Goal: Information Seeking & Learning: Learn about a topic

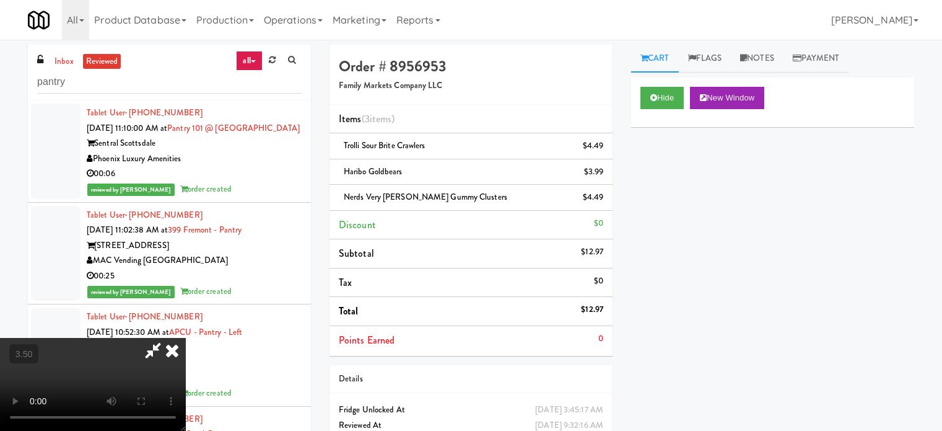
click at [186, 338] on video at bounding box center [93, 384] width 186 height 93
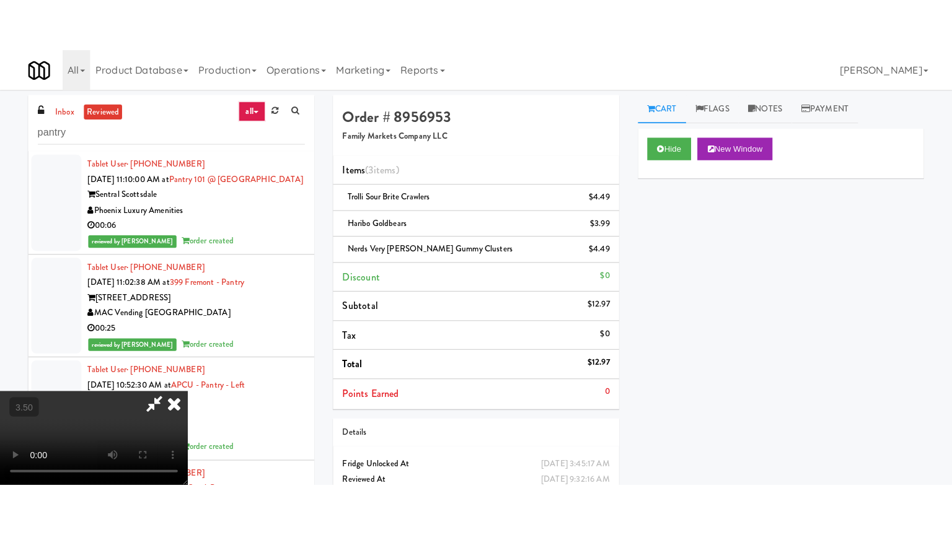
scroll to position [54649, 0]
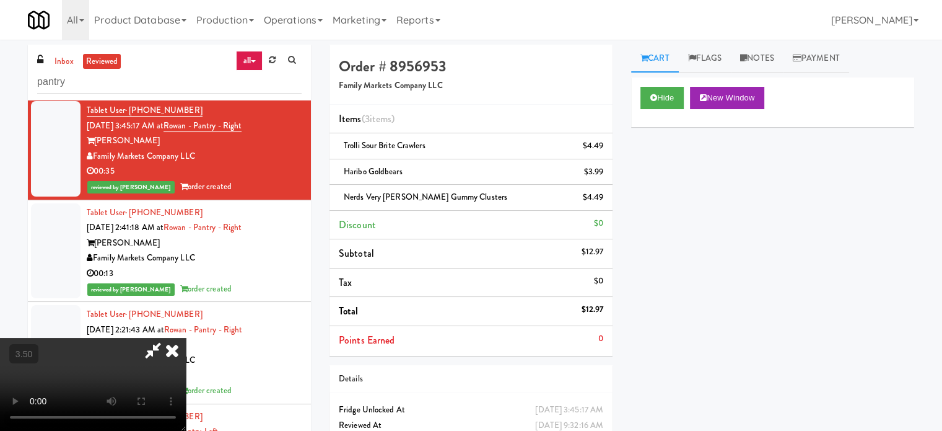
click at [186, 338] on video at bounding box center [93, 384] width 186 height 93
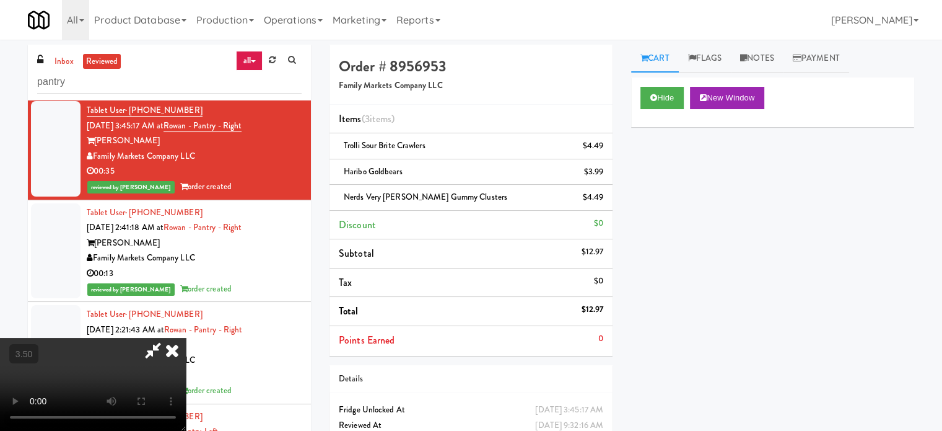
click at [186, 338] on video at bounding box center [93, 384] width 186 height 93
drag, startPoint x: 320, startPoint y: 229, endPoint x: 324, endPoint y: 201, distance: 28.2
click at [186, 338] on video at bounding box center [93, 384] width 186 height 93
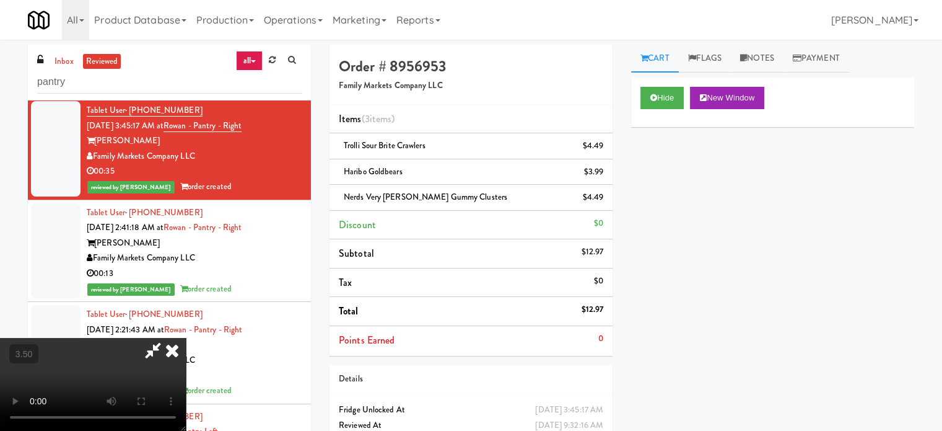
click at [186, 338] on video at bounding box center [93, 384] width 186 height 93
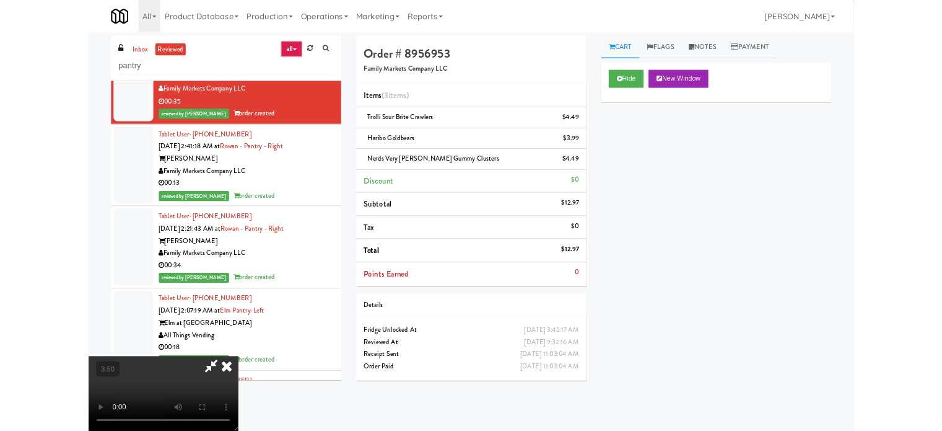
scroll to position [54512, 0]
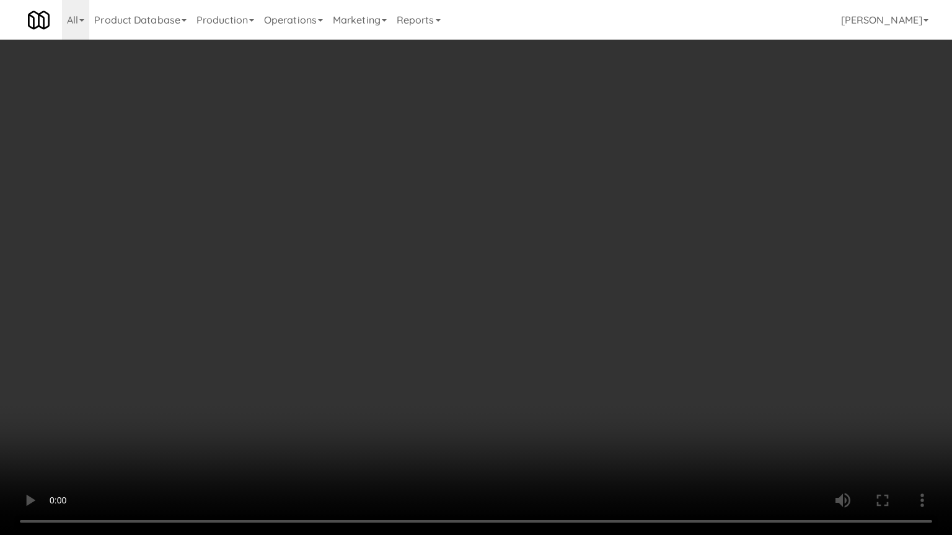
click at [333, 278] on video at bounding box center [476, 267] width 952 height 535
click at [358, 288] on video at bounding box center [476, 267] width 952 height 535
click at [360, 293] on video at bounding box center [476, 267] width 952 height 535
click at [367, 302] on video at bounding box center [476, 267] width 952 height 535
click at [369, 300] on video at bounding box center [476, 267] width 952 height 535
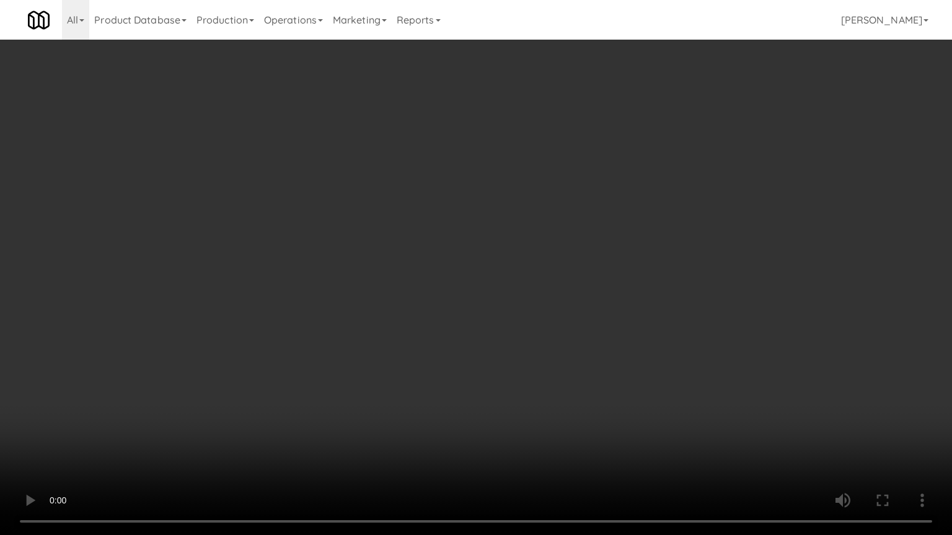
click at [388, 317] on video at bounding box center [476, 267] width 952 height 535
click at [388, 314] on video at bounding box center [476, 267] width 952 height 535
click at [428, 335] on video at bounding box center [476, 267] width 952 height 535
click at [429, 332] on video at bounding box center [476, 267] width 952 height 535
click at [458, 341] on video at bounding box center [476, 267] width 952 height 535
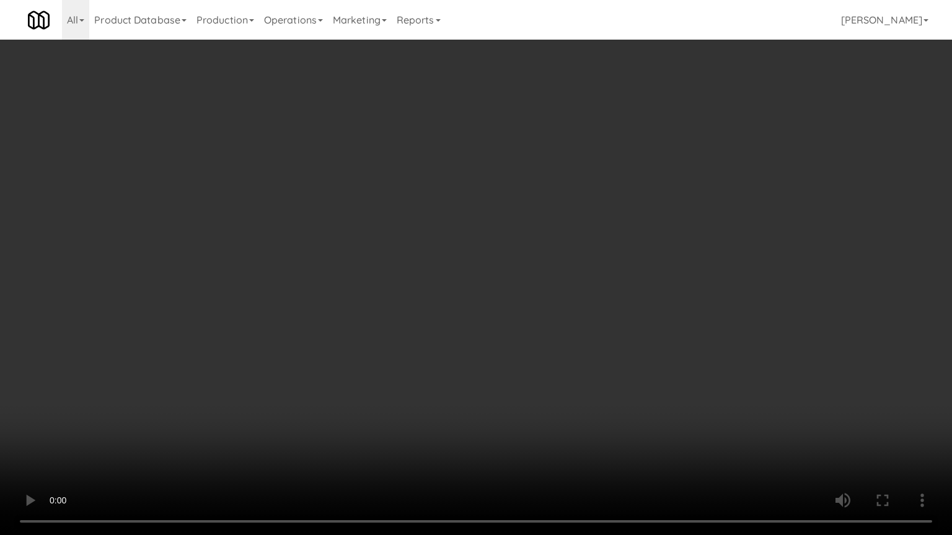
click at [451, 338] on video at bounding box center [476, 267] width 952 height 535
click at [480, 357] on video at bounding box center [476, 267] width 952 height 535
click at [478, 348] on video at bounding box center [476, 267] width 952 height 535
click at [479, 344] on video at bounding box center [476, 267] width 952 height 535
click at [503, 352] on video at bounding box center [476, 267] width 952 height 535
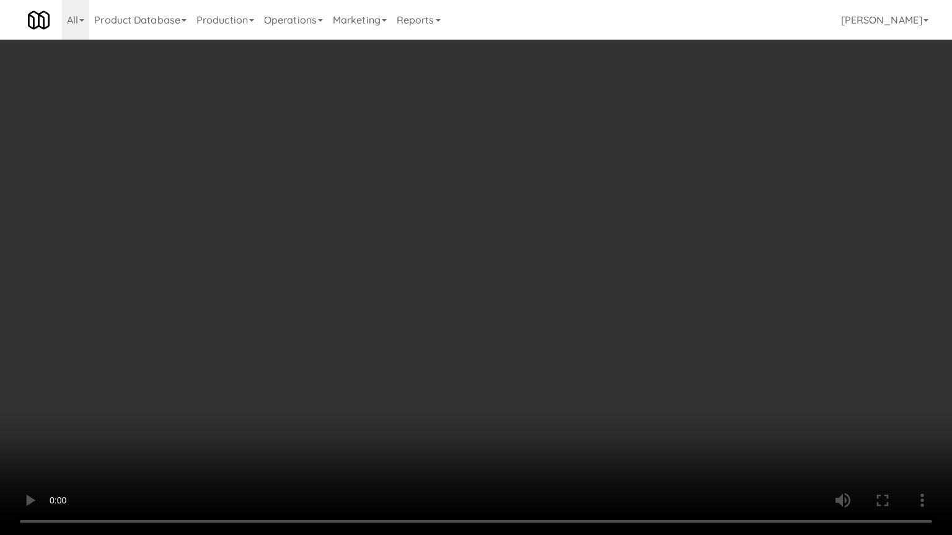
click at [489, 324] on video at bounding box center [476, 267] width 952 height 535
click at [501, 322] on video at bounding box center [476, 267] width 952 height 535
click at [452, 354] on video at bounding box center [476, 267] width 952 height 535
click at [461, 350] on video at bounding box center [476, 267] width 952 height 535
click at [496, 357] on video at bounding box center [476, 267] width 952 height 535
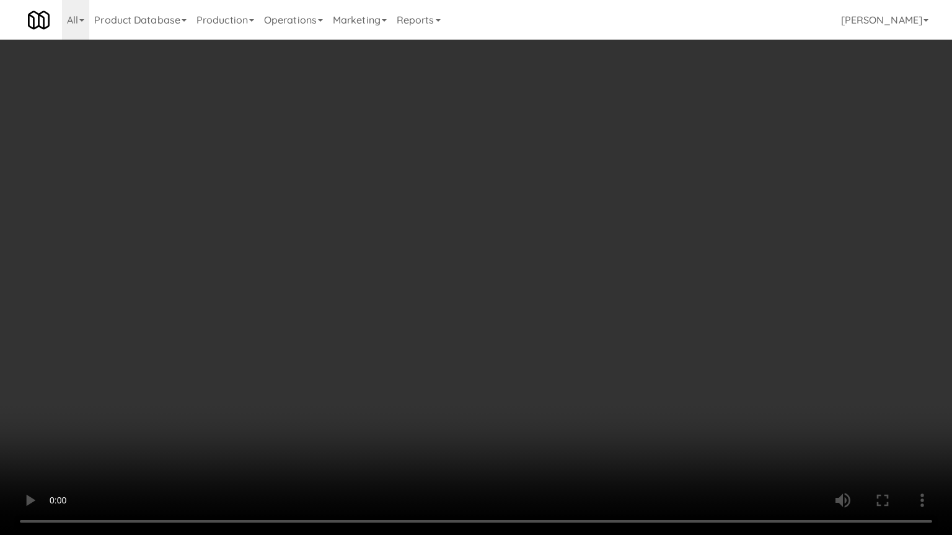
click at [444, 349] on video at bounding box center [476, 267] width 952 height 535
click at [505, 362] on video at bounding box center [476, 267] width 952 height 535
click at [457, 357] on video at bounding box center [476, 267] width 952 height 535
click at [502, 365] on video at bounding box center [476, 267] width 952 height 535
click at [471, 345] on video at bounding box center [476, 267] width 952 height 535
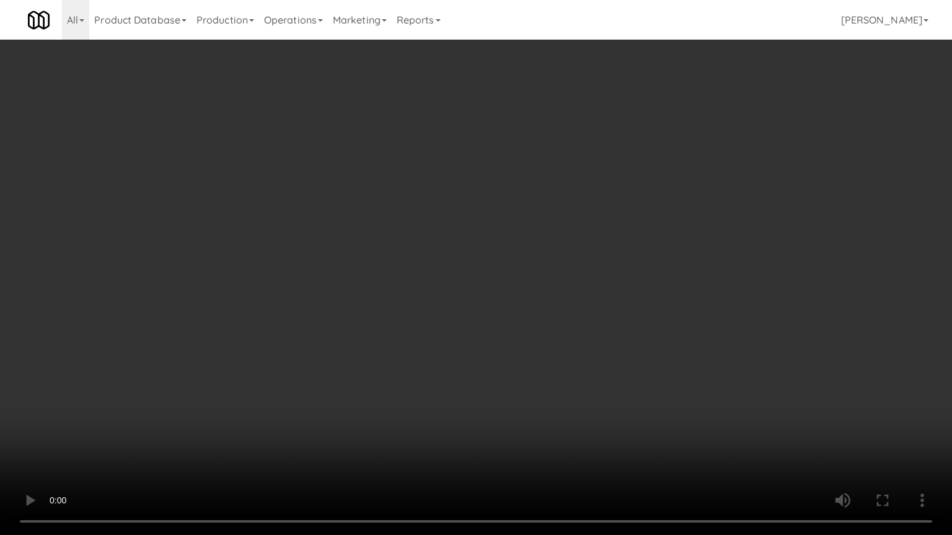
click at [501, 362] on video at bounding box center [476, 267] width 952 height 535
drag, startPoint x: 454, startPoint y: 331, endPoint x: 471, endPoint y: 284, distance: 49.4
click at [454, 330] on video at bounding box center [476, 267] width 952 height 535
click at [429, 286] on video at bounding box center [476, 267] width 952 height 535
click at [432, 285] on video at bounding box center [476, 267] width 952 height 535
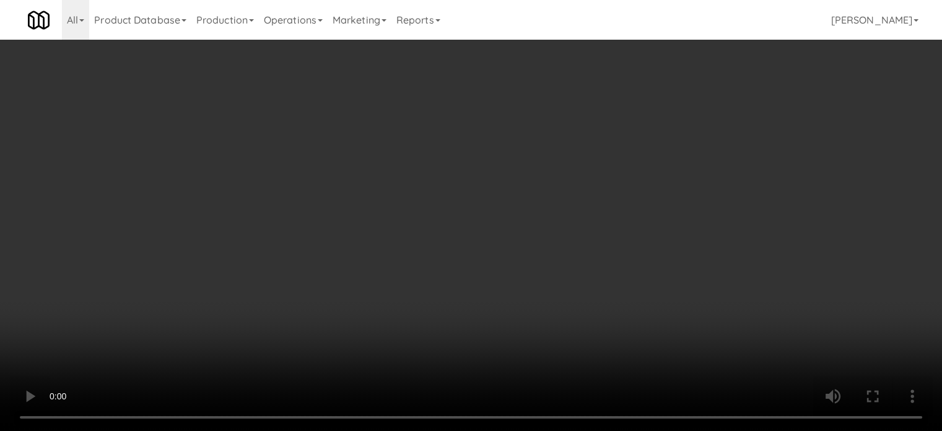
scroll to position [54649, 0]
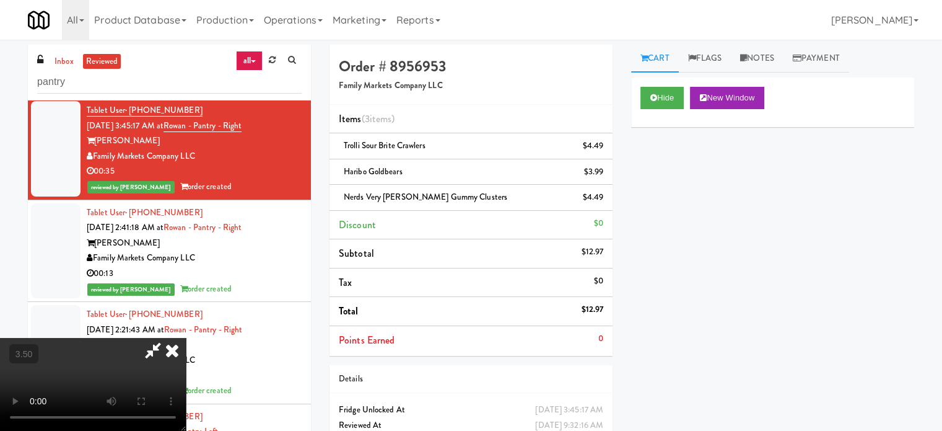
click at [186, 338] on icon at bounding box center [172, 350] width 27 height 25
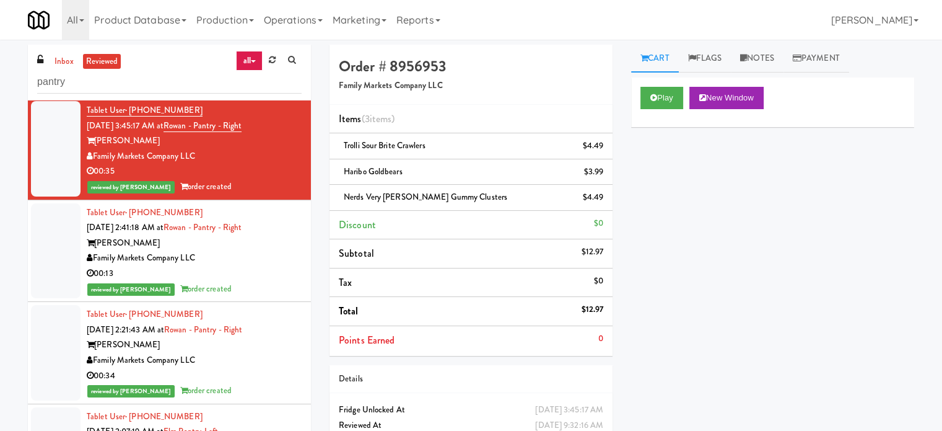
click at [253, 281] on div "00:13" at bounding box center [194, 273] width 215 height 15
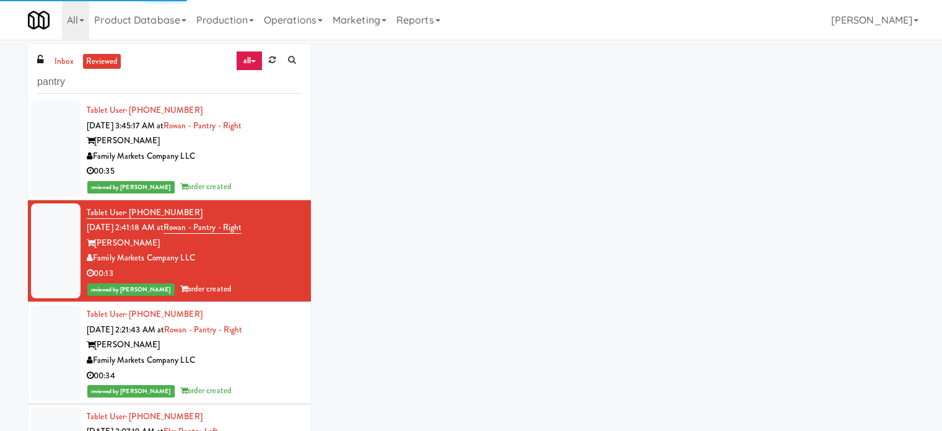
scroll to position [54959, 0]
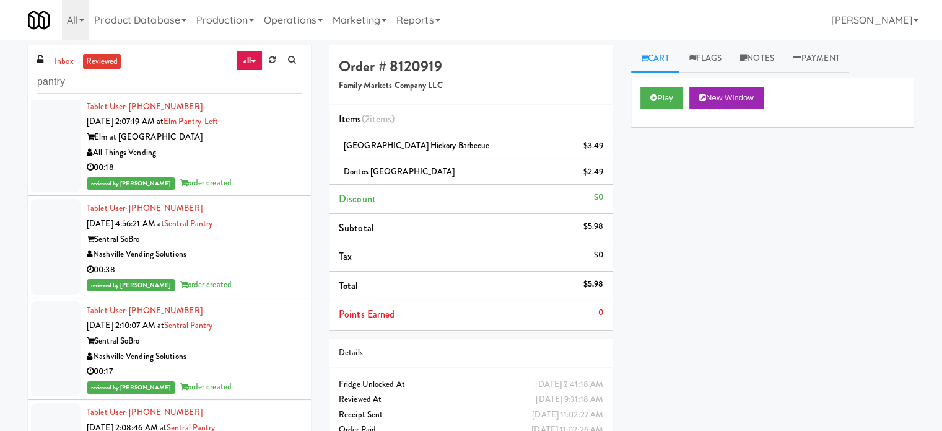
click at [264, 74] on div "00:34" at bounding box center [194, 65] width 215 height 15
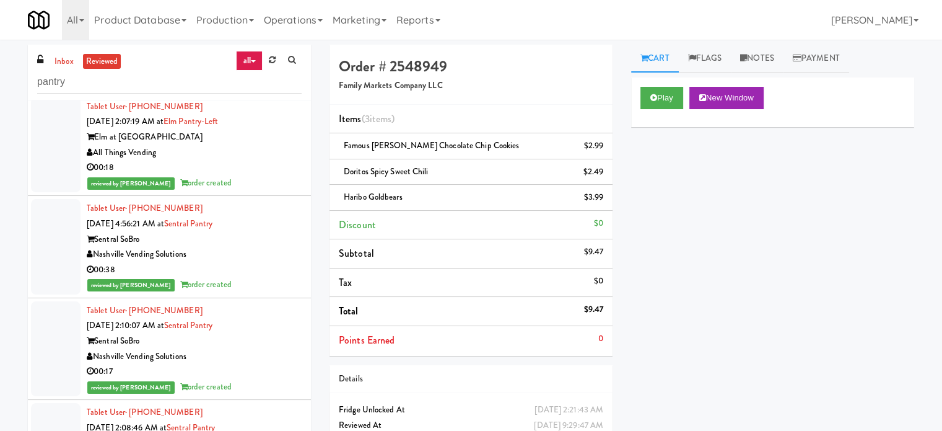
click at [266, 160] on div "All Things Vending" at bounding box center [194, 152] width 215 height 15
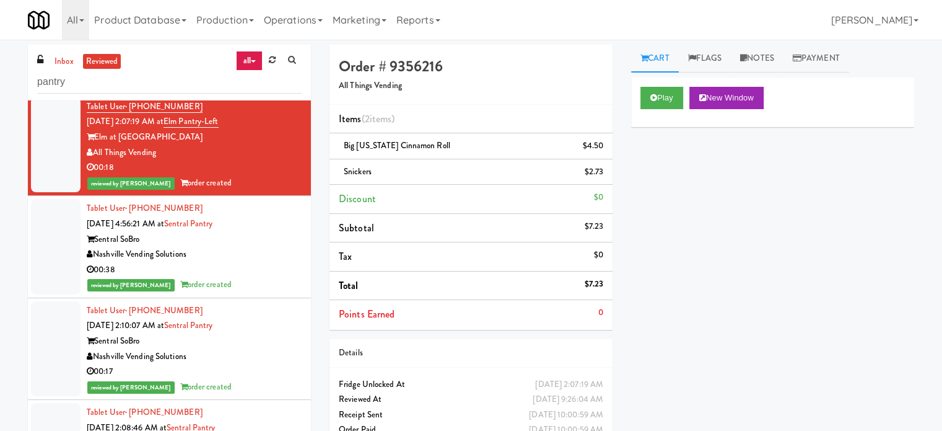
scroll to position [55268, 0]
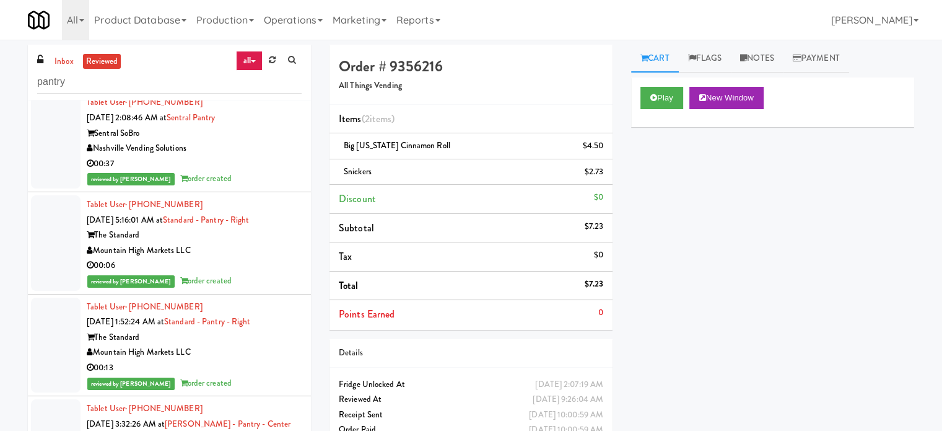
click at [255, 55] on div "Nashville Vending Solutions" at bounding box center [194, 46] width 215 height 15
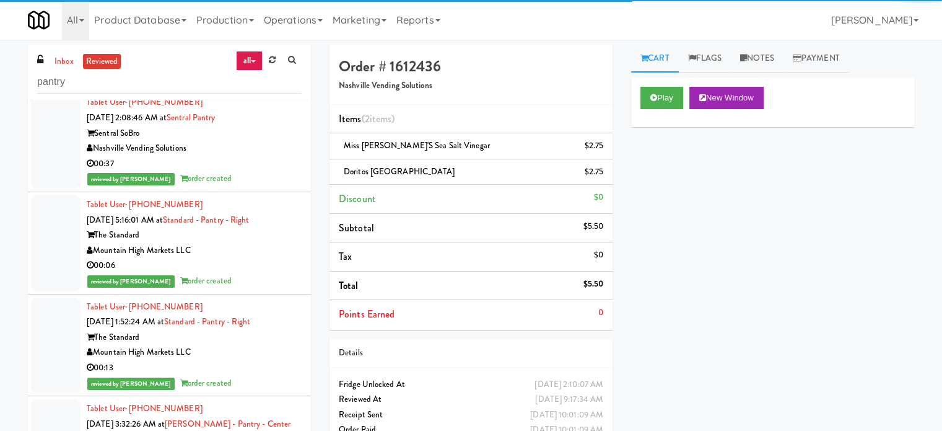
click at [260, 172] on div "00:37" at bounding box center [194, 163] width 215 height 15
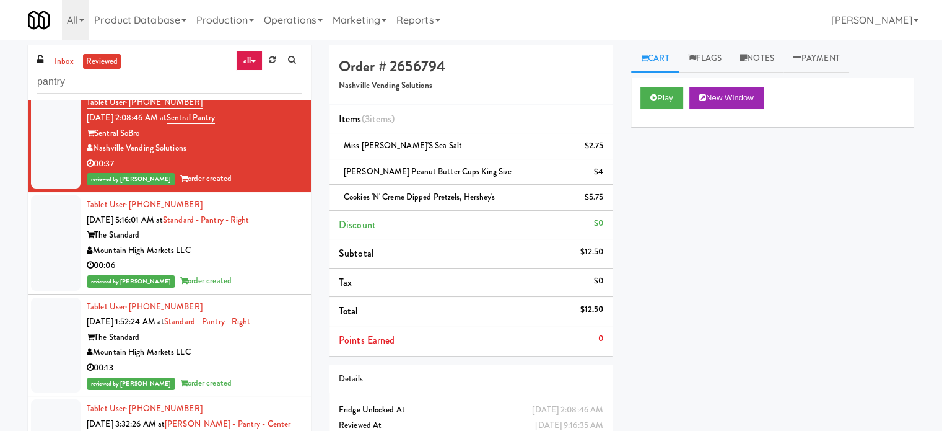
drag, startPoint x: 266, startPoint y: 381, endPoint x: 256, endPoint y: 316, distance: 65.8
click at [266, 273] on div "00:06" at bounding box center [194, 265] width 215 height 15
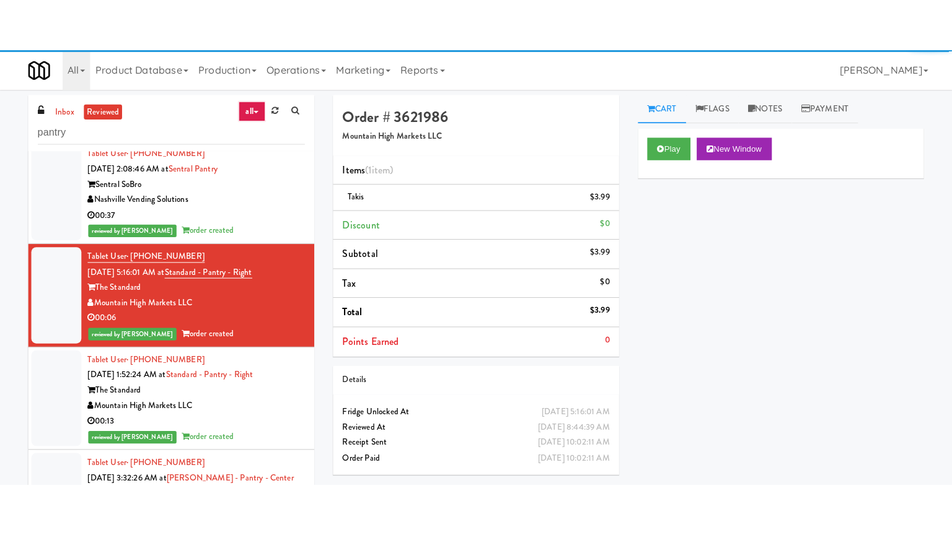
scroll to position [55578, 0]
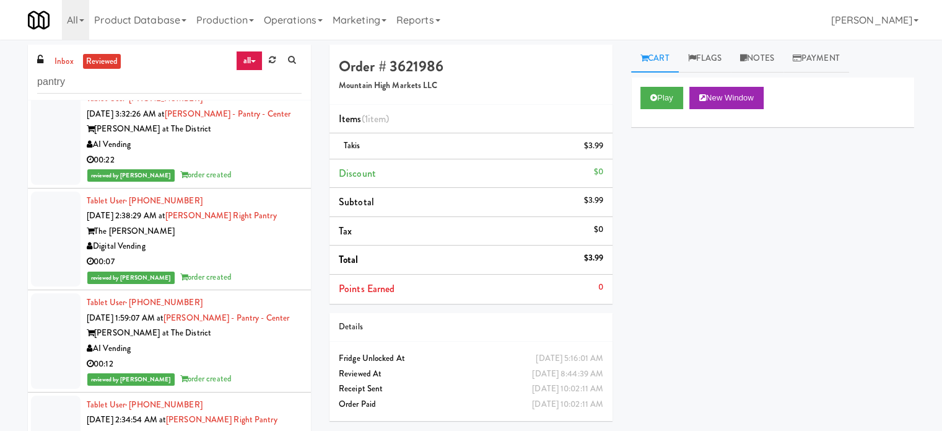
click at [253, 66] on div "00:13" at bounding box center [194, 57] width 215 height 15
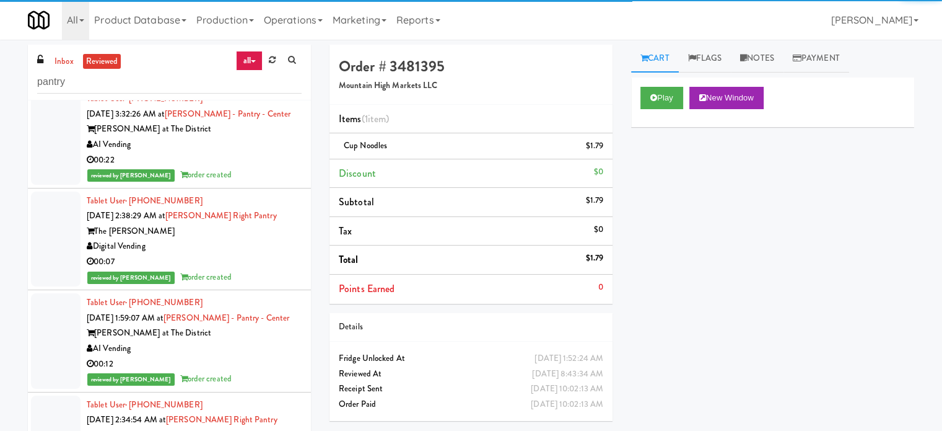
click at [255, 152] on div "AI Vending" at bounding box center [194, 144] width 215 height 15
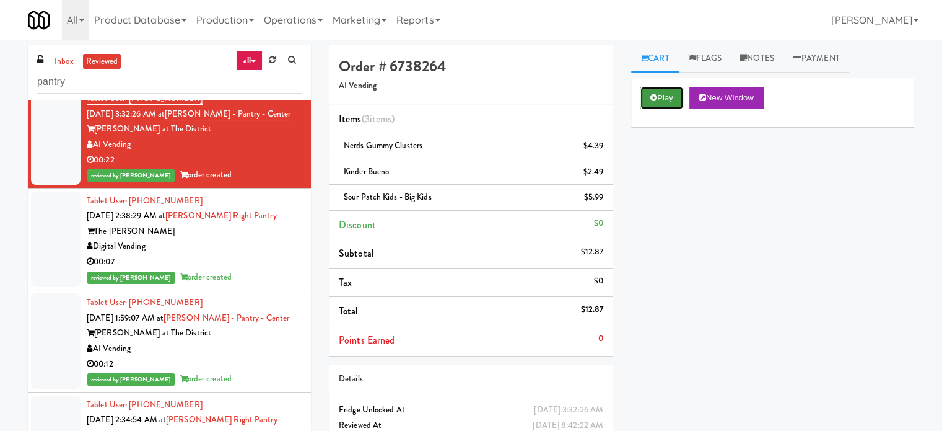
click at [657, 95] on button "Play" at bounding box center [662, 98] width 43 height 22
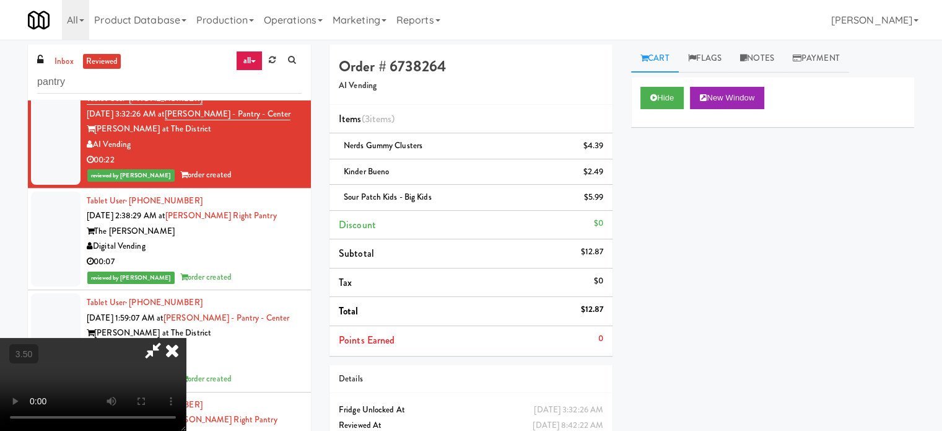
click at [186, 338] on video at bounding box center [93, 384] width 186 height 93
drag, startPoint x: 352, startPoint y: 273, endPoint x: 352, endPoint y: 254, distance: 18.6
click at [186, 338] on video at bounding box center [93, 384] width 186 height 93
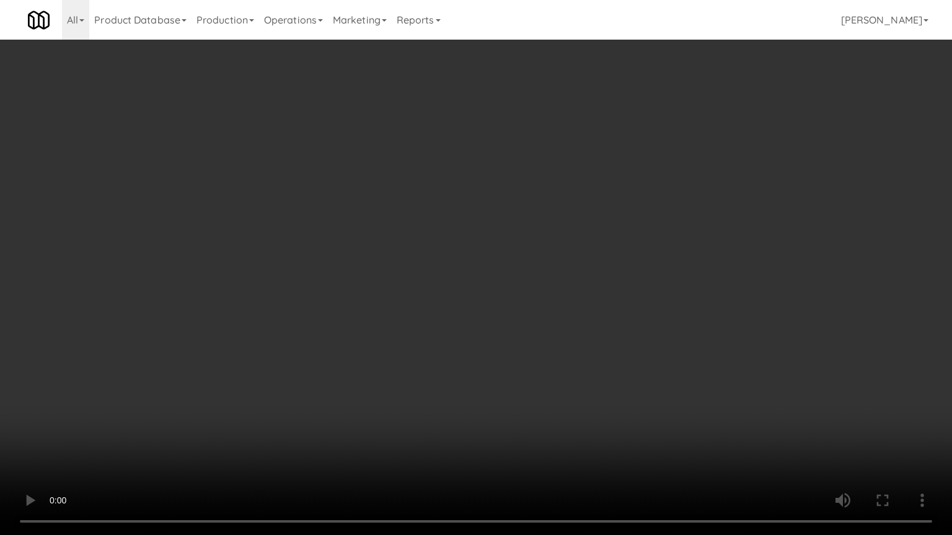
click at [351, 272] on video at bounding box center [476, 267] width 952 height 535
click at [370, 275] on video at bounding box center [476, 267] width 952 height 535
click at [384, 284] on video at bounding box center [476, 267] width 952 height 535
click at [397, 284] on video at bounding box center [476, 267] width 952 height 535
click at [400, 287] on video at bounding box center [476, 267] width 952 height 535
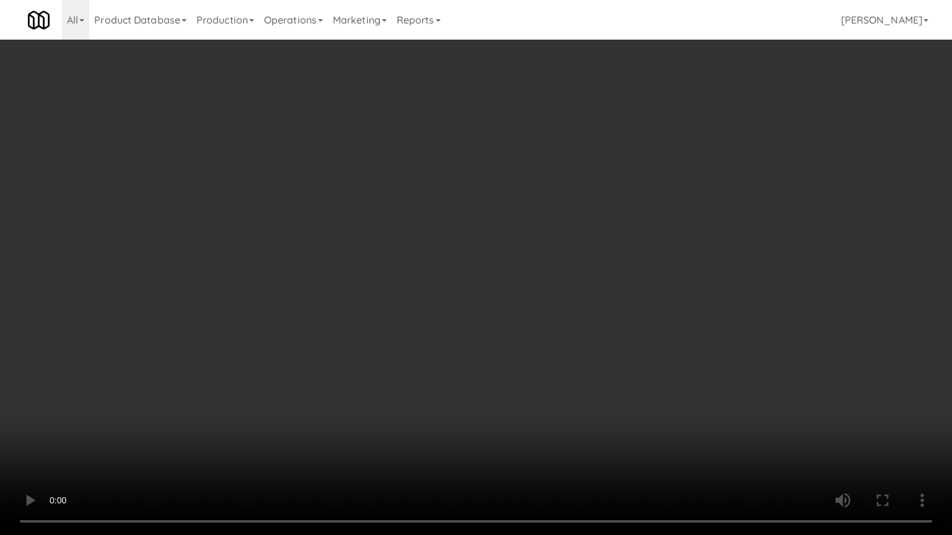
click at [393, 287] on video at bounding box center [476, 267] width 952 height 535
click at [393, 285] on video at bounding box center [476, 267] width 952 height 535
click at [362, 286] on video at bounding box center [476, 267] width 952 height 535
click at [382, 302] on video at bounding box center [476, 267] width 952 height 535
click at [367, 299] on video at bounding box center [476, 267] width 952 height 535
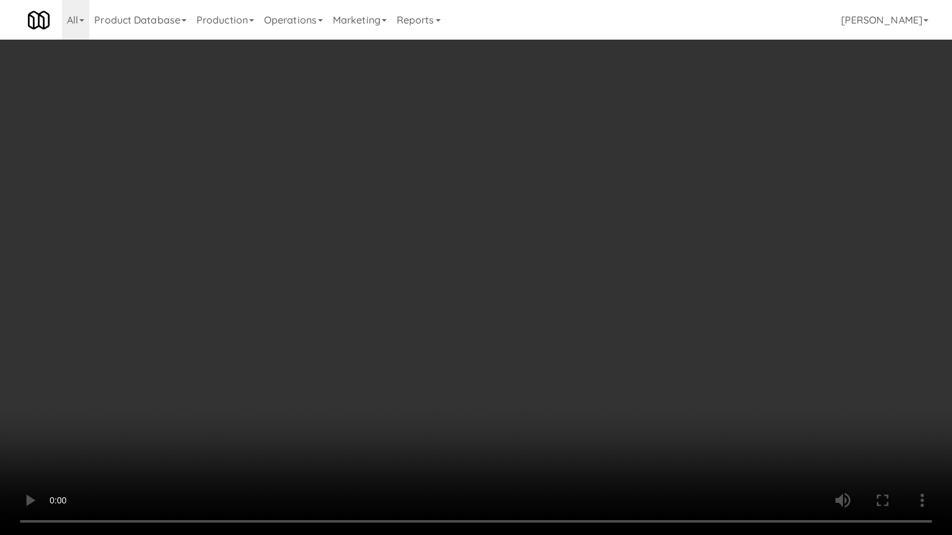
click at [393, 315] on video at bounding box center [476, 267] width 952 height 535
click at [356, 307] on video at bounding box center [476, 267] width 952 height 535
click at [364, 312] on video at bounding box center [476, 267] width 952 height 535
click at [352, 302] on video at bounding box center [476, 267] width 952 height 535
click at [351, 299] on video at bounding box center [476, 267] width 952 height 535
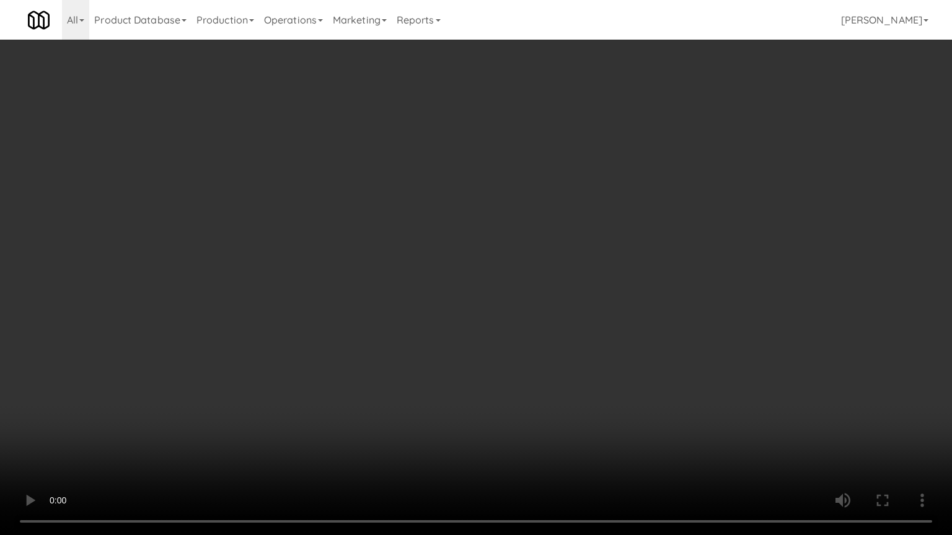
click at [352, 301] on video at bounding box center [476, 267] width 952 height 535
click at [359, 292] on video at bounding box center [476, 267] width 952 height 535
click at [367, 295] on video at bounding box center [476, 267] width 952 height 535
click at [365, 296] on video at bounding box center [476, 267] width 952 height 535
click at [373, 304] on video at bounding box center [476, 267] width 952 height 535
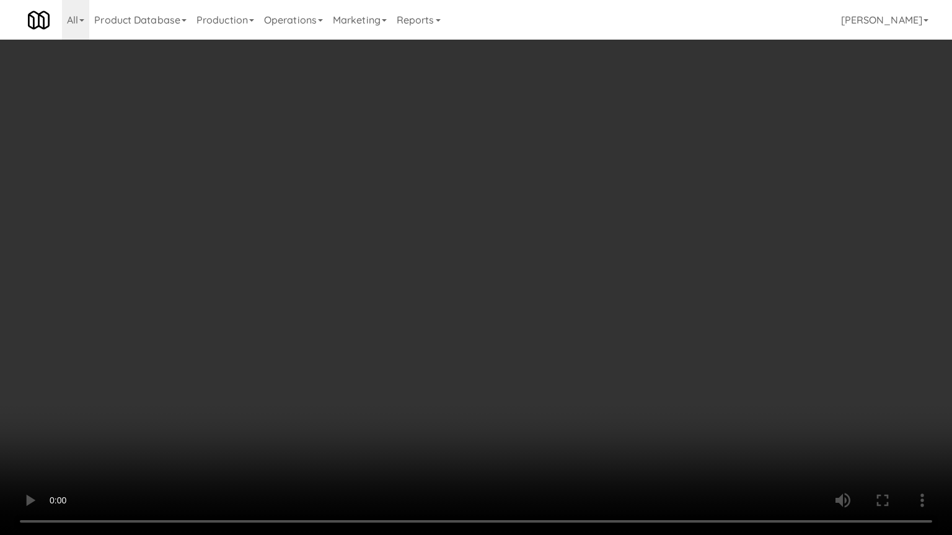
click at [359, 292] on video at bounding box center [476, 267] width 952 height 535
click at [358, 290] on video at bounding box center [476, 267] width 952 height 535
click at [352, 290] on video at bounding box center [476, 267] width 952 height 535
drag, startPoint x: 352, startPoint y: 290, endPoint x: 582, endPoint y: 21, distance: 354.1
click at [356, 288] on video at bounding box center [476, 267] width 952 height 535
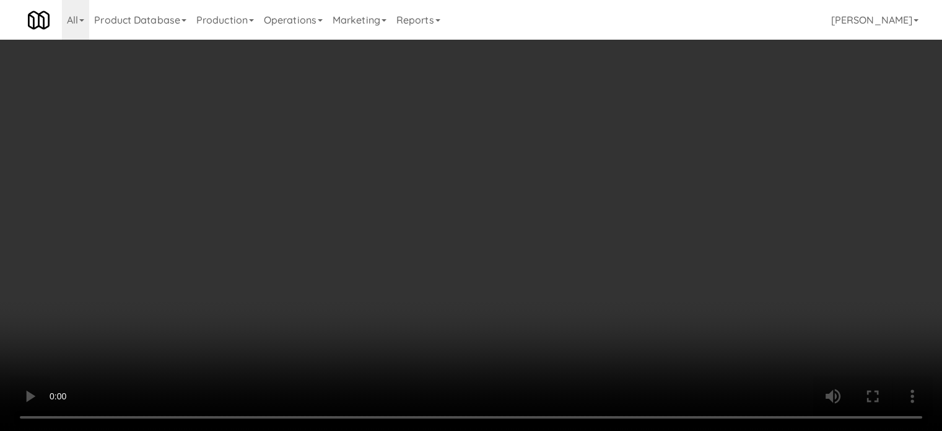
scroll to position [55578, 0]
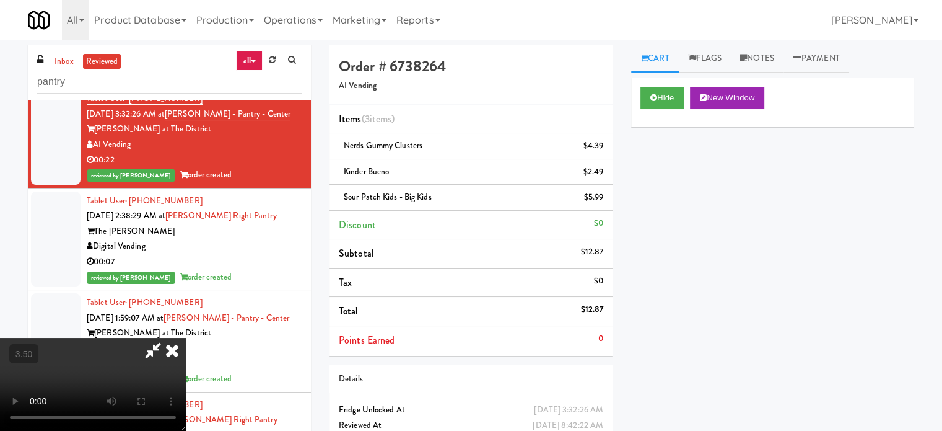
click at [186, 338] on icon at bounding box center [172, 350] width 27 height 25
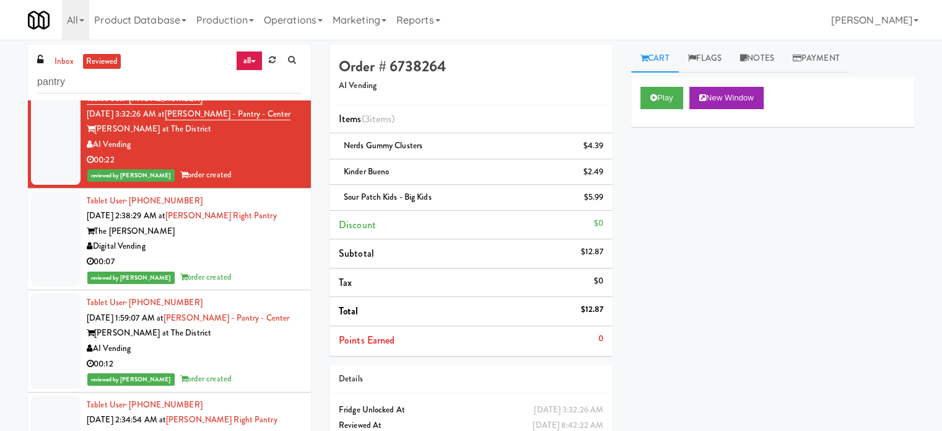
click at [250, 285] on div "reviewed by [PERSON_NAME] L order created" at bounding box center [194, 276] width 215 height 15
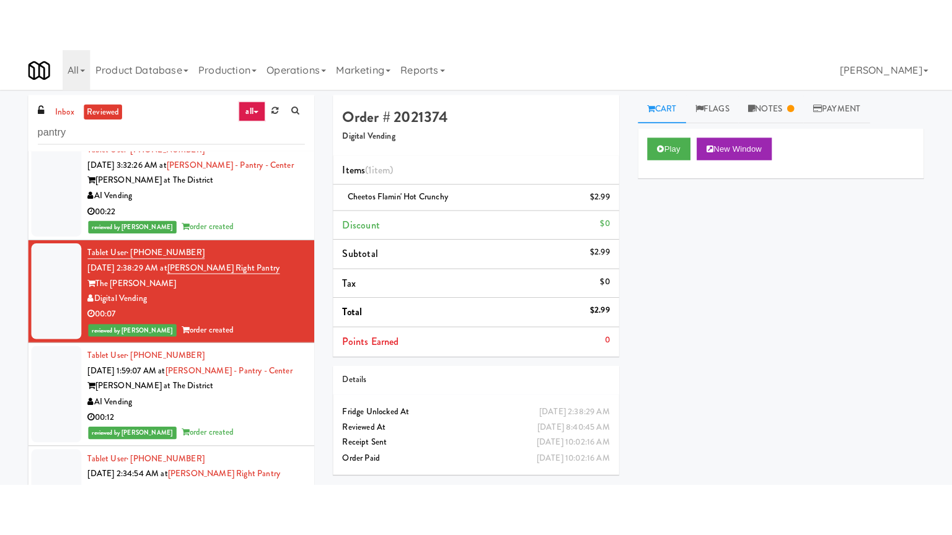
scroll to position [55888, 0]
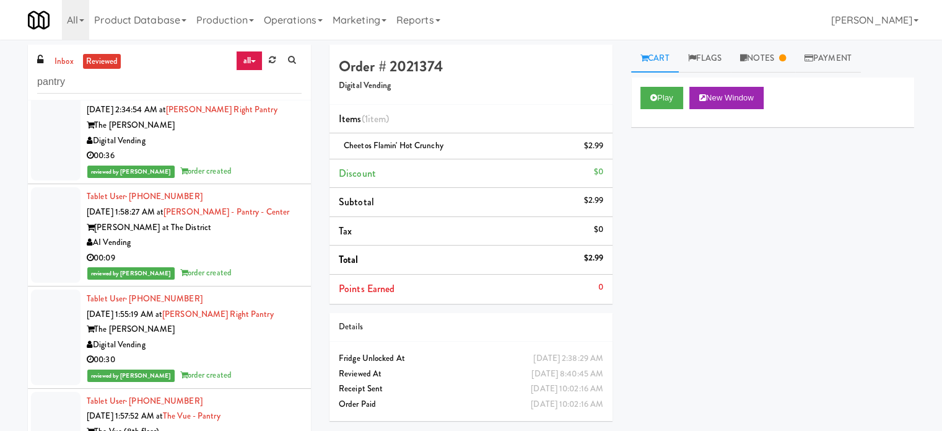
click at [256, 62] on div "00:12" at bounding box center [194, 53] width 215 height 15
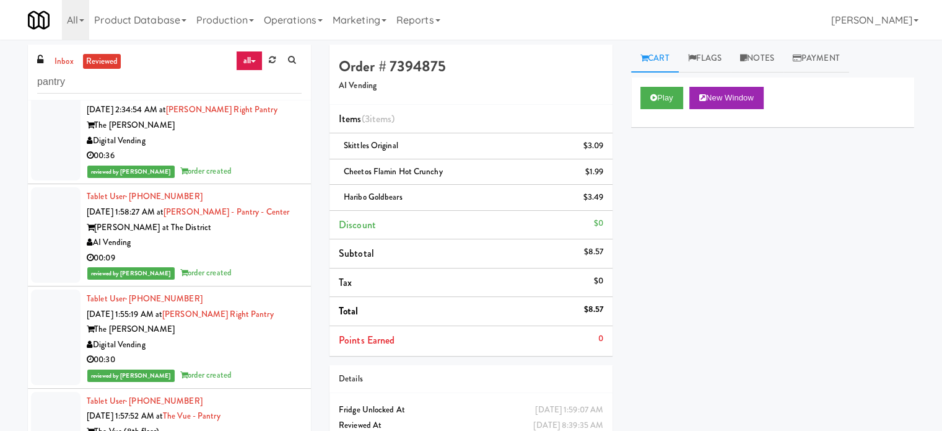
click at [263, 149] on div "Digital Vending" at bounding box center [194, 140] width 215 height 15
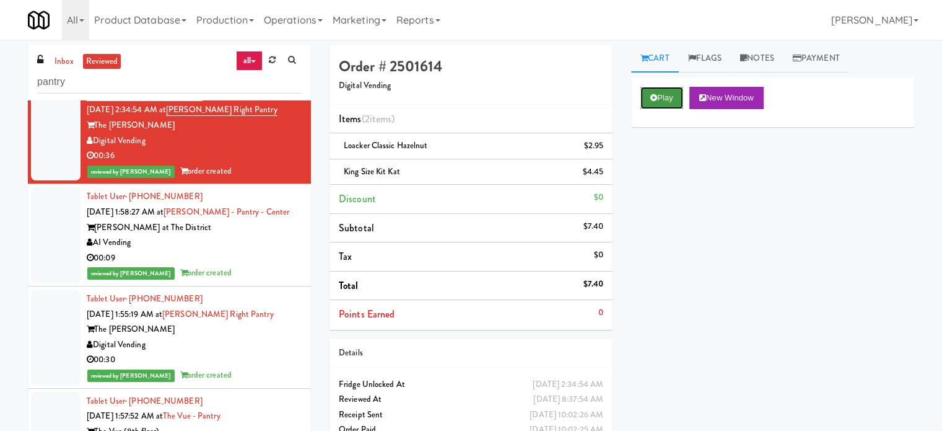
click at [659, 94] on button "Play" at bounding box center [662, 98] width 43 height 22
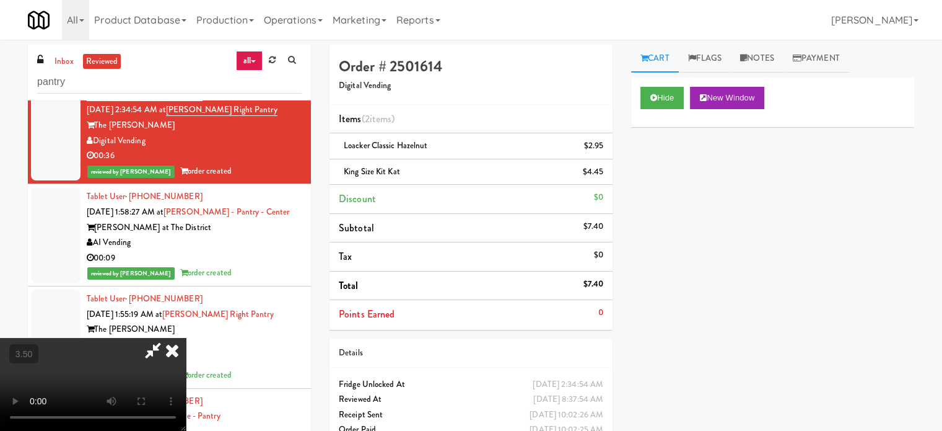
click at [186, 338] on video at bounding box center [93, 384] width 186 height 93
drag, startPoint x: 410, startPoint y: 244, endPoint x: 427, endPoint y: 217, distance: 32.0
click at [186, 338] on video at bounding box center [93, 384] width 186 height 93
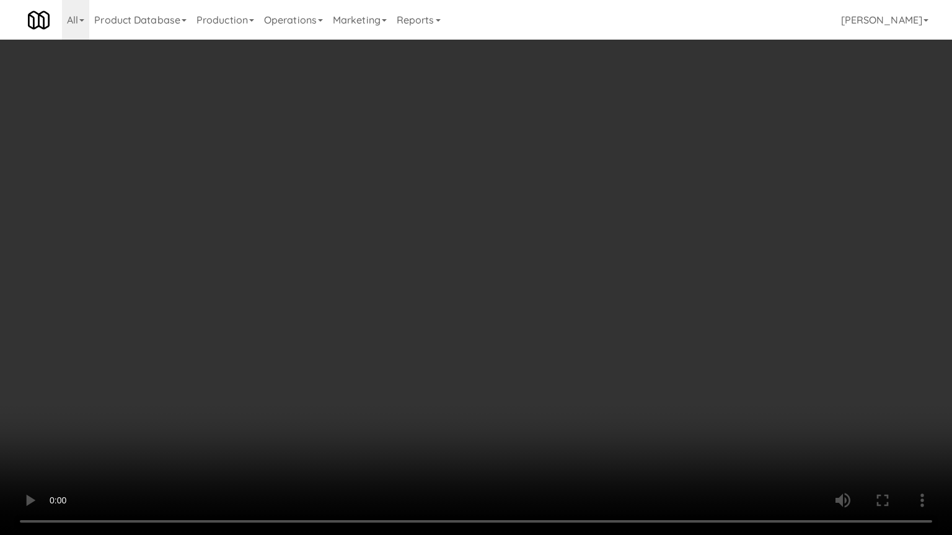
click at [520, 367] on video at bounding box center [476, 267] width 952 height 535
drag, startPoint x: 518, startPoint y: 342, endPoint x: 520, endPoint y: 328, distance: 14.5
click at [518, 343] on video at bounding box center [476, 267] width 952 height 535
click at [525, 323] on video at bounding box center [476, 267] width 952 height 535
click at [545, 332] on video at bounding box center [476, 267] width 952 height 535
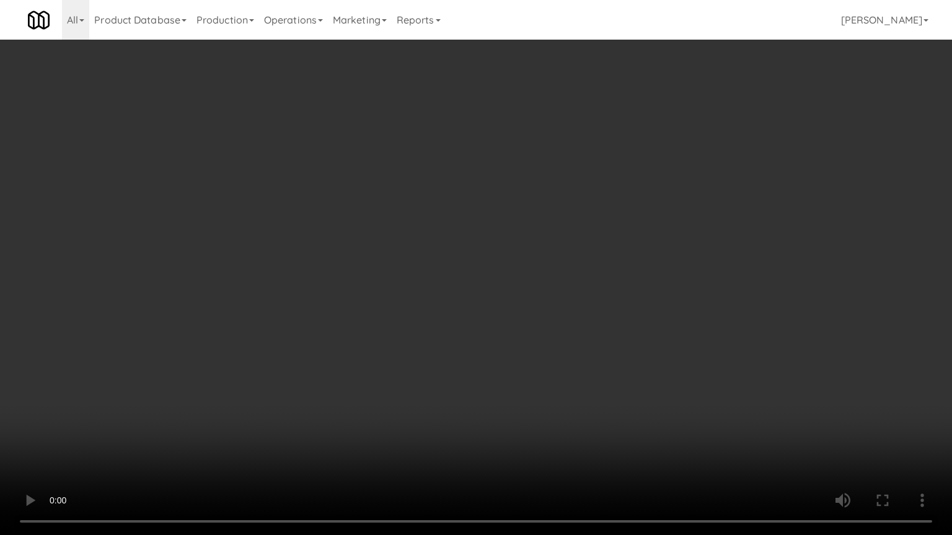
click at [481, 339] on video at bounding box center [476, 267] width 952 height 535
click at [486, 338] on video at bounding box center [476, 267] width 952 height 535
click at [497, 326] on video at bounding box center [476, 267] width 952 height 535
click at [499, 320] on video at bounding box center [476, 267] width 952 height 535
click at [463, 245] on video at bounding box center [476, 267] width 952 height 535
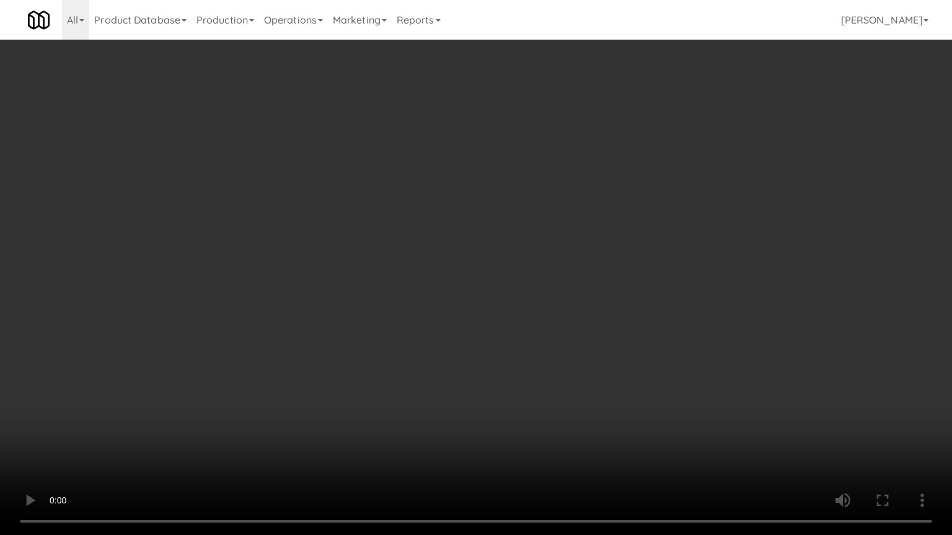
click at [470, 239] on video at bounding box center [476, 267] width 952 height 535
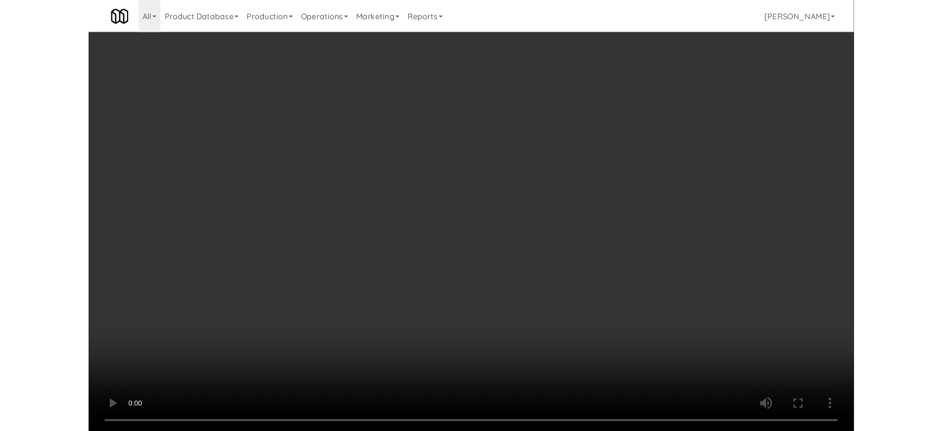
scroll to position [55888, 0]
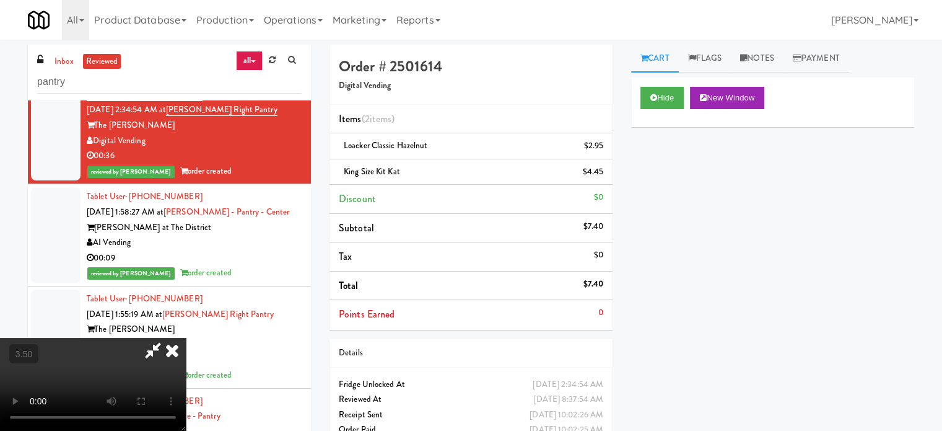
click at [167, 338] on icon at bounding box center [153, 350] width 28 height 25
click at [186, 338] on icon at bounding box center [172, 350] width 27 height 25
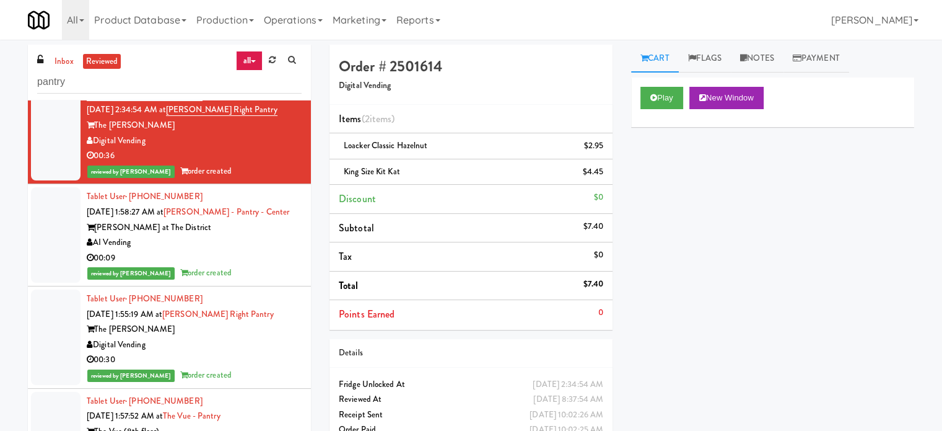
click at [280, 250] on div "AI Vending" at bounding box center [194, 242] width 215 height 15
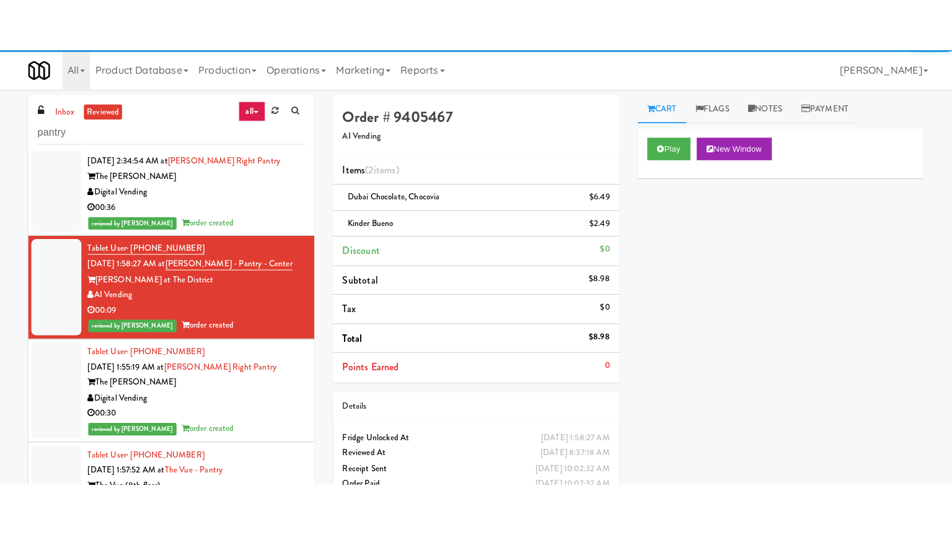
scroll to position [56198, 0]
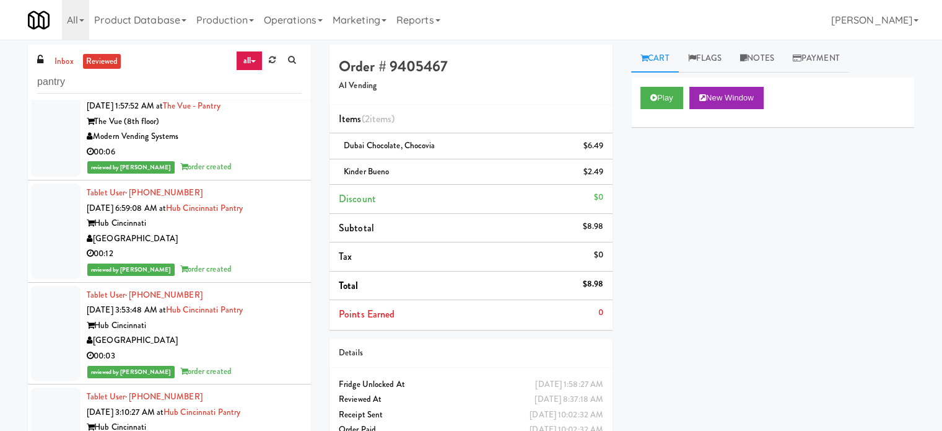
click at [245, 73] on div "reviewed by [PERSON_NAME] L order created" at bounding box center [194, 65] width 215 height 15
click at [655, 94] on icon at bounding box center [653, 98] width 7 height 8
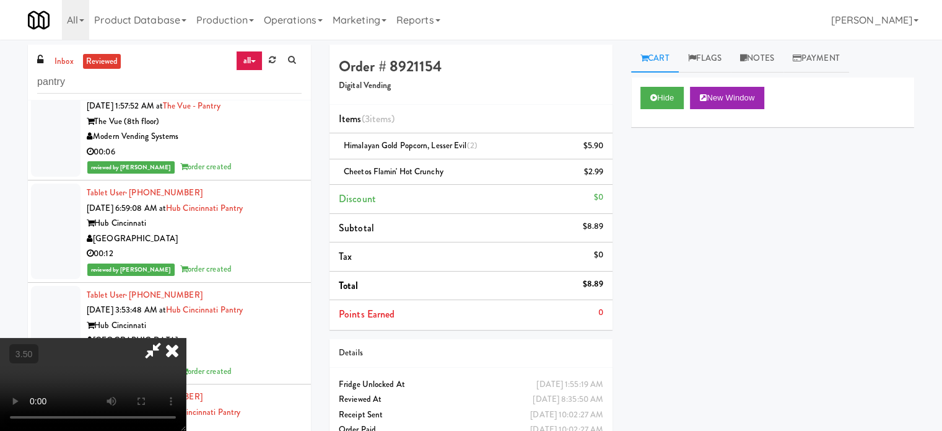
click at [186, 338] on video at bounding box center [93, 384] width 186 height 93
drag, startPoint x: 411, startPoint y: 310, endPoint x: 429, endPoint y: 239, distance: 72.9
click at [186, 338] on video at bounding box center [93, 384] width 186 height 93
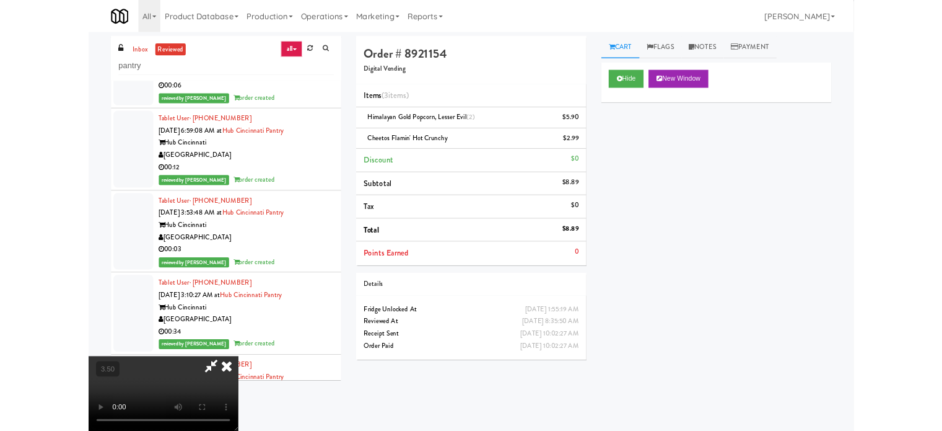
scroll to position [56061, 0]
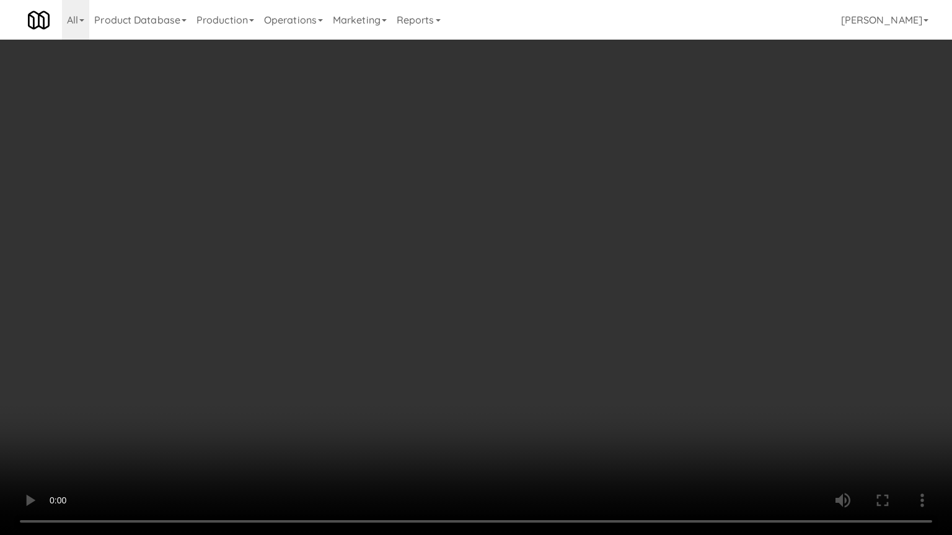
click at [457, 278] on video at bounding box center [476, 267] width 952 height 535
click at [468, 301] on video at bounding box center [476, 267] width 952 height 535
click at [474, 302] on video at bounding box center [476, 267] width 952 height 535
click at [478, 302] on video at bounding box center [476, 267] width 952 height 535
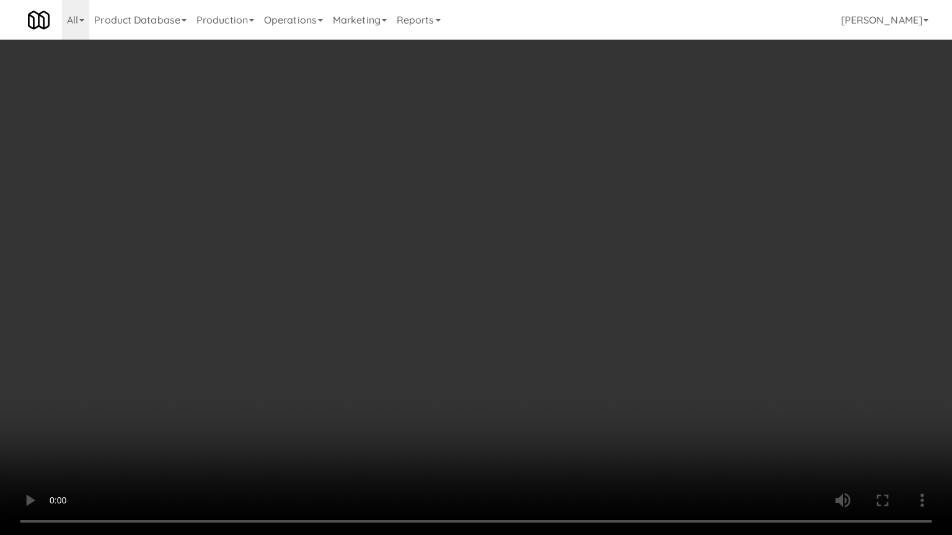
click at [481, 303] on video at bounding box center [476, 267] width 952 height 535
click at [483, 295] on video at bounding box center [476, 267] width 952 height 535
click at [489, 285] on video at bounding box center [476, 267] width 952 height 535
click at [498, 273] on video at bounding box center [476, 267] width 952 height 535
click at [500, 276] on video at bounding box center [476, 267] width 952 height 535
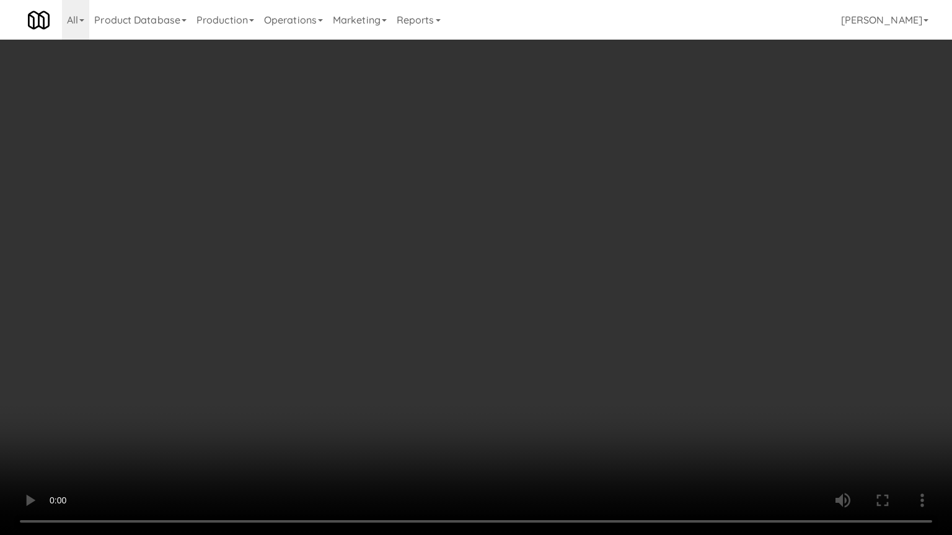
click at [497, 272] on video at bounding box center [476, 267] width 952 height 535
click at [499, 271] on video at bounding box center [476, 267] width 952 height 535
drag, startPoint x: 444, startPoint y: 280, endPoint x: 448, endPoint y: 273, distance: 8.1
click at [445, 278] on video at bounding box center [476, 267] width 952 height 535
click at [448, 273] on video at bounding box center [476, 267] width 952 height 535
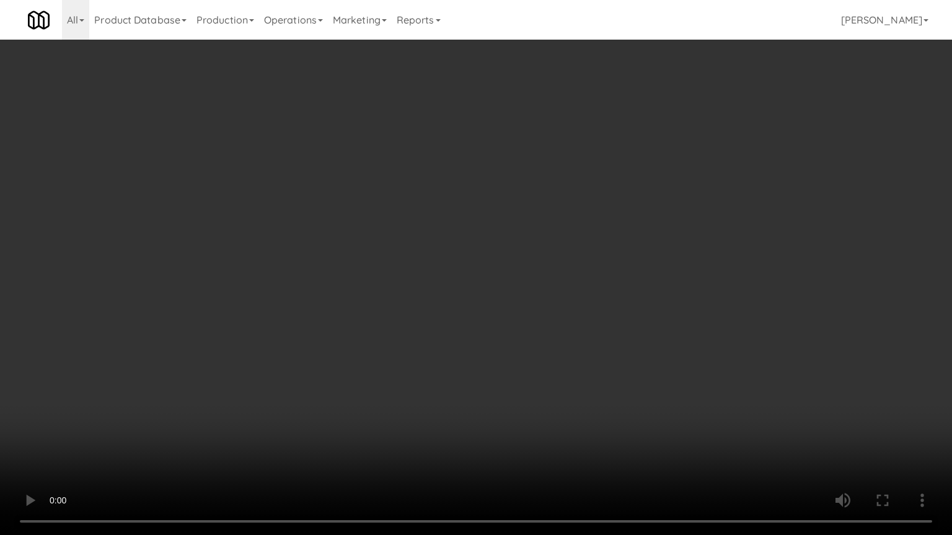
scroll to position [56198, 0]
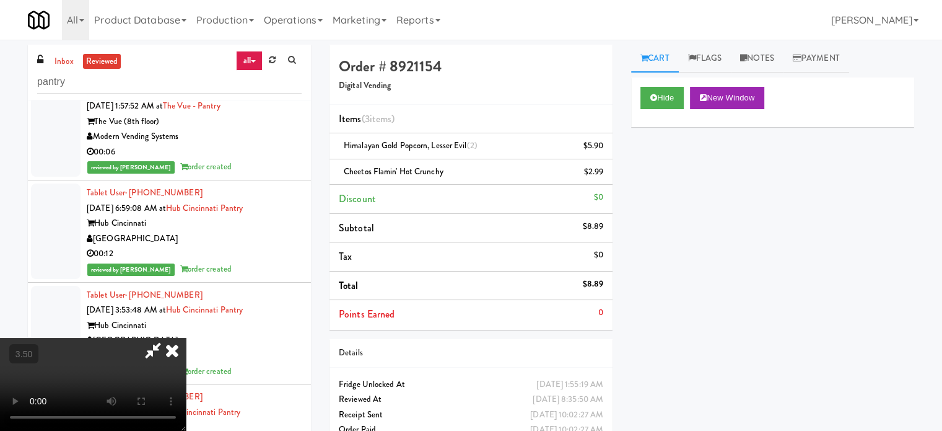
click at [186, 338] on icon at bounding box center [172, 350] width 27 height 25
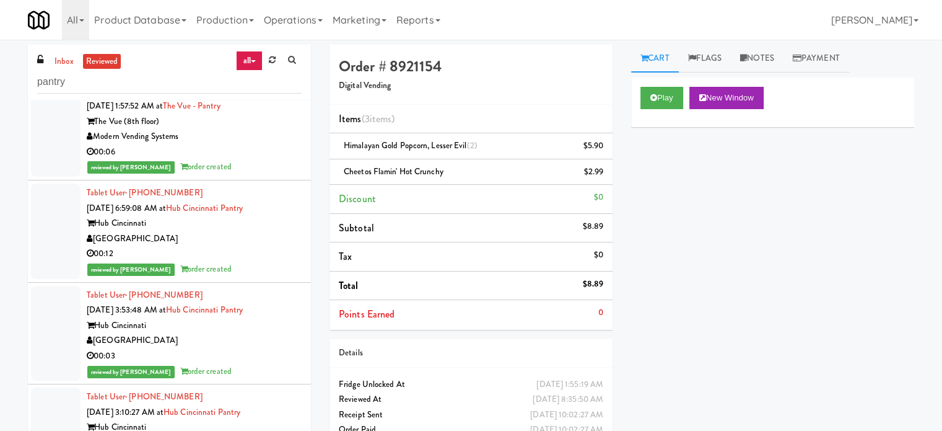
click at [278, 160] on div "00:06" at bounding box center [194, 151] width 215 height 15
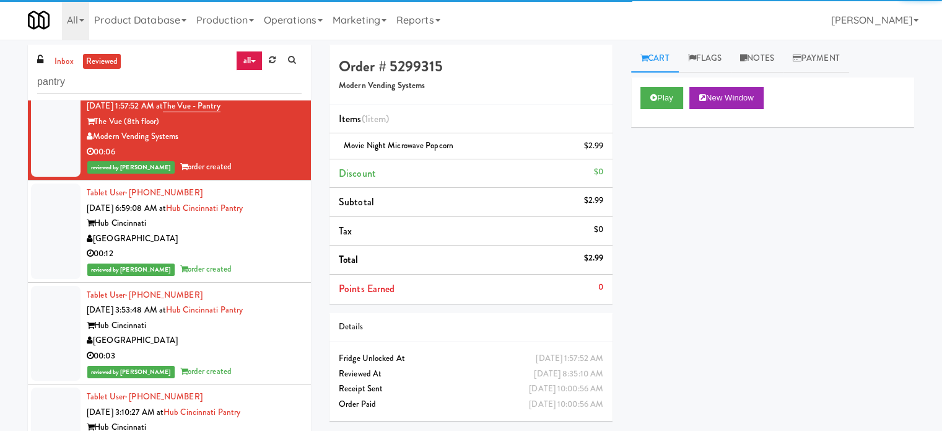
click at [278, 261] on div "00:12" at bounding box center [194, 253] width 215 height 15
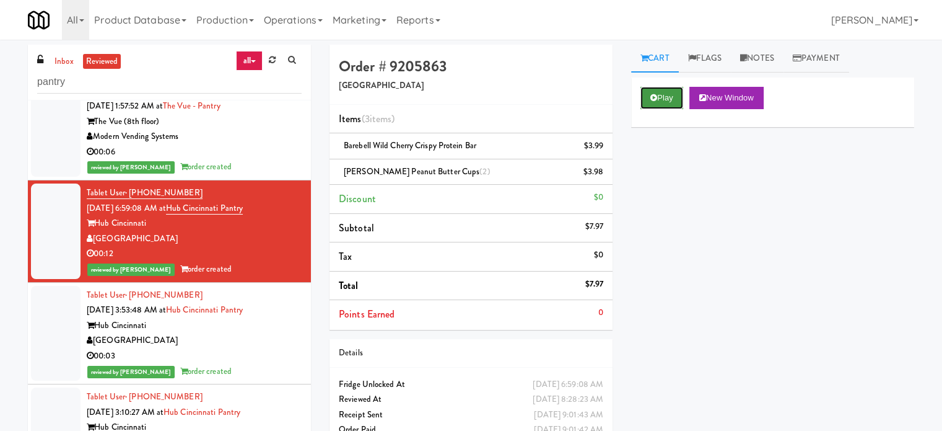
click at [647, 92] on button "Play" at bounding box center [662, 98] width 43 height 22
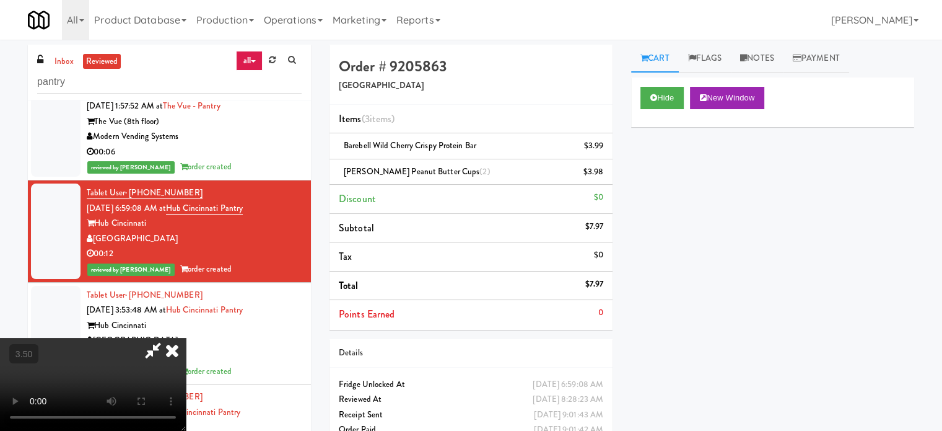
click at [186, 338] on video at bounding box center [93, 384] width 186 height 93
drag, startPoint x: 404, startPoint y: 314, endPoint x: 429, endPoint y: 244, distance: 74.3
click at [186, 338] on video at bounding box center [93, 384] width 186 height 93
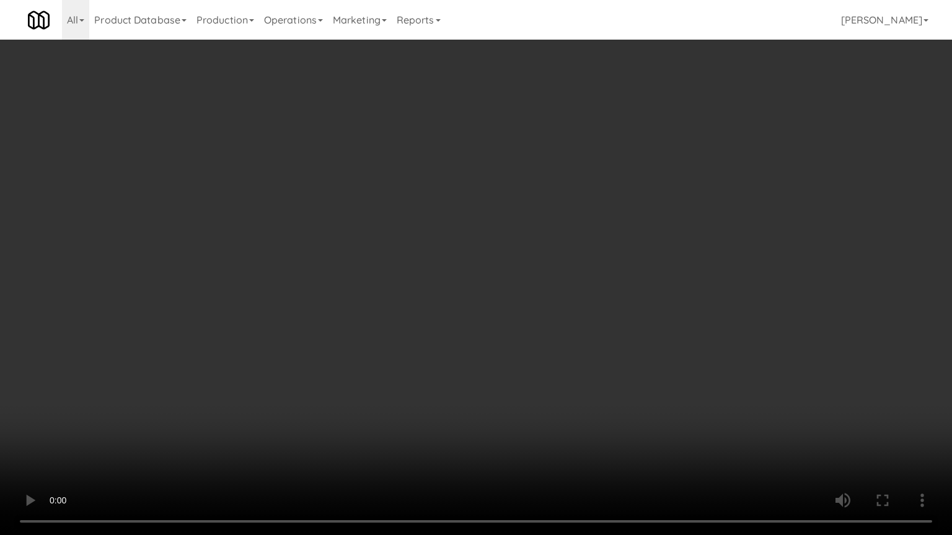
click at [421, 250] on video at bounding box center [476, 267] width 952 height 535
click at [421, 248] on video at bounding box center [476, 267] width 952 height 535
click at [509, 263] on video at bounding box center [476, 267] width 952 height 535
click at [456, 262] on video at bounding box center [476, 267] width 952 height 535
click at [502, 294] on video at bounding box center [476, 267] width 952 height 535
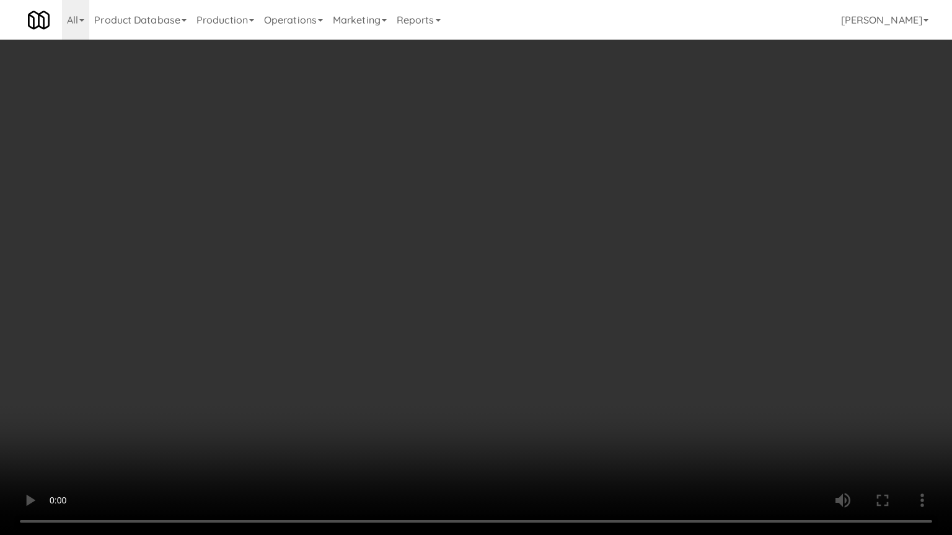
click at [468, 286] on video at bounding box center [476, 267] width 952 height 535
click at [525, 305] on video at bounding box center [476, 267] width 952 height 535
click at [483, 295] on video at bounding box center [476, 267] width 952 height 535
click at [488, 282] on video at bounding box center [476, 267] width 952 height 535
click at [489, 279] on video at bounding box center [476, 267] width 952 height 535
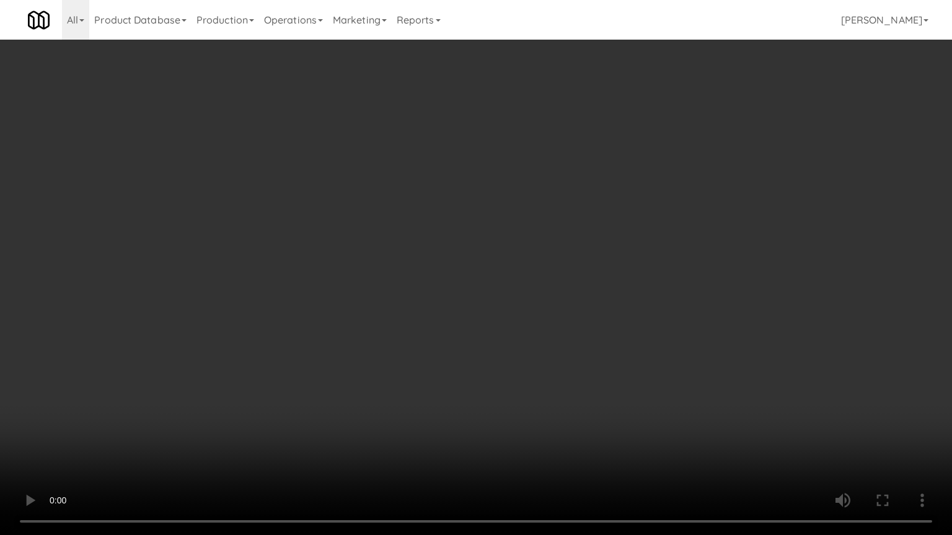
click at [489, 274] on video at bounding box center [476, 267] width 952 height 535
click at [489, 273] on video at bounding box center [476, 267] width 952 height 535
click at [476, 261] on video at bounding box center [476, 267] width 952 height 535
click at [476, 265] on video at bounding box center [476, 267] width 952 height 535
click at [456, 270] on video at bounding box center [476, 267] width 952 height 535
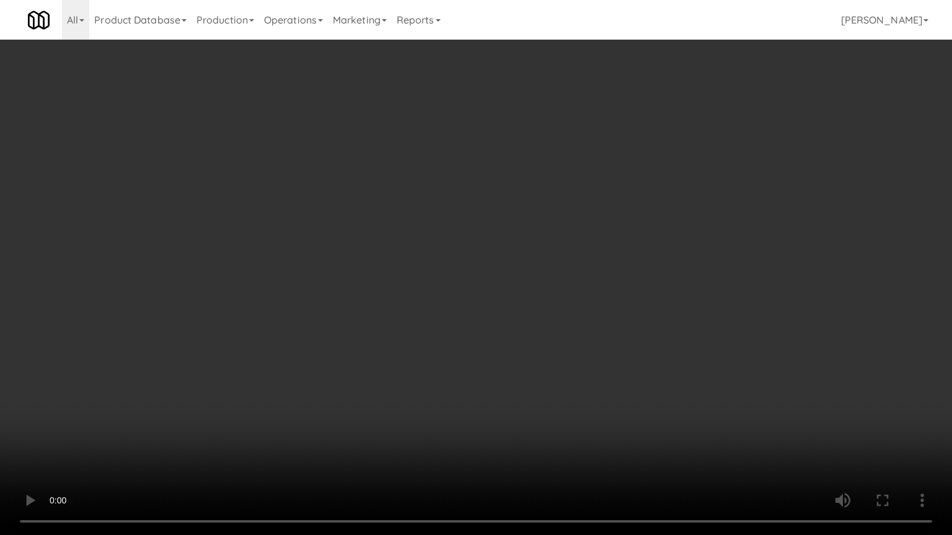
click at [457, 270] on video at bounding box center [476, 267] width 952 height 535
click at [449, 269] on video at bounding box center [476, 267] width 952 height 535
drag, startPoint x: 453, startPoint y: 267, endPoint x: 528, endPoint y: 87, distance: 195.2
click at [454, 266] on video at bounding box center [476, 267] width 952 height 535
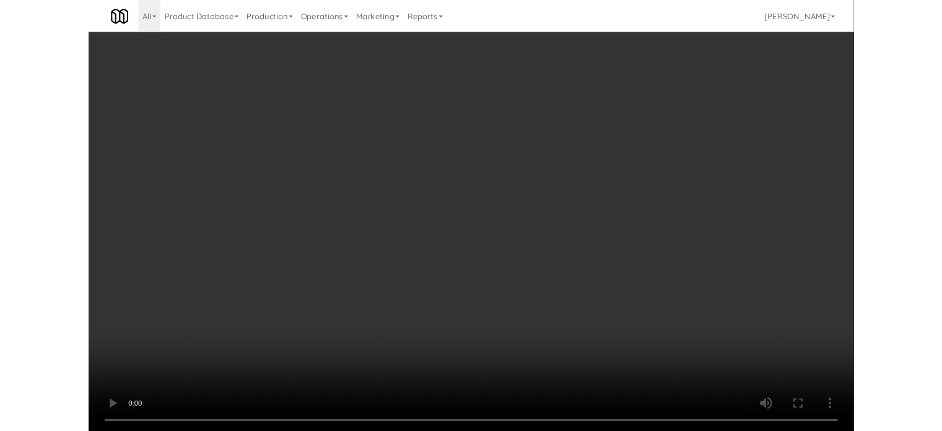
scroll to position [56198, 0]
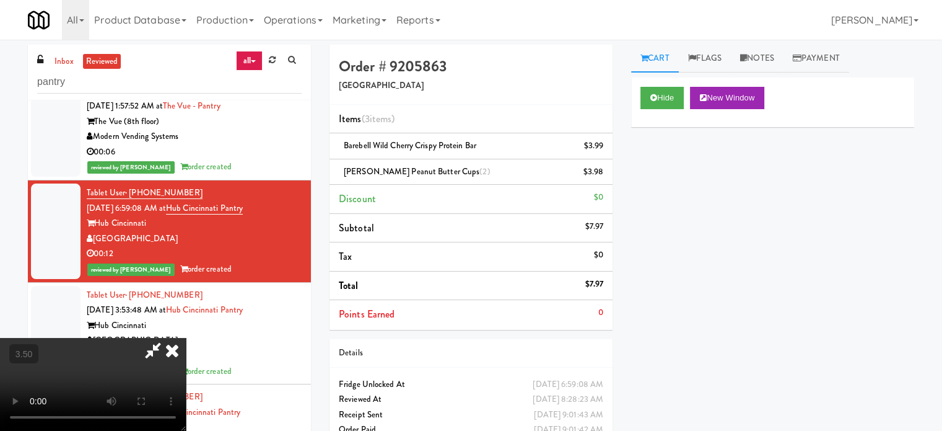
click at [186, 338] on icon at bounding box center [172, 350] width 27 height 25
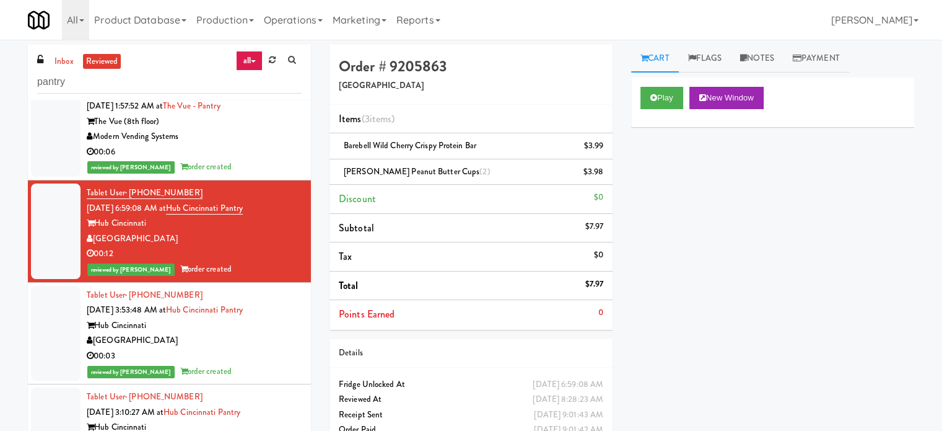
scroll to position [56507, 0]
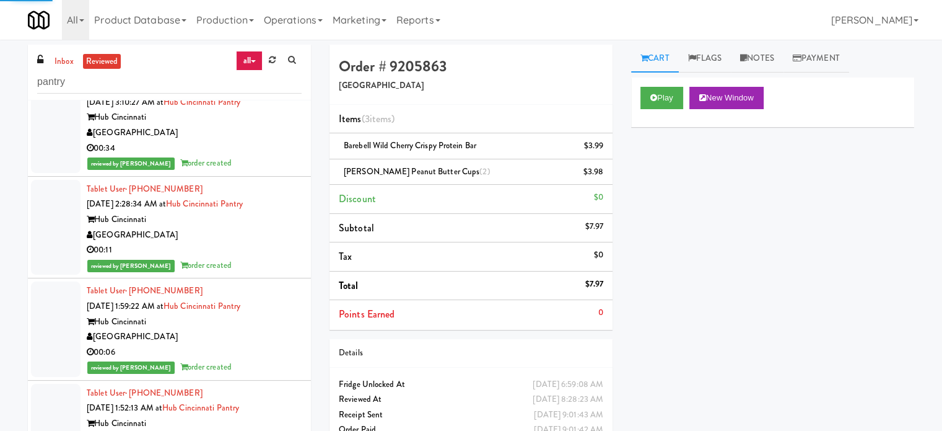
click at [270, 69] on div "reviewed by [PERSON_NAME] order created" at bounding box center [194, 61] width 215 height 15
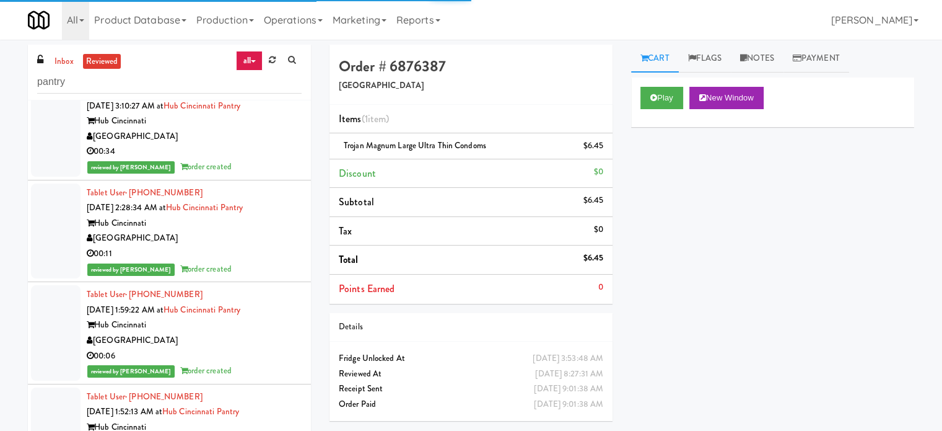
scroll to position [57931, 0]
click at [261, 159] on div "00:34" at bounding box center [194, 151] width 215 height 15
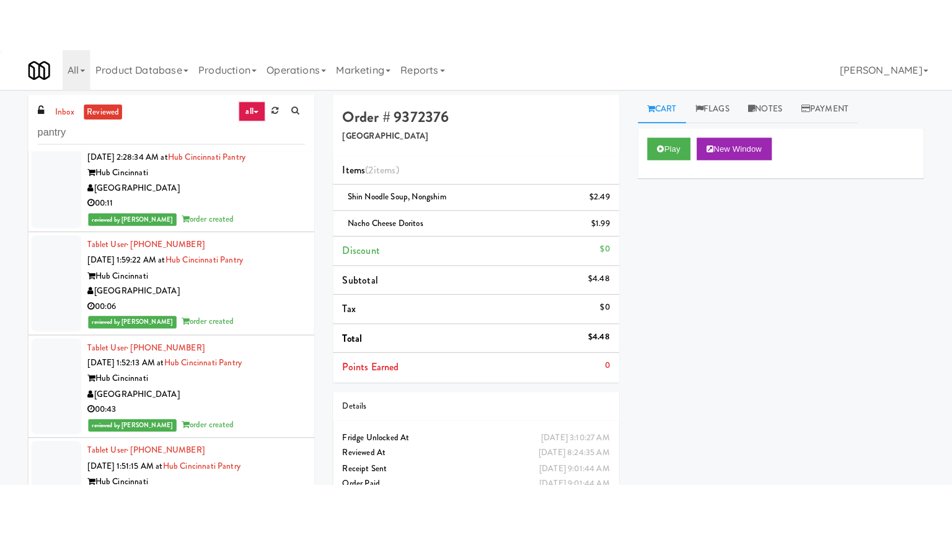
scroll to position [56591, 0]
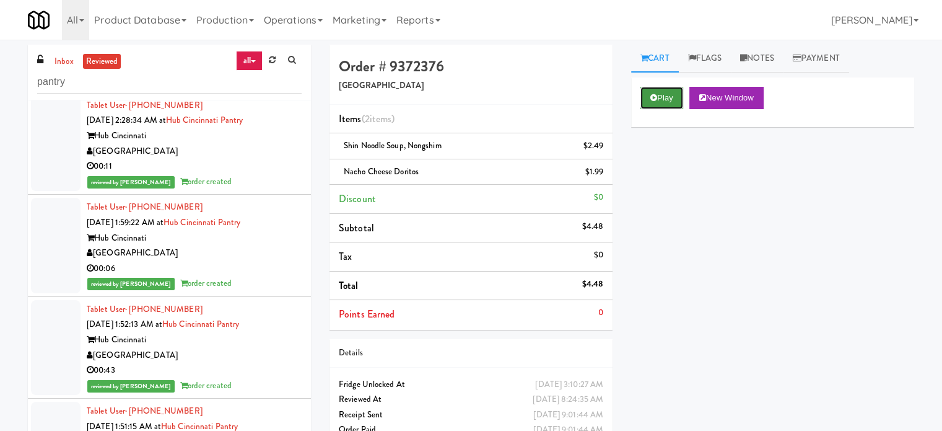
click at [652, 98] on icon at bounding box center [653, 98] width 7 height 8
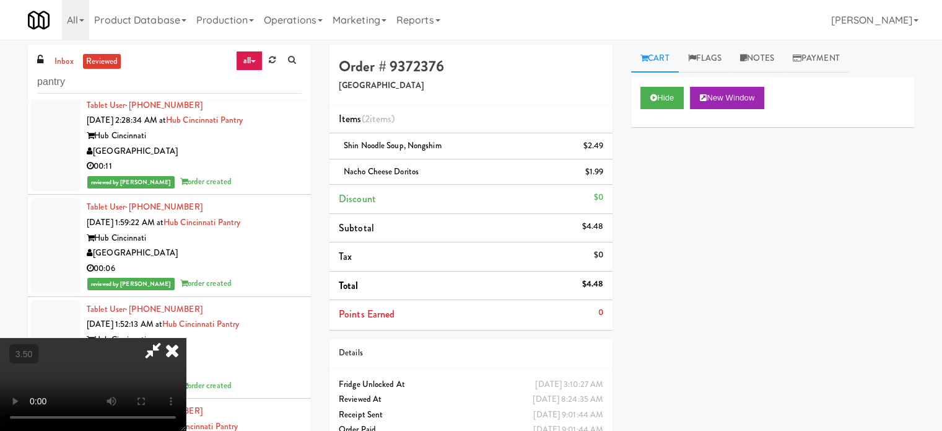
click at [186, 338] on video at bounding box center [93, 384] width 186 height 93
drag, startPoint x: 401, startPoint y: 212, endPoint x: 401, endPoint y: 189, distance: 23.5
click at [186, 338] on video at bounding box center [93, 384] width 186 height 93
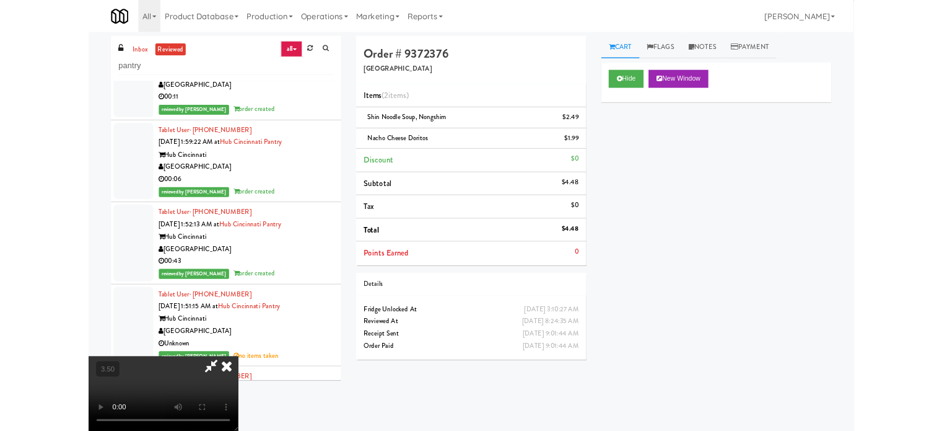
scroll to position [56454, 0]
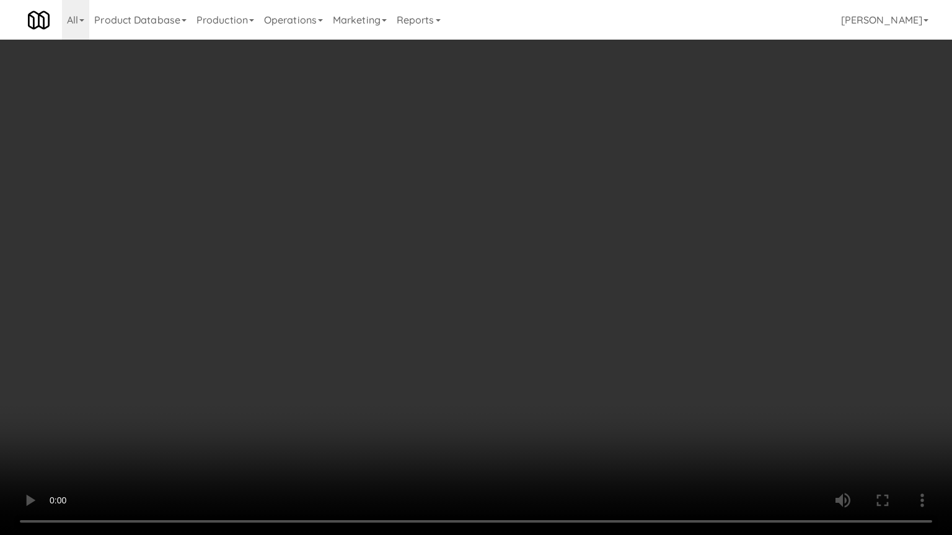
click at [404, 208] on video at bounding box center [476, 267] width 952 height 535
click at [513, 196] on video at bounding box center [476, 267] width 952 height 535
click at [526, 203] on video at bounding box center [476, 267] width 952 height 535
click at [535, 219] on video at bounding box center [476, 267] width 952 height 535
click at [550, 216] on video at bounding box center [476, 267] width 952 height 535
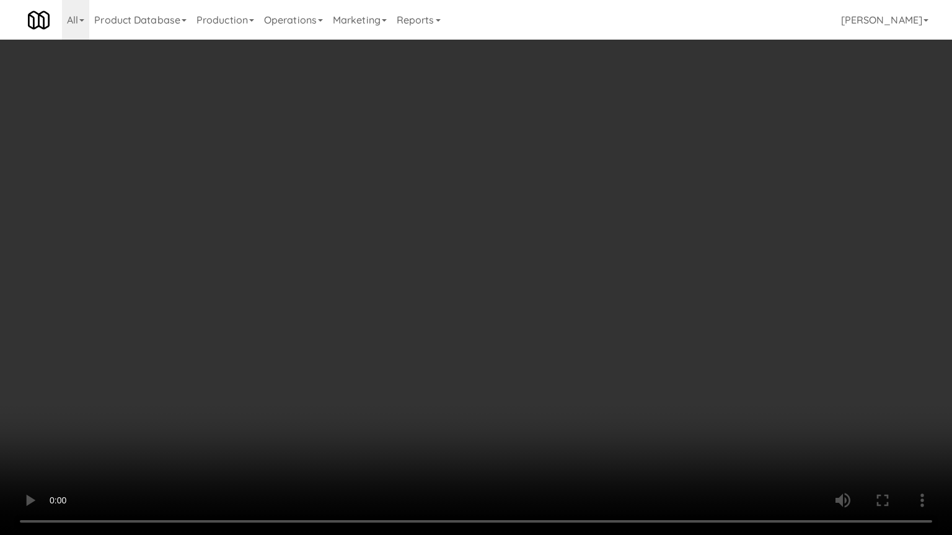
click at [558, 195] on video at bounding box center [476, 267] width 952 height 535
click at [571, 190] on video at bounding box center [476, 267] width 952 height 535
click at [586, 177] on video at bounding box center [476, 267] width 952 height 535
click at [595, 168] on video at bounding box center [476, 267] width 952 height 535
click at [488, 170] on video at bounding box center [476, 267] width 952 height 535
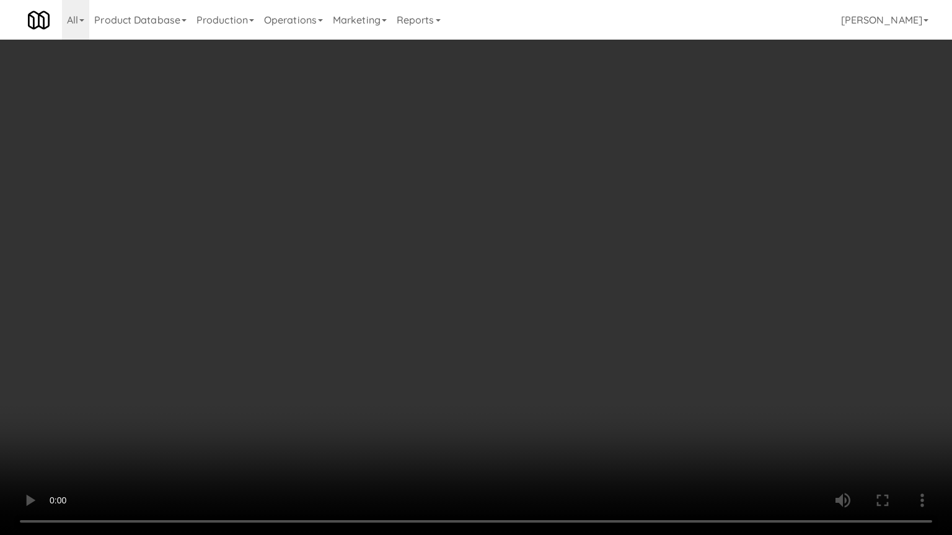
click at [492, 163] on video at bounding box center [476, 267] width 952 height 535
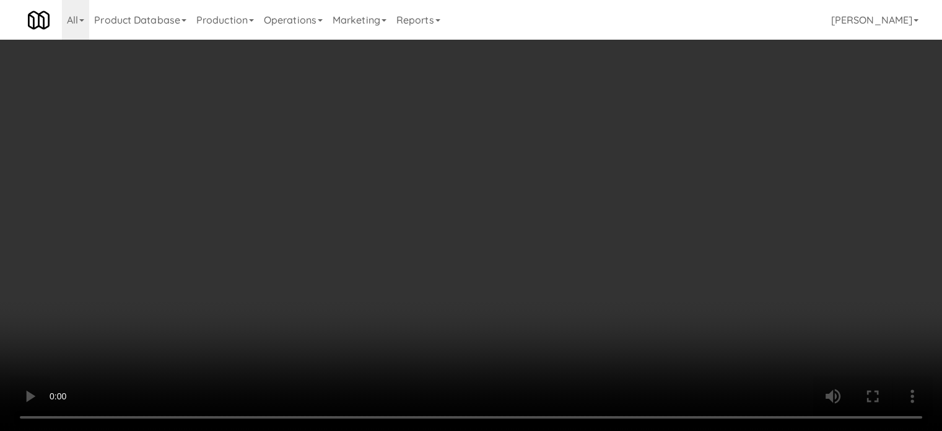
scroll to position [56591, 0]
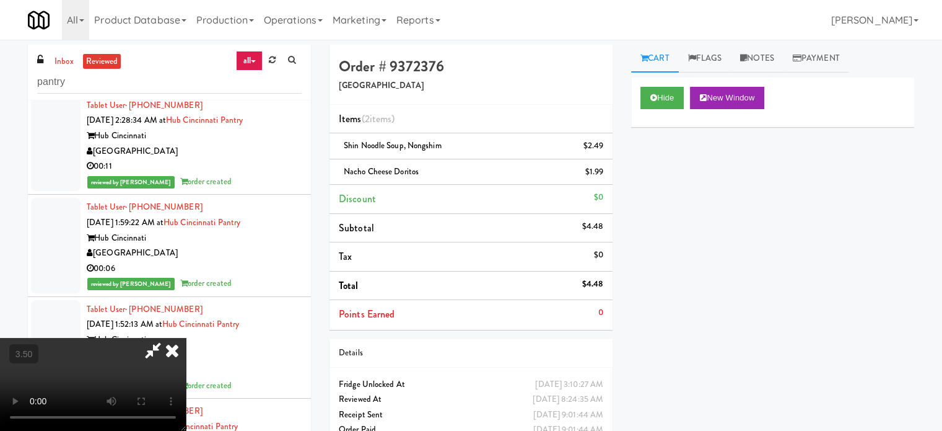
click at [186, 338] on icon at bounding box center [172, 350] width 27 height 25
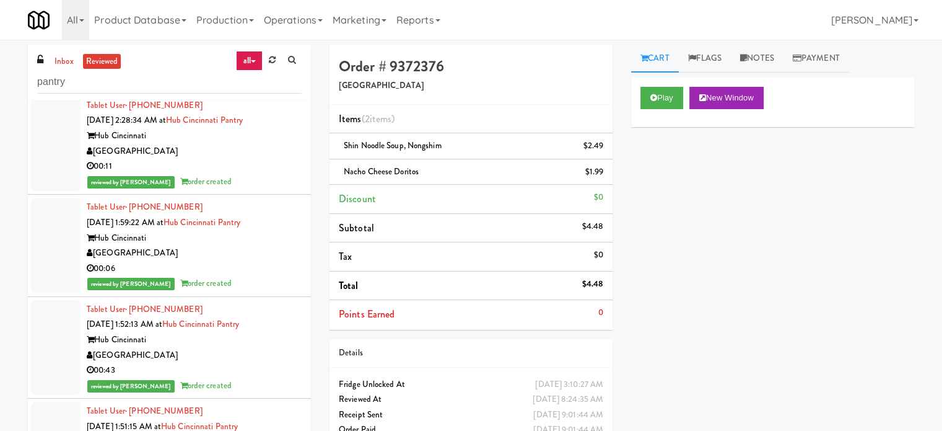
click at [275, 261] on div "[GEOGRAPHIC_DATA]" at bounding box center [194, 252] width 215 height 15
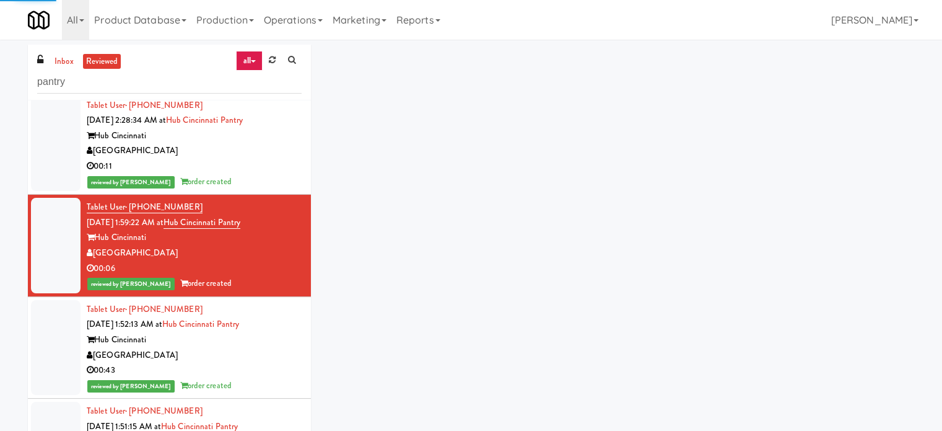
scroll to position [58236, 0]
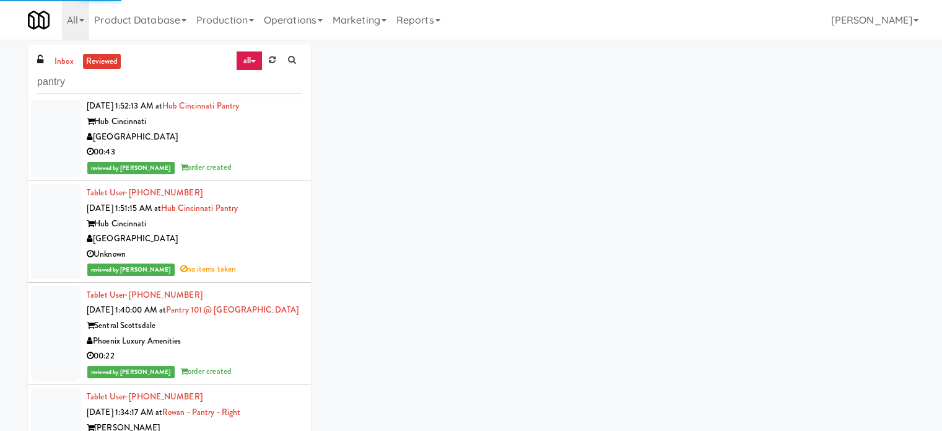
click at [265, 175] on div "reviewed by [PERSON_NAME] order created" at bounding box center [194, 167] width 215 height 15
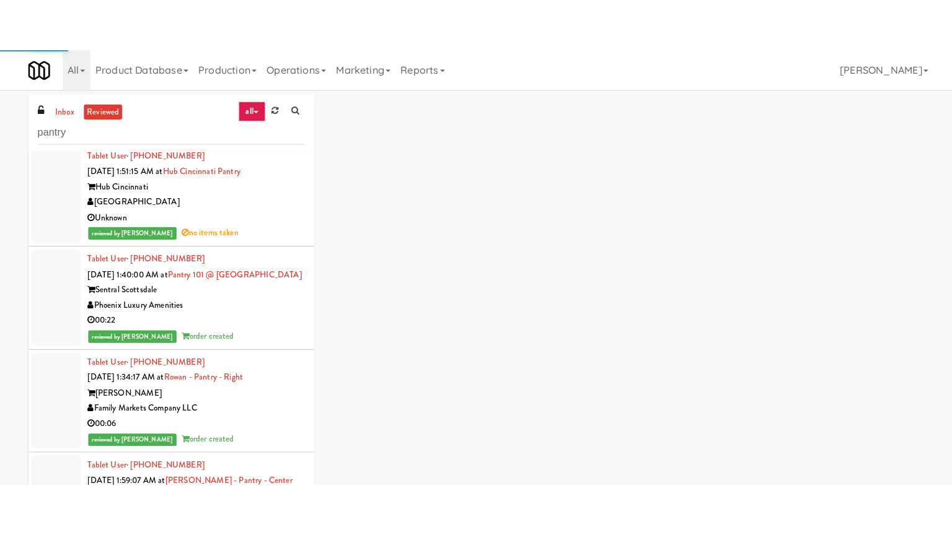
scroll to position [56896, 0]
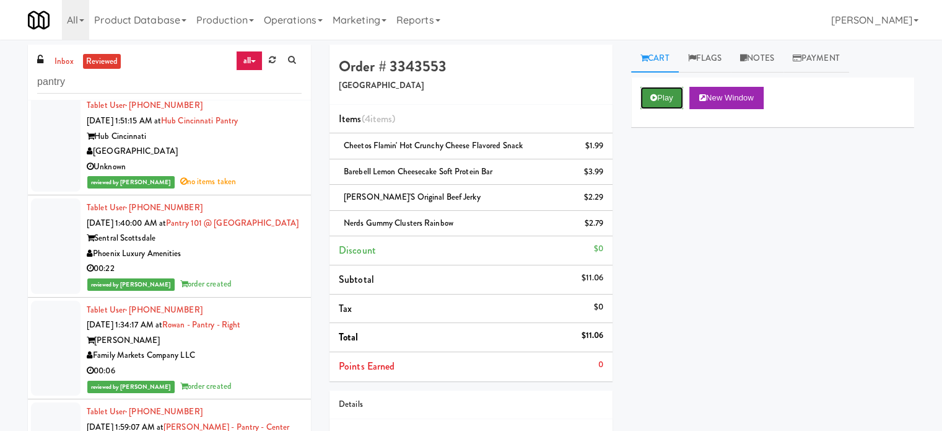
click at [663, 98] on button "Play" at bounding box center [662, 98] width 43 height 22
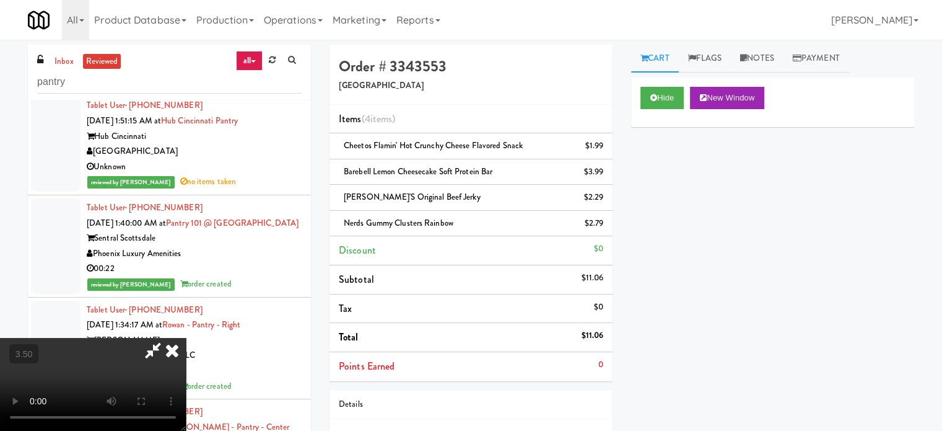
drag, startPoint x: 428, startPoint y: 271, endPoint x: 431, endPoint y: 255, distance: 16.3
click at [186, 338] on video at bounding box center [93, 384] width 186 height 93
drag, startPoint x: 431, startPoint y: 255, endPoint x: 431, endPoint y: 242, distance: 13.0
click at [186, 338] on video at bounding box center [93, 384] width 186 height 93
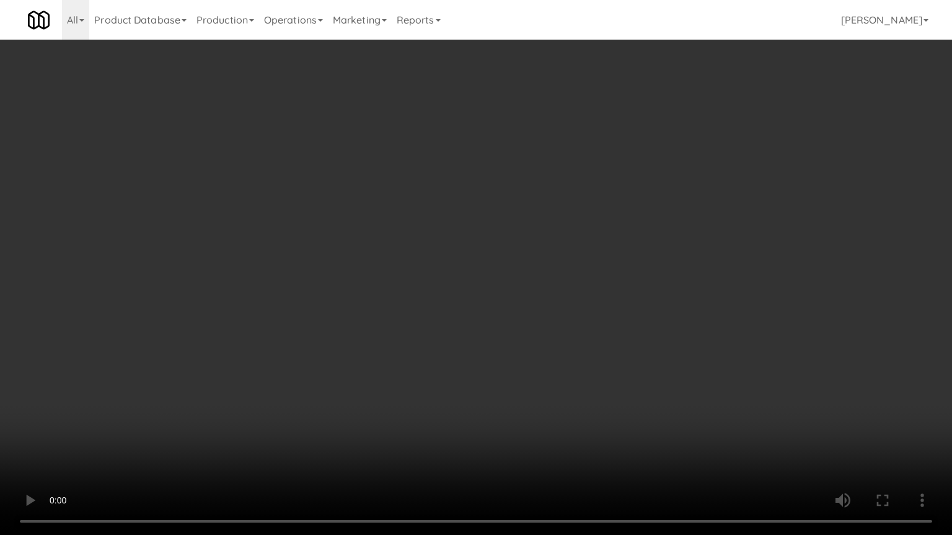
click at [434, 222] on video at bounding box center [476, 267] width 952 height 535
click at [439, 228] on video at bounding box center [476, 267] width 952 height 535
click at [449, 208] on video at bounding box center [476, 267] width 952 height 535
click at [452, 205] on video at bounding box center [476, 267] width 952 height 535
click at [435, 186] on video at bounding box center [476, 267] width 952 height 535
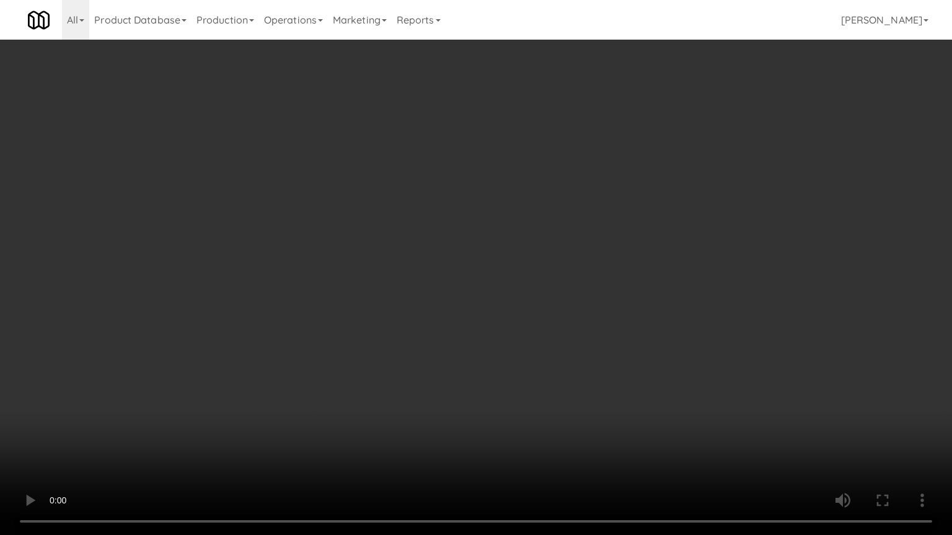
click at [445, 190] on video at bounding box center [476, 267] width 952 height 535
click at [437, 189] on video at bounding box center [476, 267] width 952 height 535
click at [440, 193] on video at bounding box center [476, 267] width 952 height 535
click at [432, 199] on video at bounding box center [476, 267] width 952 height 535
click at [436, 198] on video at bounding box center [476, 267] width 952 height 535
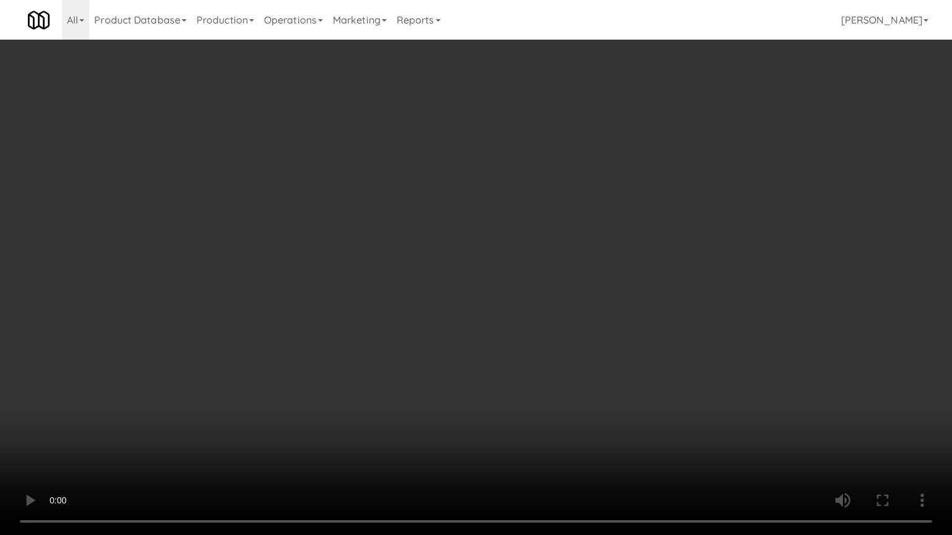
click at [435, 195] on video at bounding box center [476, 267] width 952 height 535
click at [435, 194] on video at bounding box center [476, 267] width 952 height 535
click at [386, 207] on video at bounding box center [476, 267] width 952 height 535
click at [388, 205] on video at bounding box center [476, 267] width 952 height 535
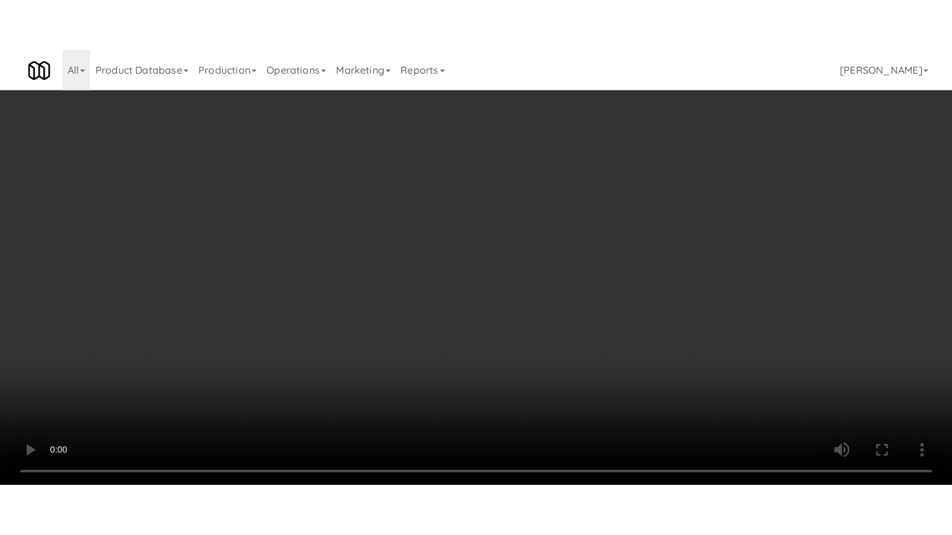
scroll to position [56896, 0]
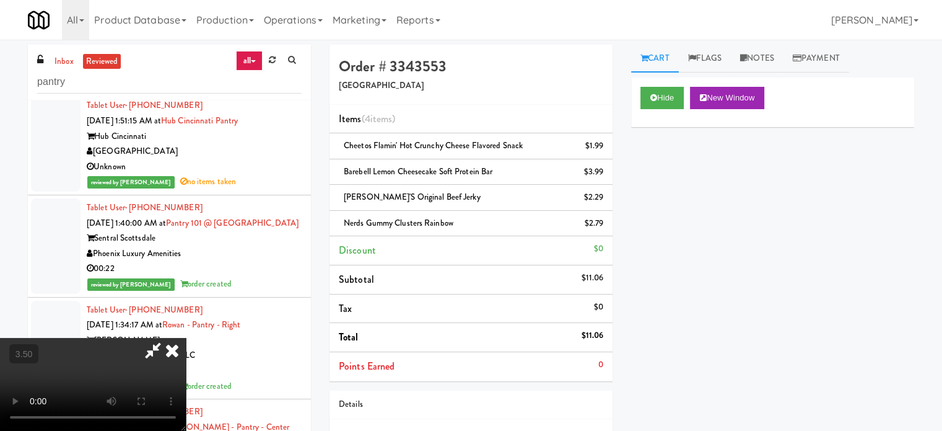
drag, startPoint x: 542, startPoint y: 56, endPoint x: 538, endPoint y: 69, distance: 13.5
click at [186, 338] on icon at bounding box center [172, 350] width 27 height 25
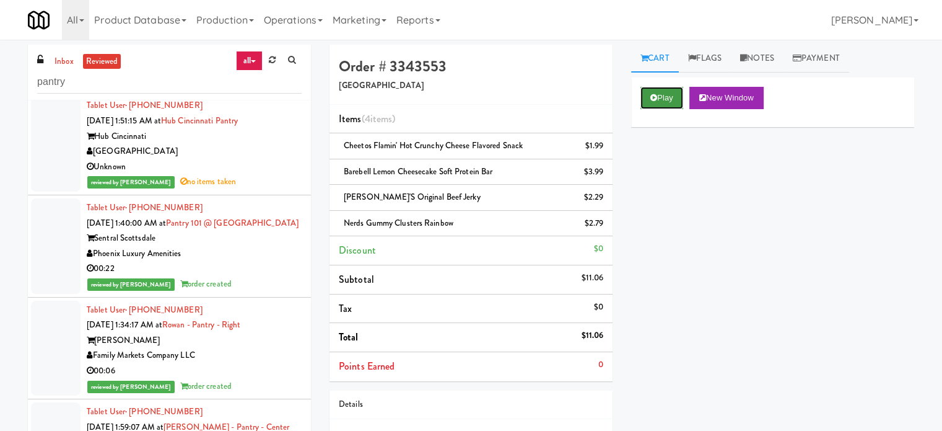
click at [660, 96] on button "Play" at bounding box center [662, 98] width 43 height 22
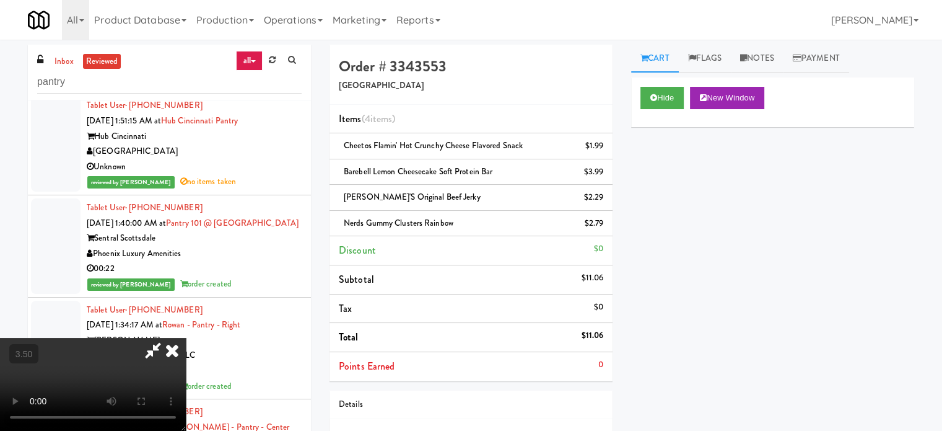
click at [186, 338] on video at bounding box center [93, 384] width 186 height 93
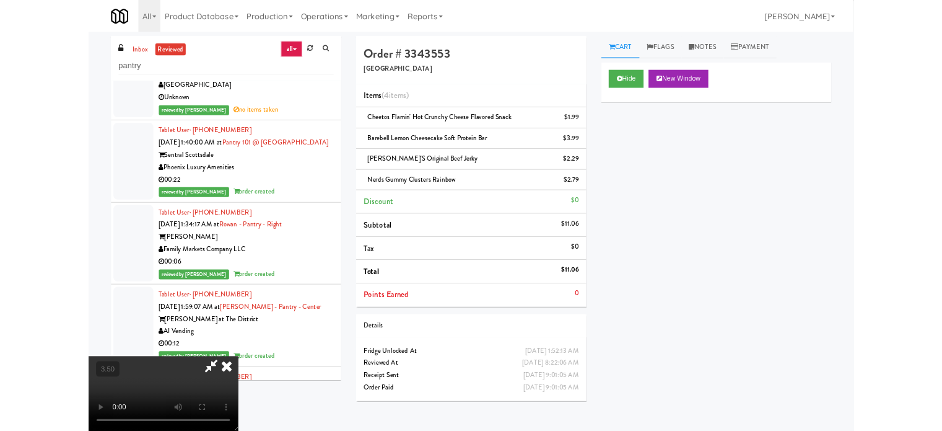
scroll to position [56759, 0]
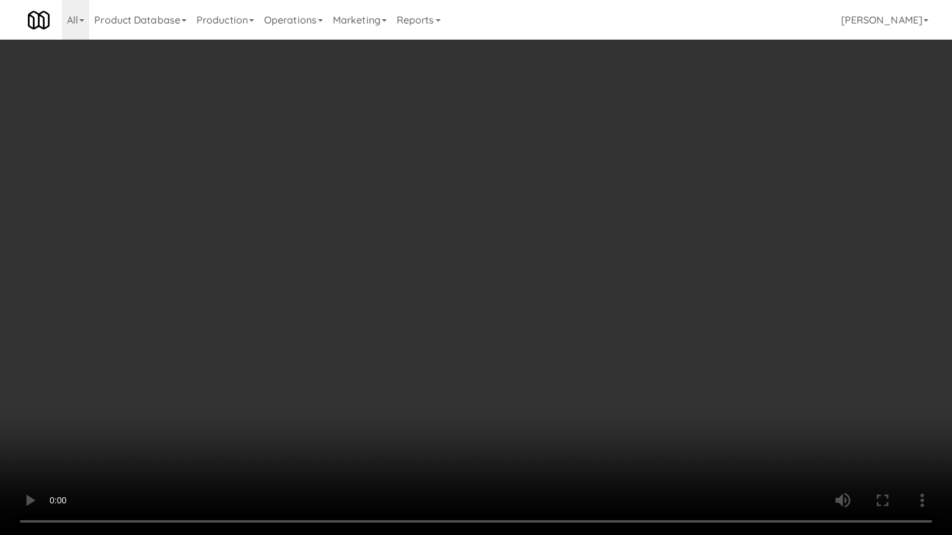
click at [400, 253] on video at bounding box center [476, 267] width 952 height 535
click at [409, 248] on video at bounding box center [476, 267] width 952 height 535
click at [422, 225] on video at bounding box center [476, 267] width 952 height 535
click at [427, 222] on video at bounding box center [476, 267] width 952 height 535
click at [426, 221] on video at bounding box center [476, 267] width 952 height 535
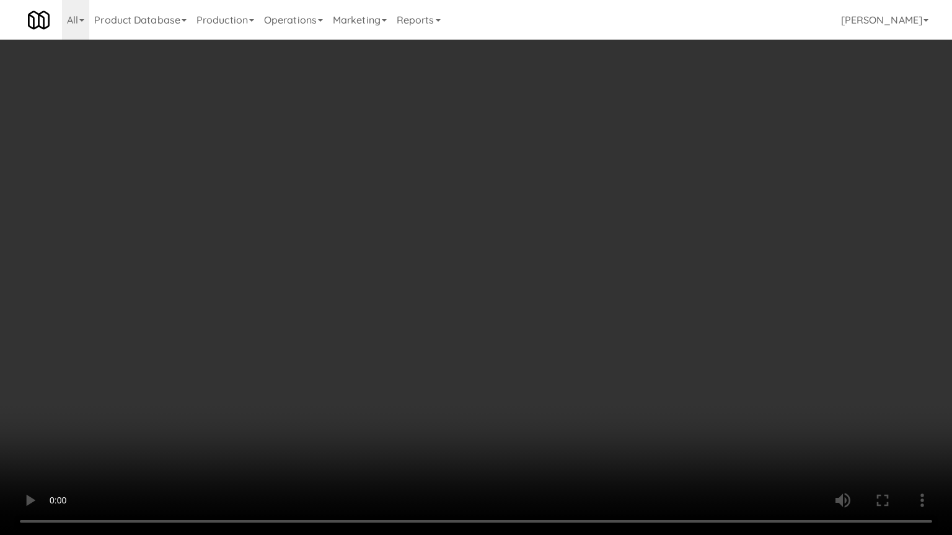
click at [446, 230] on video at bounding box center [476, 267] width 952 height 535
click at [446, 225] on video at bounding box center [476, 267] width 952 height 535
click at [448, 224] on video at bounding box center [476, 267] width 952 height 535
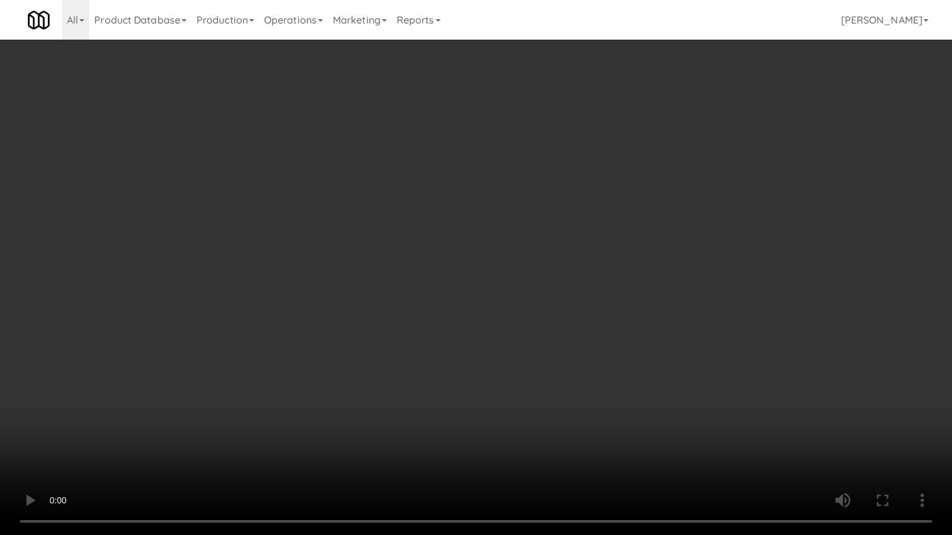
click at [449, 223] on video at bounding box center [476, 267] width 952 height 535
click at [449, 225] on video at bounding box center [476, 267] width 952 height 535
click at [470, 209] on video at bounding box center [476, 267] width 952 height 535
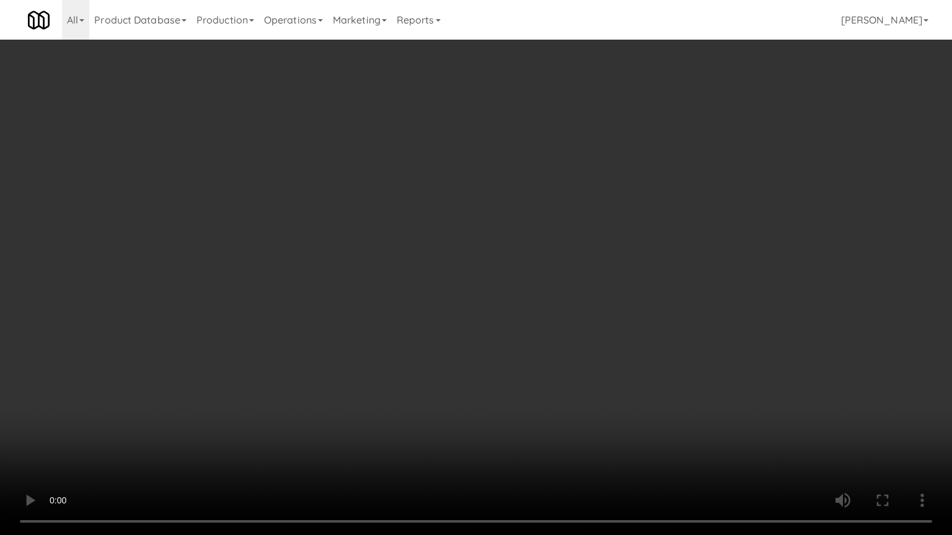
click at [475, 204] on video at bounding box center [476, 267] width 952 height 535
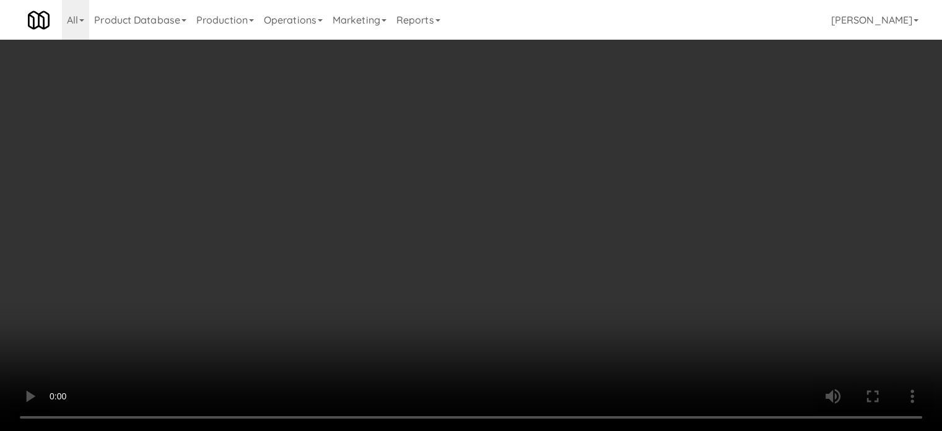
scroll to position [56896, 0]
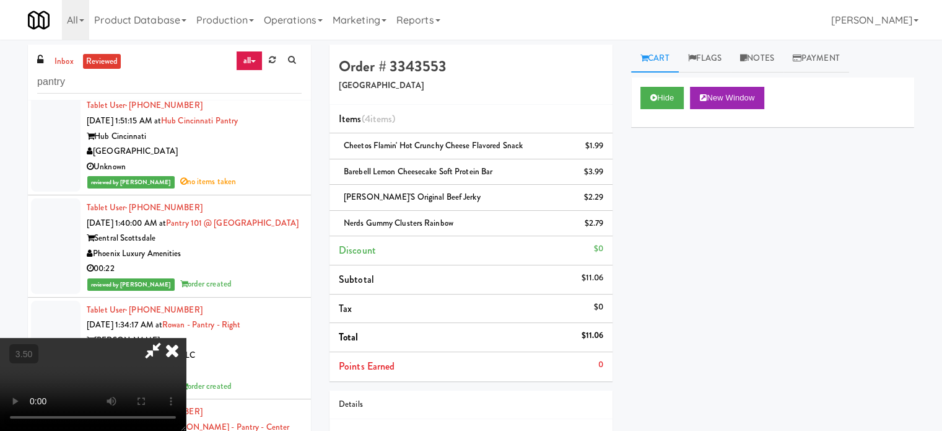
click at [186, 338] on icon at bounding box center [172, 350] width 27 height 25
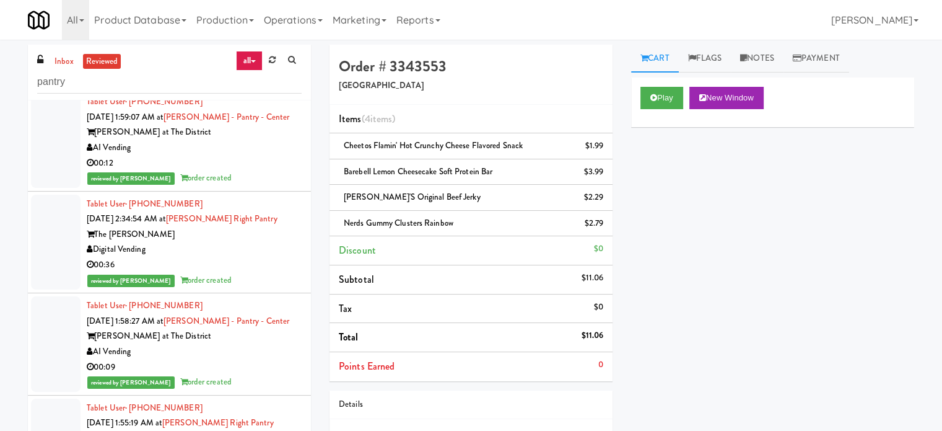
click at [278, 84] on div "reviewed by Jenet R order created" at bounding box center [194, 76] width 215 height 15
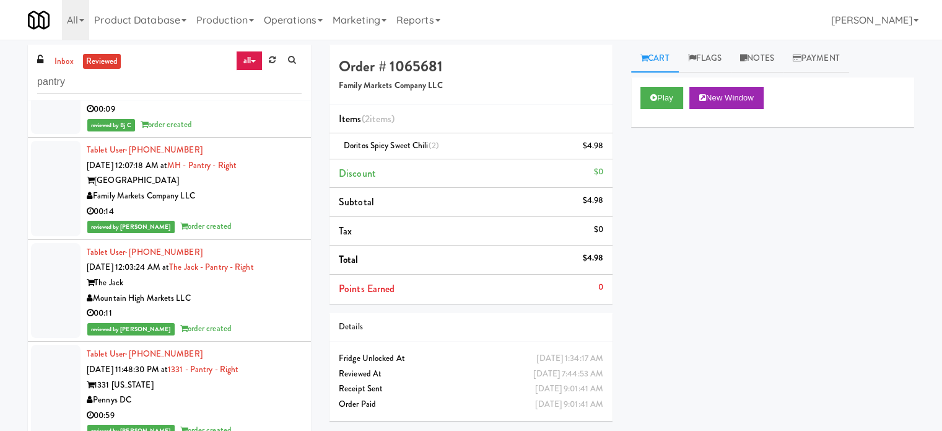
scroll to position [64783, 0]
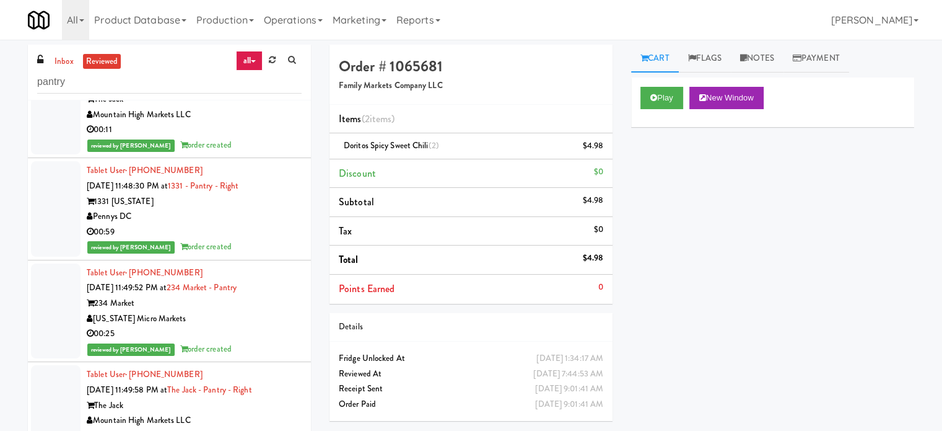
click at [279, 51] on div "reviewed by [PERSON_NAME] Y order created" at bounding box center [194, 42] width 215 height 15
click at [265, 107] on div "The Jack" at bounding box center [194, 99] width 215 height 15
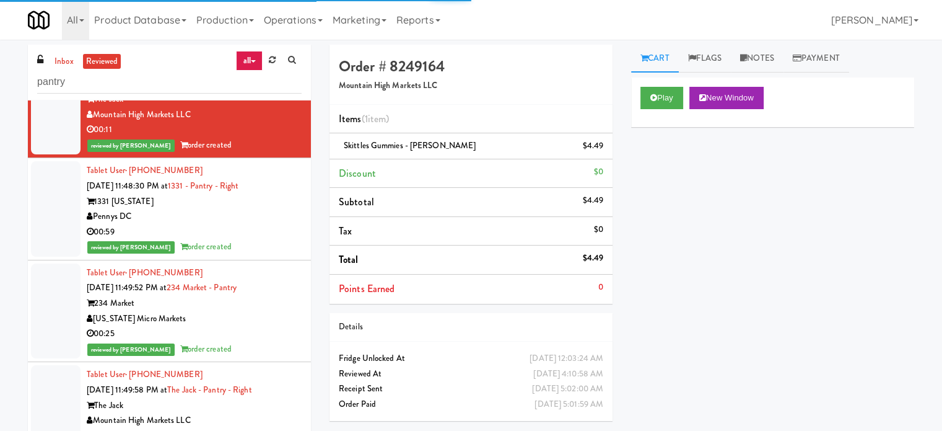
scroll to position [66641, 0]
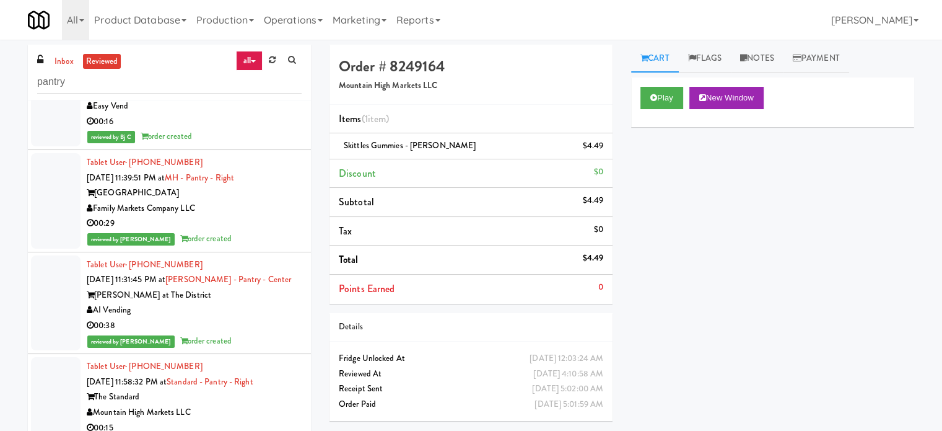
click at [271, 99] on div "Las Vegas Indoor Soccer" at bounding box center [194, 91] width 215 height 15
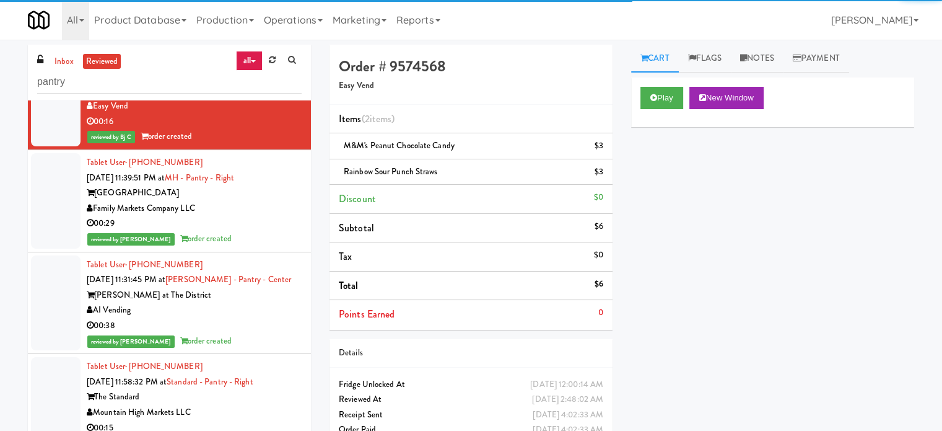
scroll to position [68810, 0]
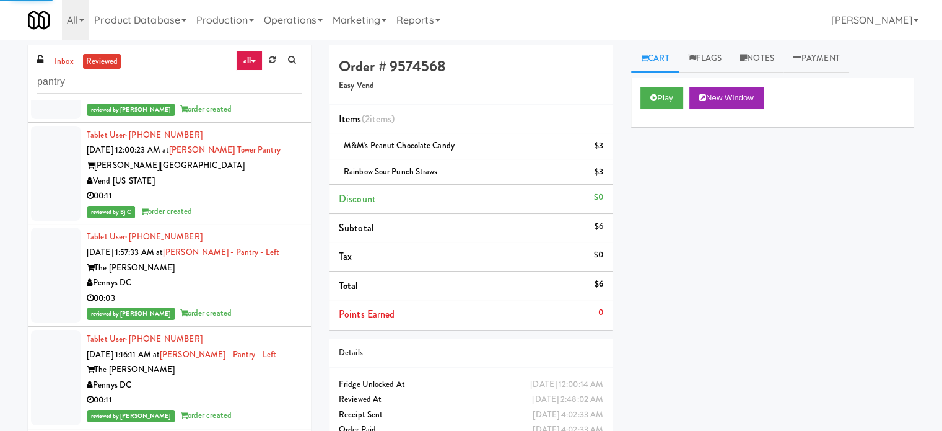
click at [279, 102] on div "00:52" at bounding box center [194, 94] width 215 height 15
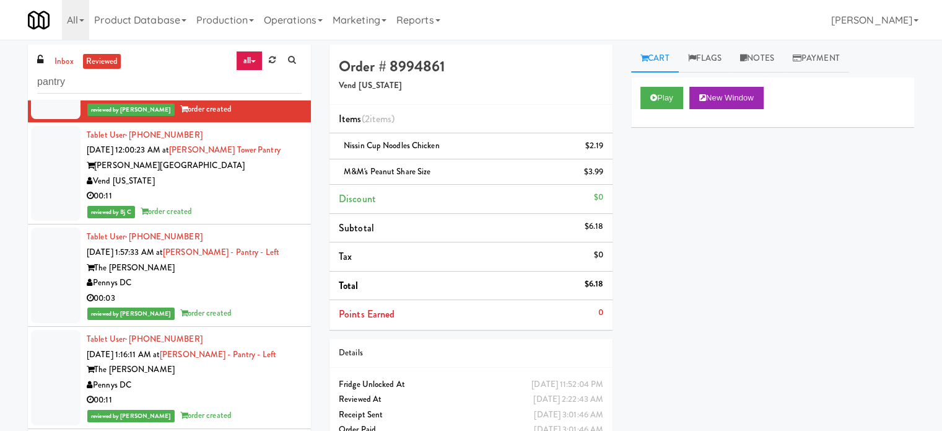
click at [272, 204] on div "00:11" at bounding box center [194, 195] width 215 height 15
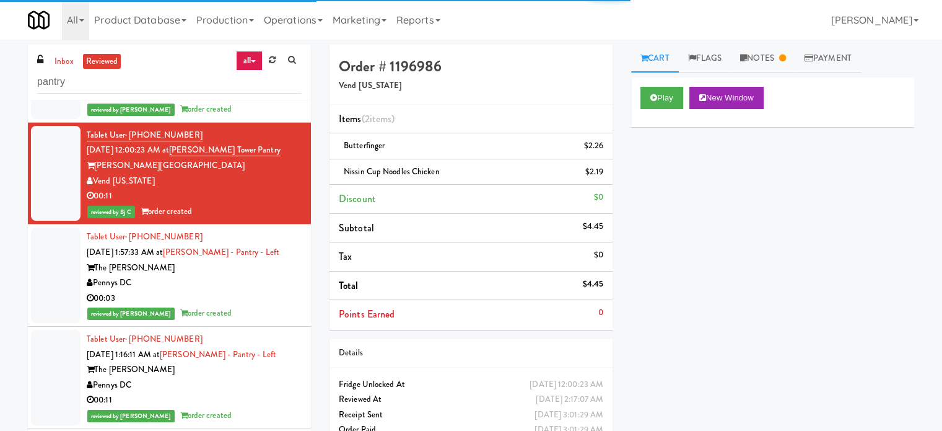
scroll to position [69119, 0]
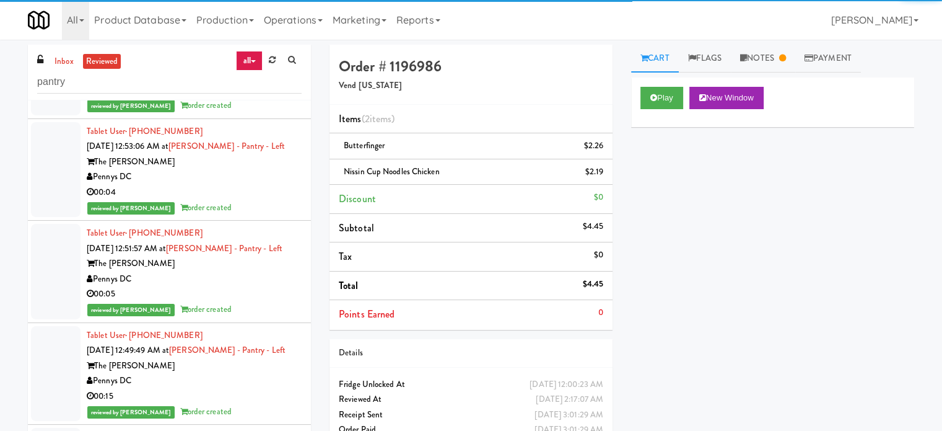
click at [279, 98] on div "00:11" at bounding box center [194, 89] width 215 height 15
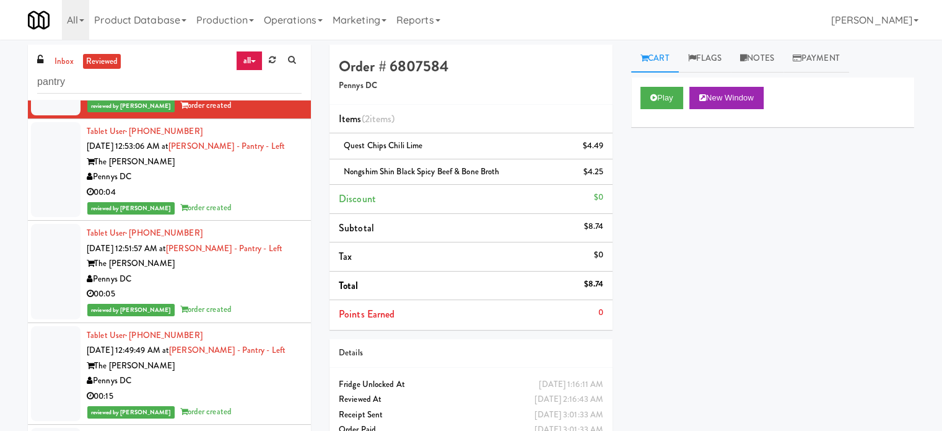
click at [275, 185] on div "Pennys DC" at bounding box center [194, 176] width 215 height 15
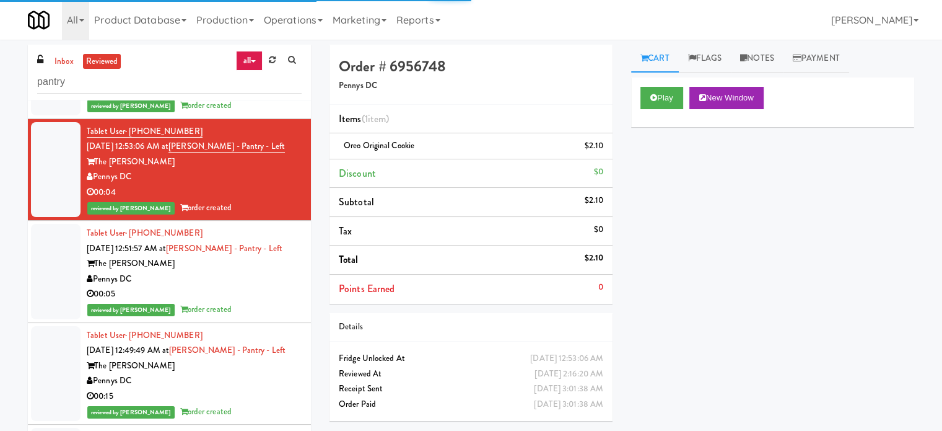
scroll to position [69429, 0]
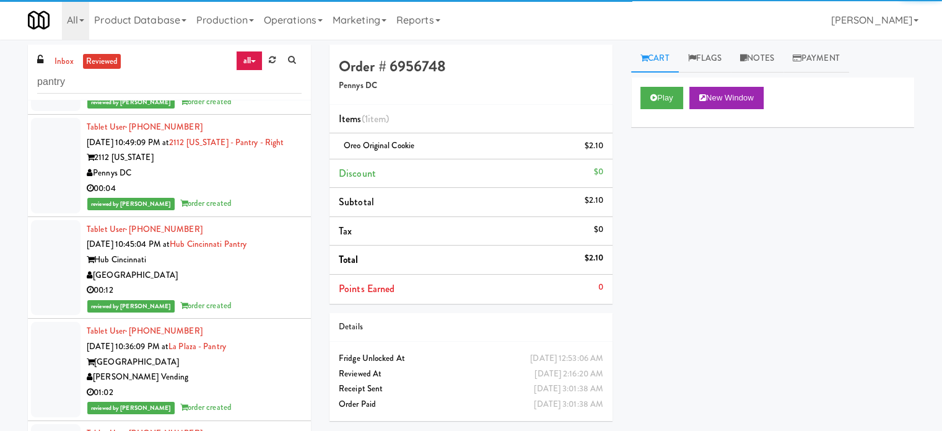
click at [269, 79] on div "Pennys DC" at bounding box center [194, 70] width 215 height 15
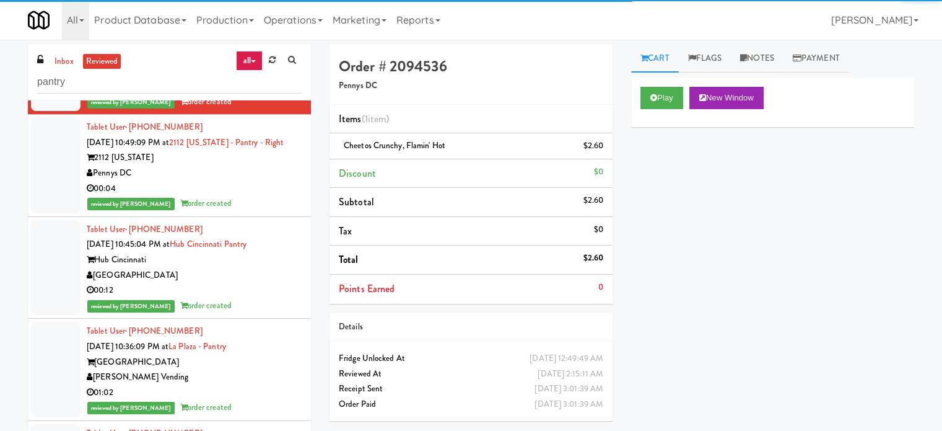
click at [270, 181] on div "Pennys DC" at bounding box center [194, 172] width 215 height 15
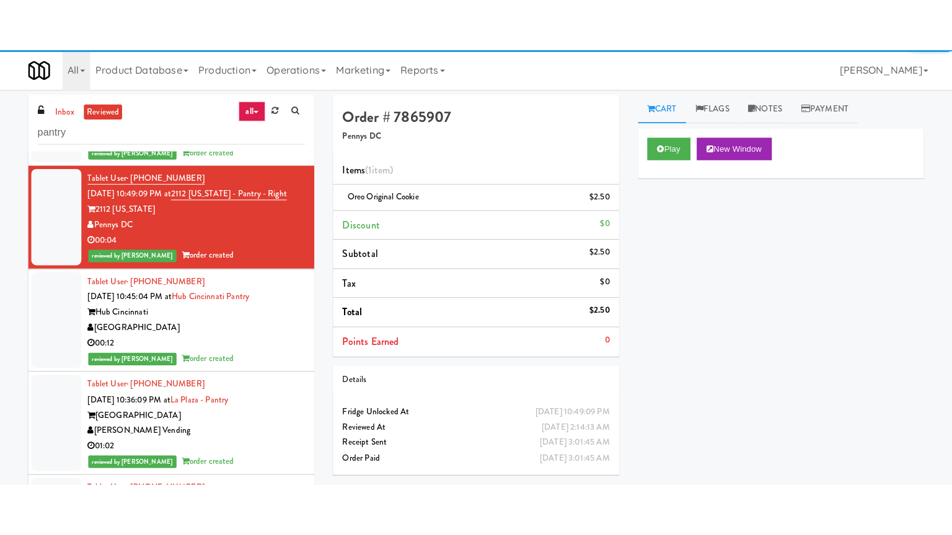
scroll to position [69739, 0]
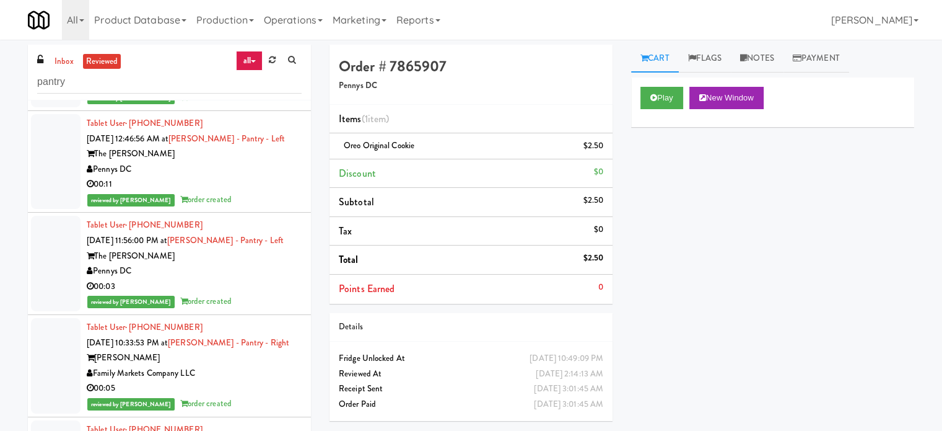
click at [283, 90] on div "01:02" at bounding box center [194, 82] width 215 height 15
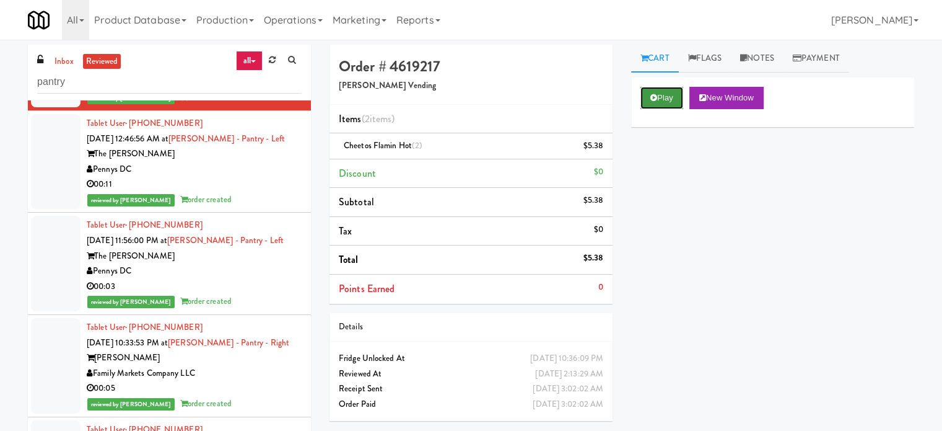
click at [668, 96] on button "Play" at bounding box center [662, 98] width 43 height 22
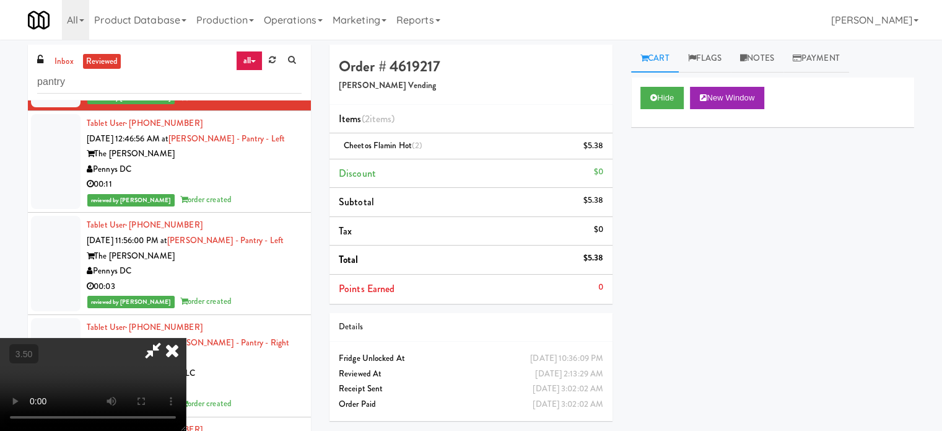
click at [186, 338] on video at bounding box center [93, 384] width 186 height 93
drag, startPoint x: 360, startPoint y: 230, endPoint x: 391, endPoint y: 211, distance: 36.4
click at [186, 338] on video at bounding box center [93, 384] width 186 height 93
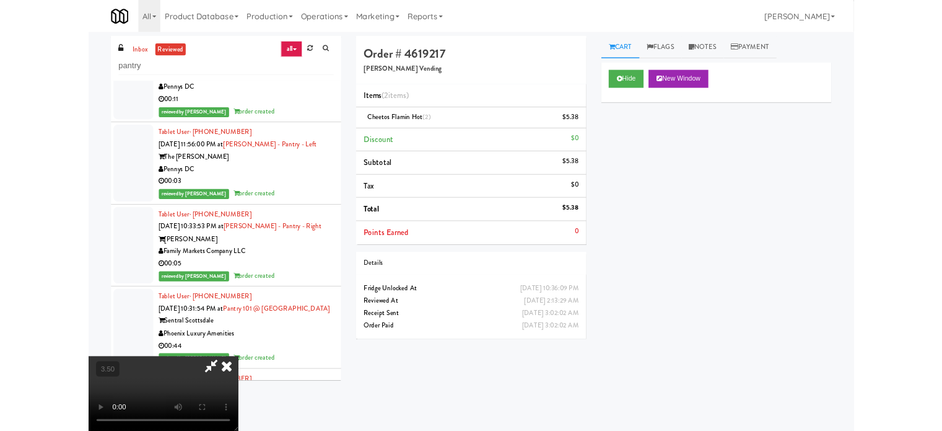
scroll to position [69571, 0]
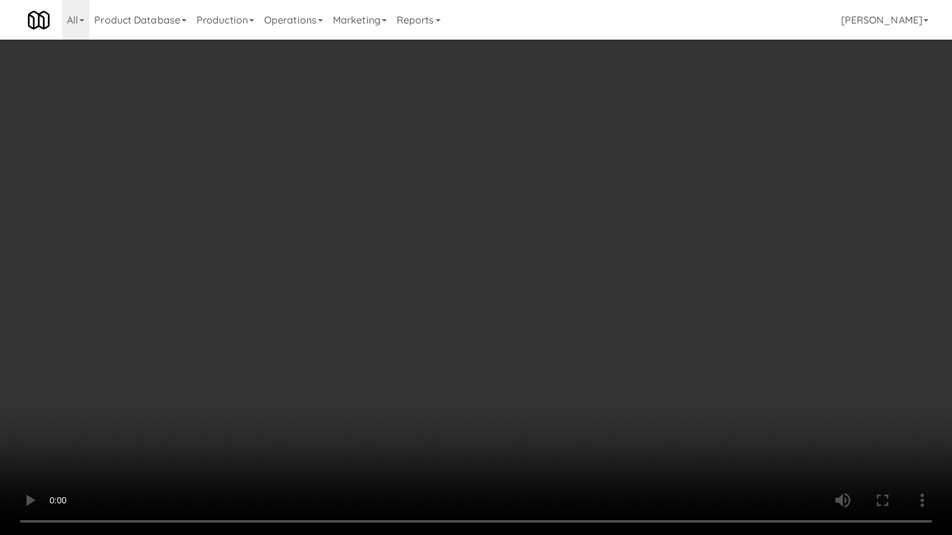
click at [384, 225] on video at bounding box center [476, 267] width 952 height 535
click at [438, 239] on video at bounding box center [476, 267] width 952 height 535
click at [453, 239] on video at bounding box center [476, 267] width 952 height 535
click at [441, 233] on video at bounding box center [476, 267] width 952 height 535
click at [443, 234] on video at bounding box center [476, 267] width 952 height 535
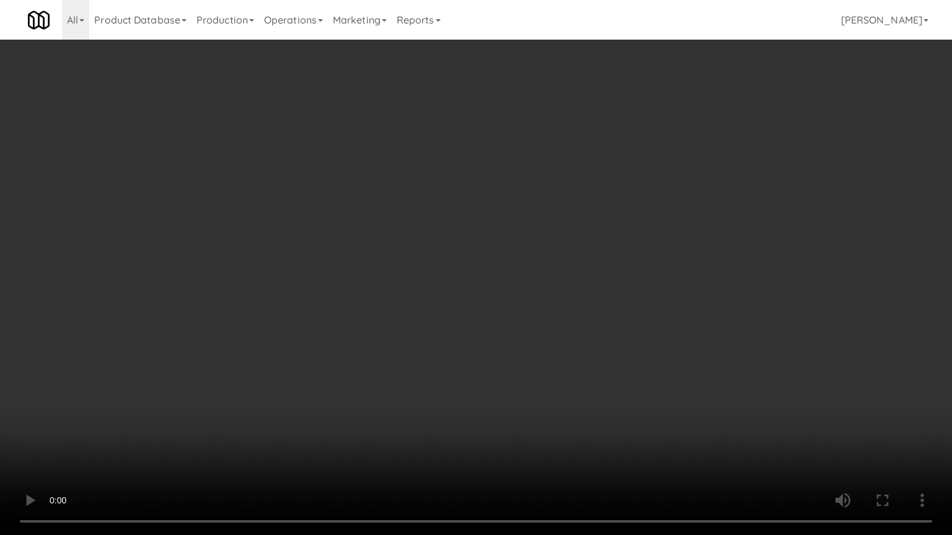
click at [442, 233] on video at bounding box center [476, 267] width 952 height 535
click at [442, 235] on video at bounding box center [476, 267] width 952 height 535
drag, startPoint x: 403, startPoint y: 255, endPoint x: 411, endPoint y: 250, distance: 9.1
click at [404, 255] on video at bounding box center [476, 267] width 952 height 535
click at [411, 250] on video at bounding box center [476, 267] width 952 height 535
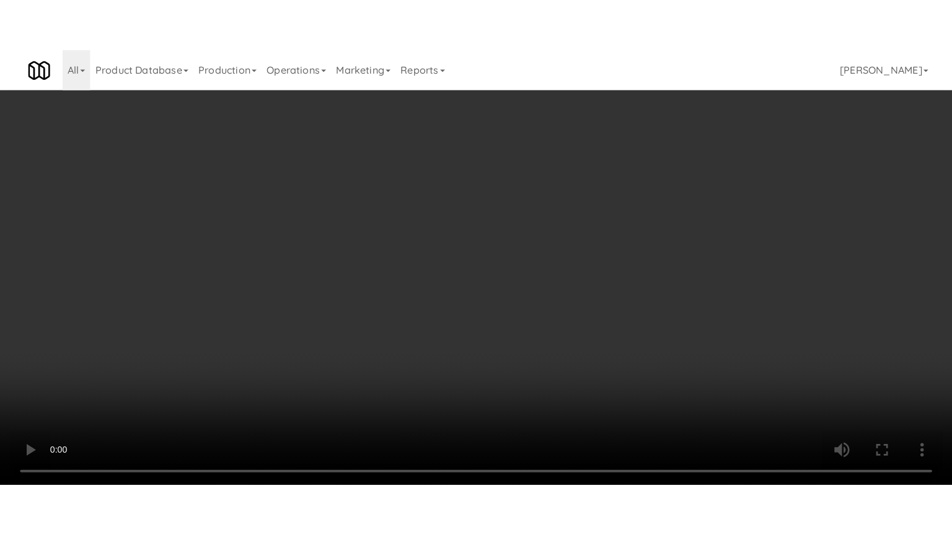
scroll to position [69739, 0]
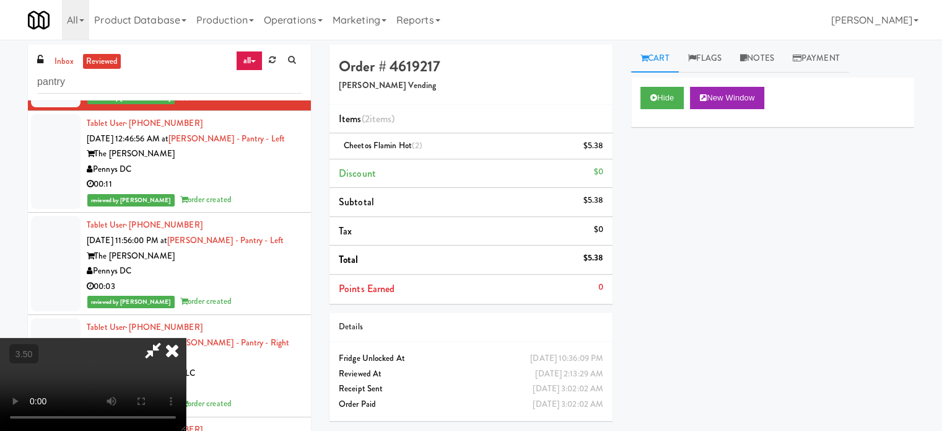
click at [186, 338] on video at bounding box center [93, 384] width 186 height 93
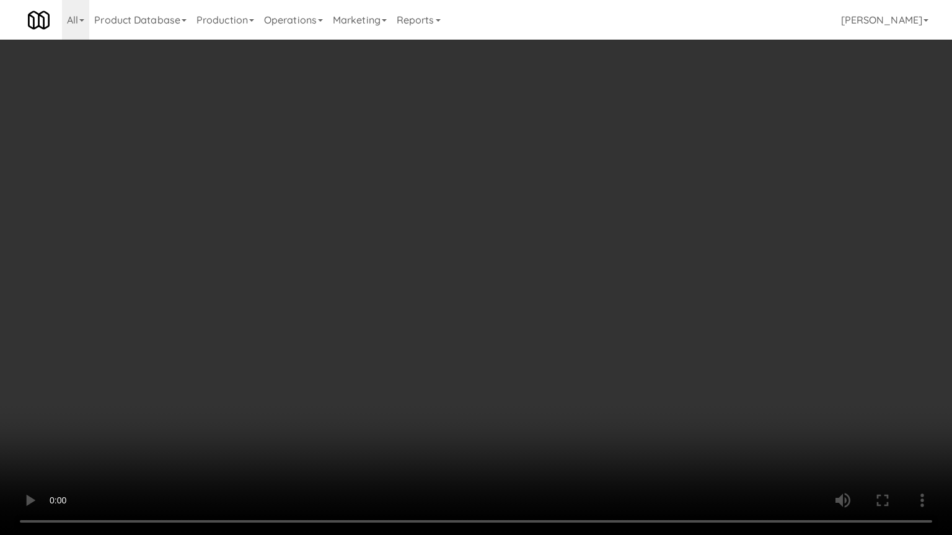
click at [236, 360] on video at bounding box center [476, 267] width 952 height 535
click at [409, 244] on video at bounding box center [476, 267] width 952 height 535
click at [410, 237] on video at bounding box center [476, 267] width 952 height 535
click at [414, 224] on video at bounding box center [476, 267] width 952 height 535
click at [416, 221] on video at bounding box center [476, 267] width 952 height 535
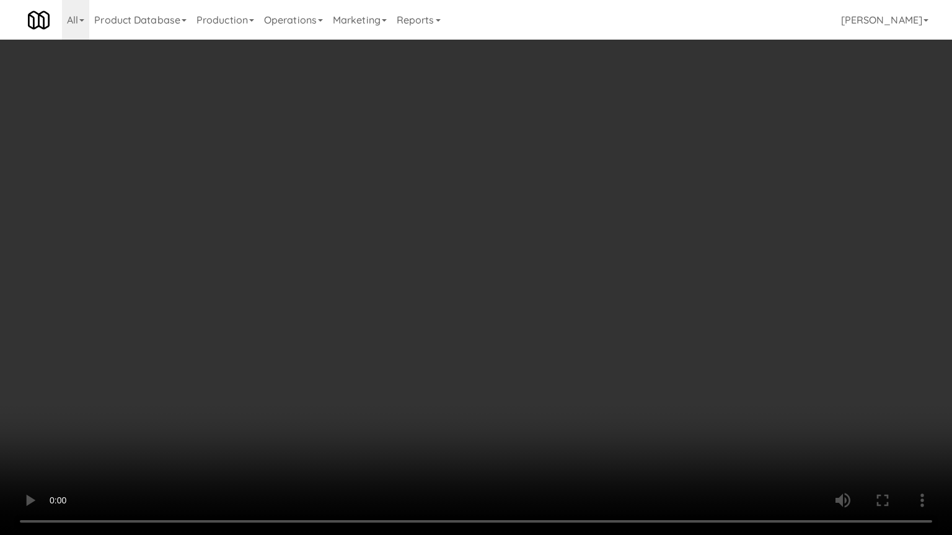
click at [441, 260] on video at bounding box center [476, 267] width 952 height 535
click at [442, 260] on video at bounding box center [476, 267] width 952 height 535
click at [449, 253] on video at bounding box center [476, 267] width 952 height 535
click at [449, 245] on video at bounding box center [476, 267] width 952 height 535
click at [448, 243] on video at bounding box center [476, 267] width 952 height 535
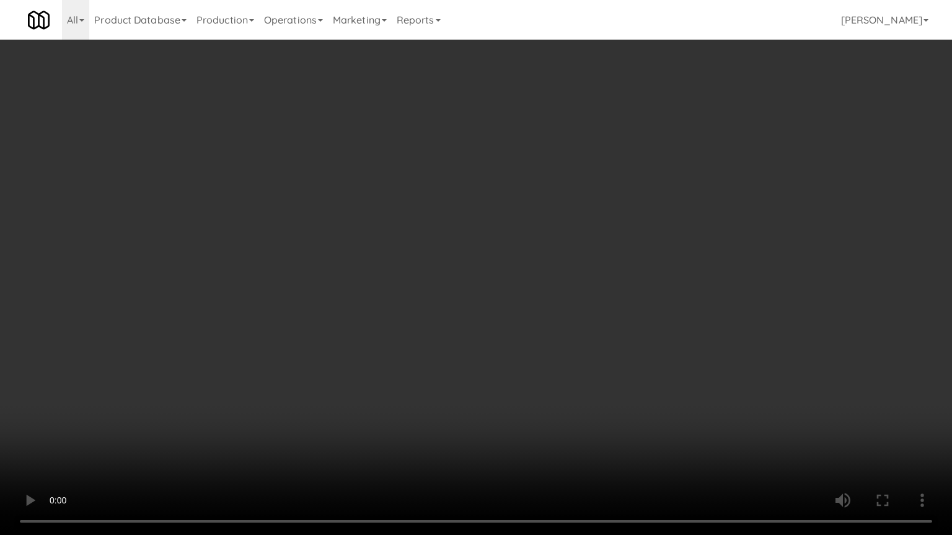
click at [450, 238] on video at bounding box center [476, 267] width 952 height 535
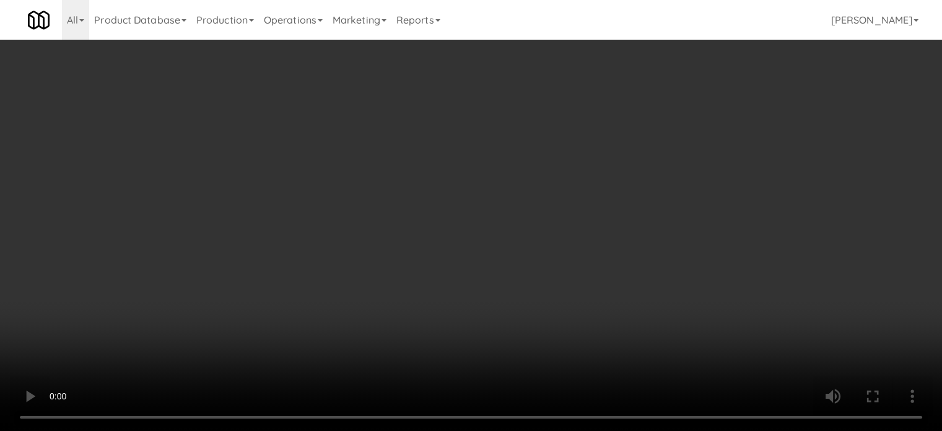
scroll to position [69739, 0]
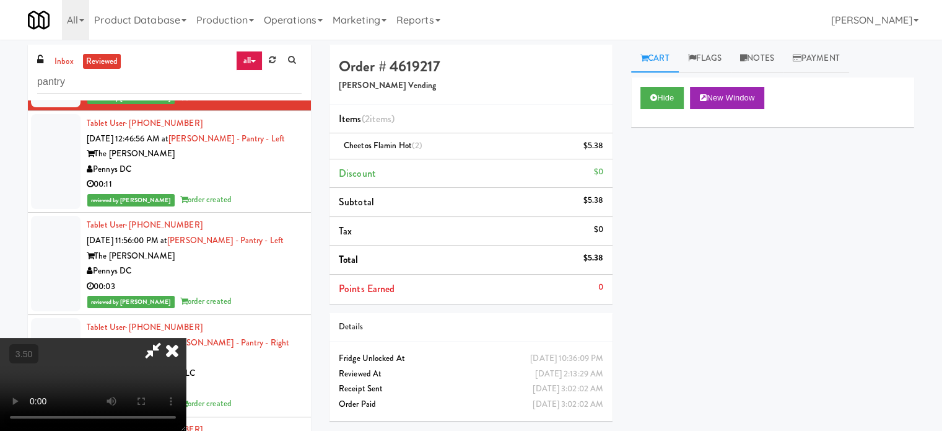
click at [167, 338] on icon at bounding box center [153, 350] width 28 height 25
click at [186, 338] on icon at bounding box center [172, 350] width 27 height 25
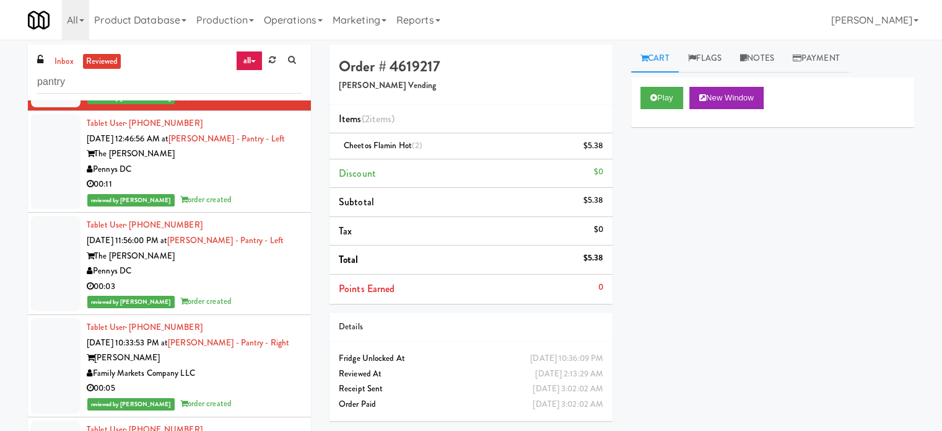
click at [273, 177] on div "Pennys DC" at bounding box center [194, 169] width 215 height 15
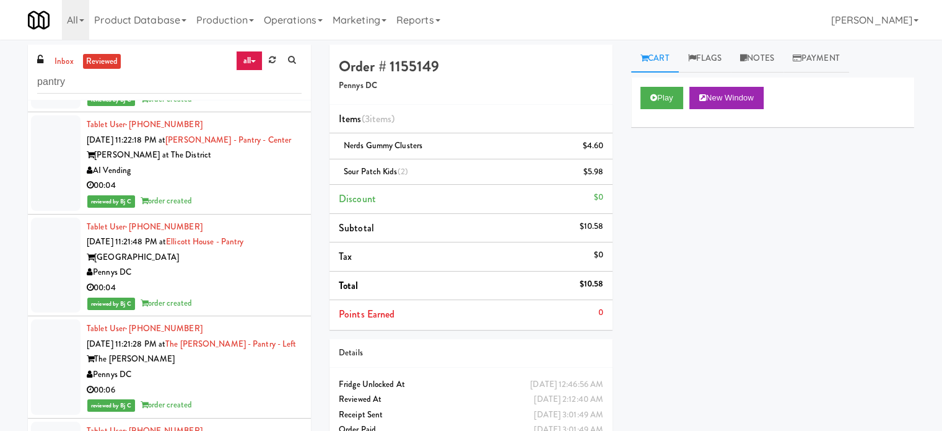
scroll to position [71597, 0]
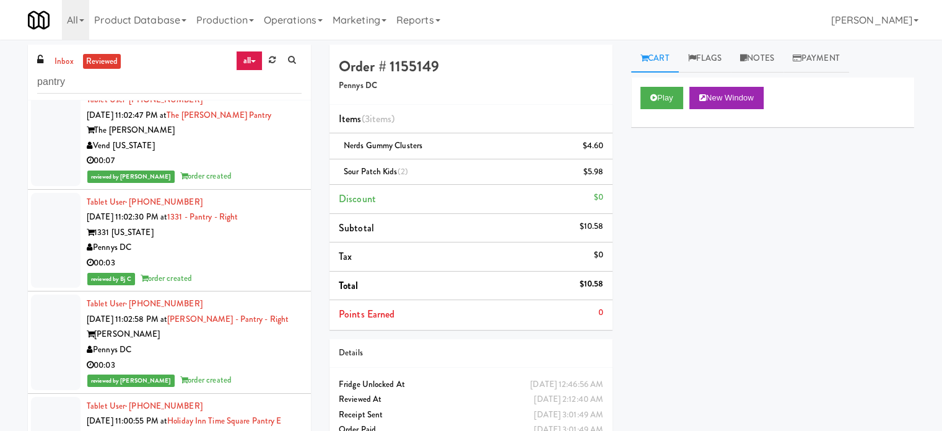
click at [274, 67] on div "00:04" at bounding box center [194, 58] width 215 height 15
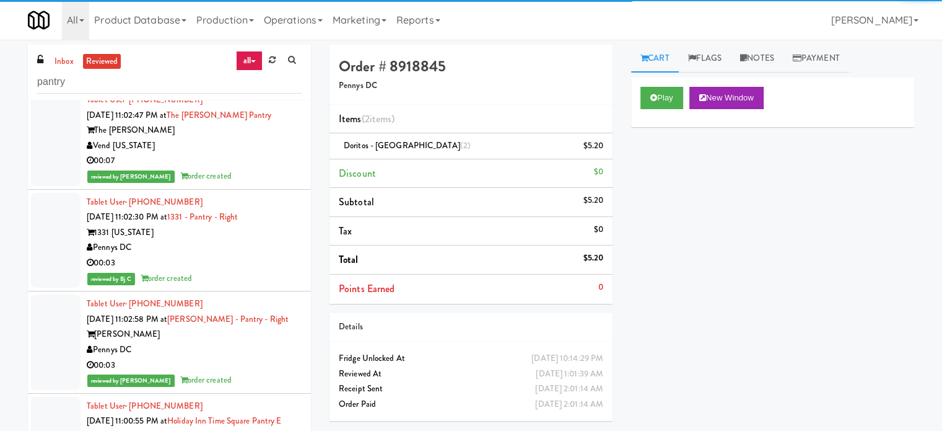
scroll to position [71907, 0]
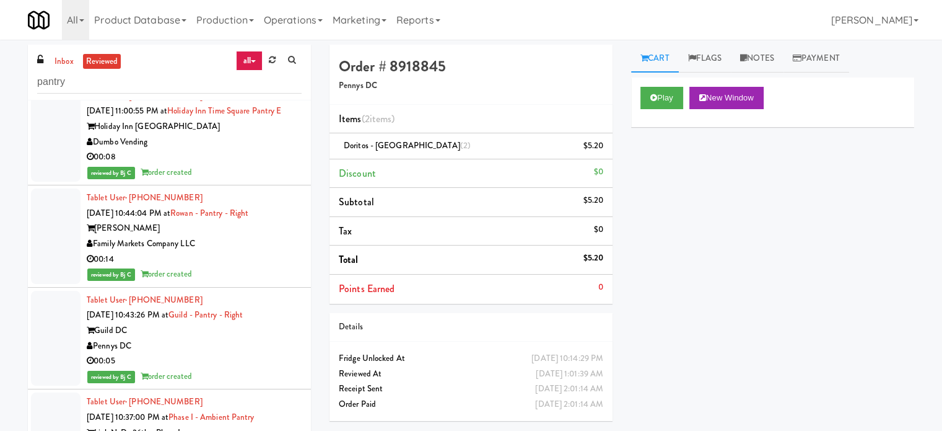
click at [273, 78] on div "reviewed by [PERSON_NAME] order created" at bounding box center [194, 70] width 215 height 15
click at [247, 165] on div "00:08" at bounding box center [194, 156] width 215 height 15
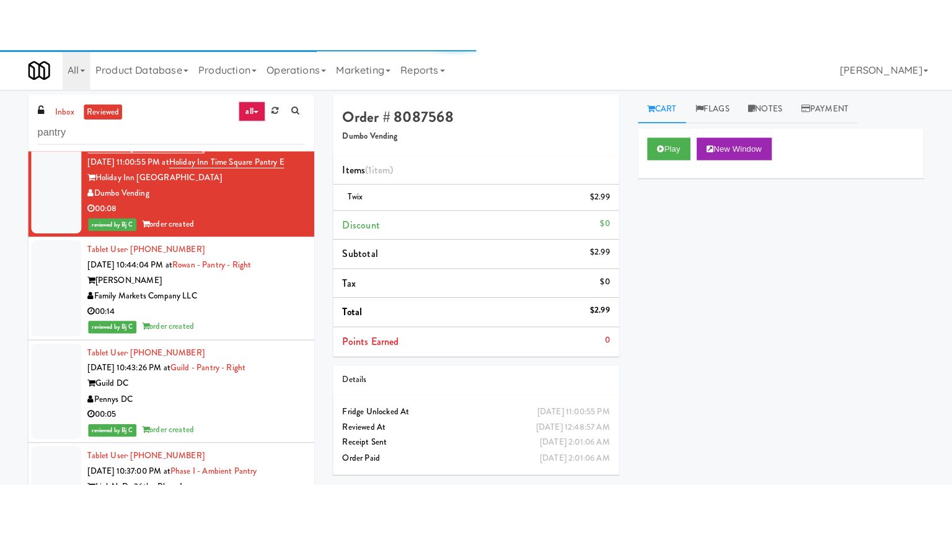
scroll to position [72217, 0]
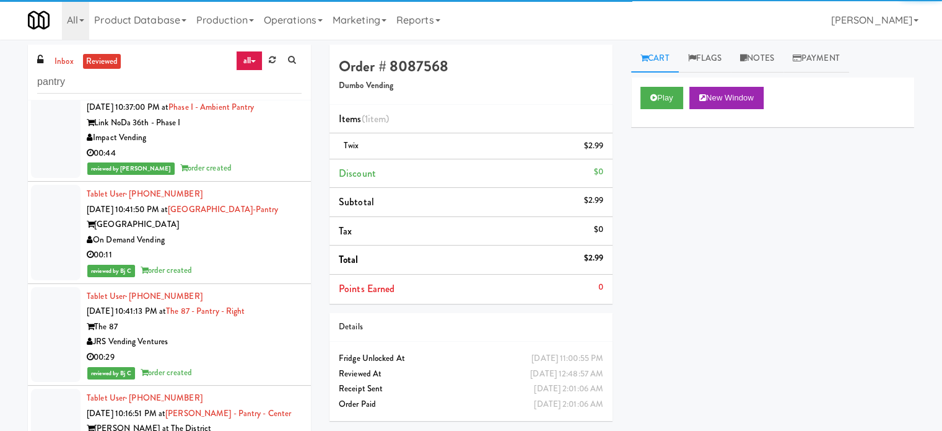
click at [258, 59] on div "00:05" at bounding box center [194, 50] width 215 height 15
click at [258, 161] on div "00:44" at bounding box center [194, 153] width 215 height 15
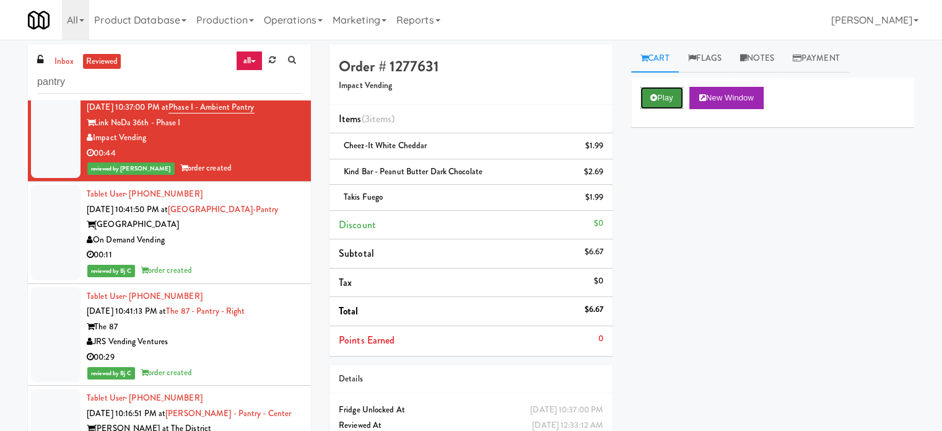
click at [652, 92] on button "Play" at bounding box center [662, 98] width 43 height 22
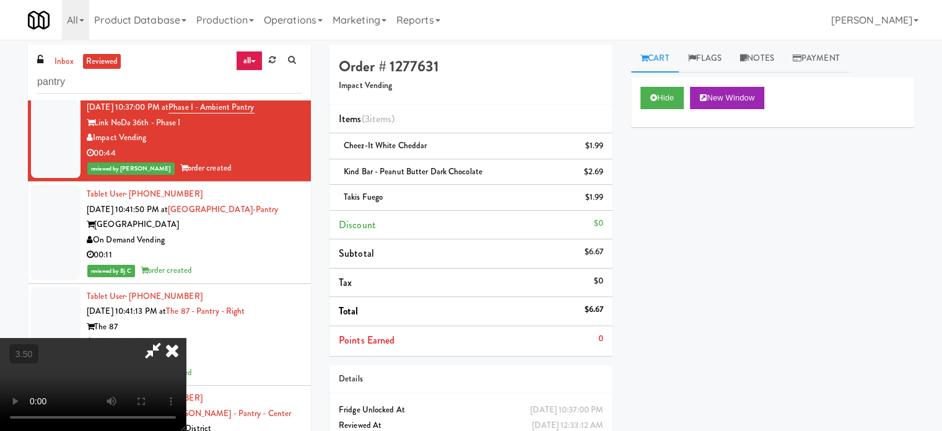
click at [186, 338] on video at bounding box center [93, 384] width 186 height 93
drag, startPoint x: 352, startPoint y: 294, endPoint x: 357, endPoint y: 229, distance: 65.2
click at [186, 338] on video at bounding box center [93, 384] width 186 height 93
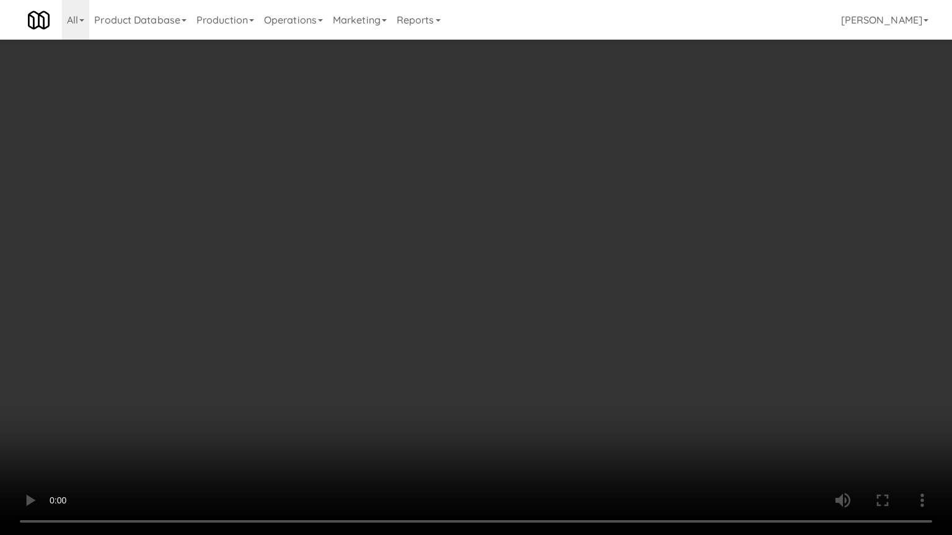
click at [392, 281] on video at bounding box center [476, 267] width 952 height 535
click at [392, 275] on video at bounding box center [476, 267] width 952 height 535
click at [409, 259] on video at bounding box center [476, 267] width 952 height 535
click at [411, 261] on video at bounding box center [476, 267] width 952 height 535
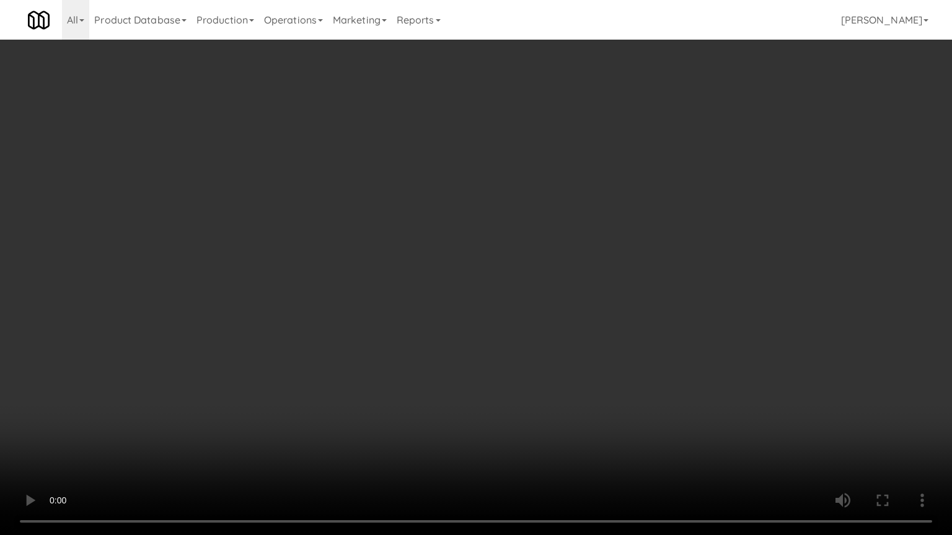
click at [420, 275] on video at bounding box center [476, 267] width 952 height 535
click at [416, 265] on video at bounding box center [476, 267] width 952 height 535
click at [423, 264] on video at bounding box center [476, 267] width 952 height 535
click at [424, 260] on video at bounding box center [476, 267] width 952 height 535
click at [427, 255] on video at bounding box center [476, 267] width 952 height 535
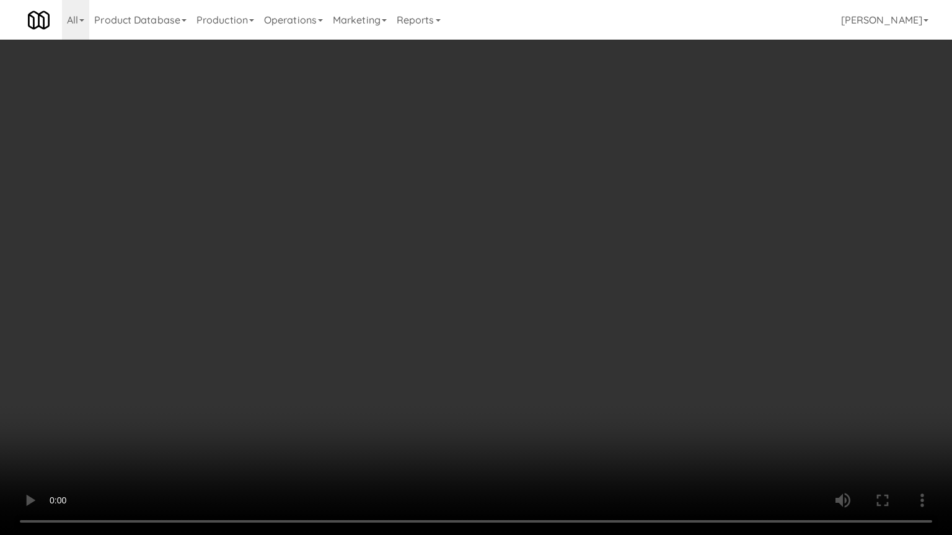
click at [393, 250] on video at bounding box center [476, 267] width 952 height 535
click at [394, 250] on video at bounding box center [476, 267] width 952 height 535
click at [394, 248] on video at bounding box center [476, 267] width 952 height 535
click at [395, 248] on video at bounding box center [476, 267] width 952 height 535
click at [381, 264] on video at bounding box center [476, 267] width 952 height 535
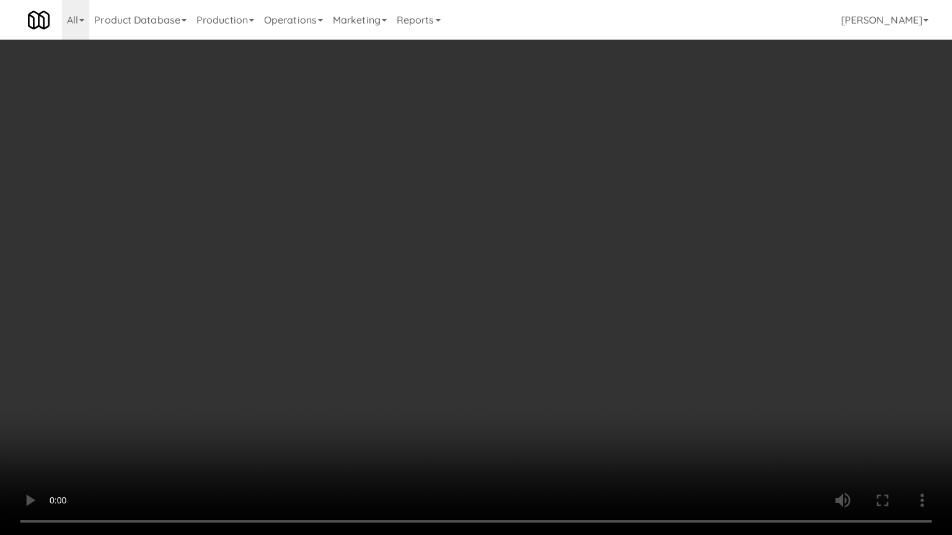
drag, startPoint x: 383, startPoint y: 261, endPoint x: 399, endPoint y: 94, distance: 168.7
click at [383, 261] on video at bounding box center [476, 267] width 952 height 535
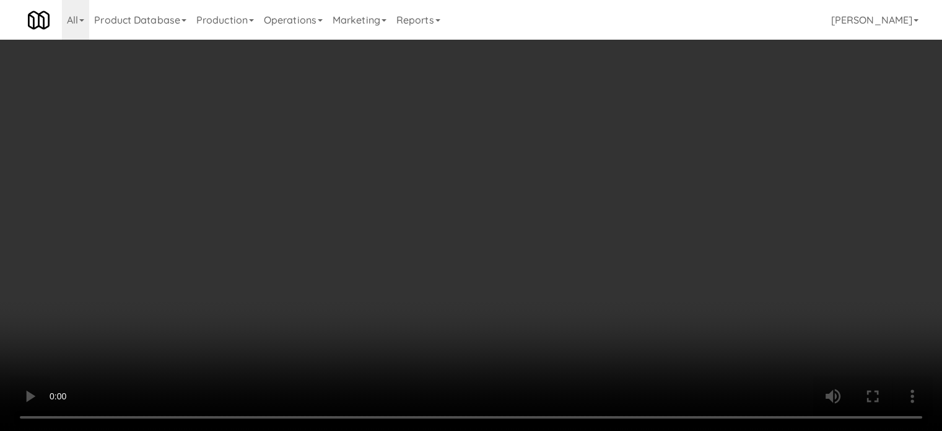
scroll to position [72217, 0]
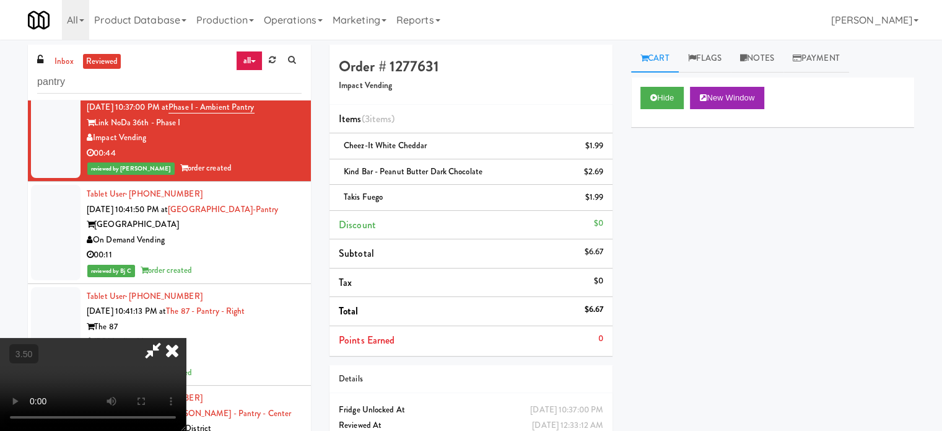
click at [186, 338] on icon at bounding box center [172, 350] width 27 height 25
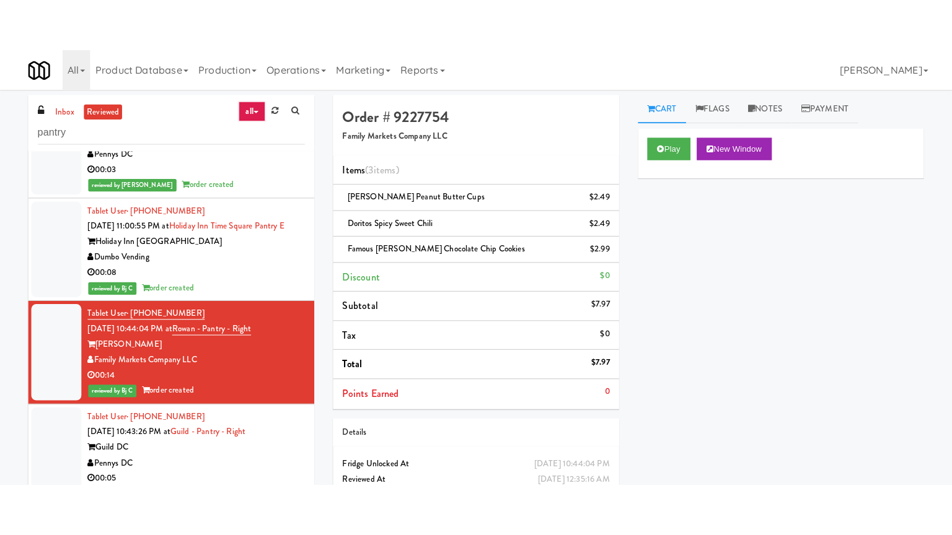
scroll to position [72526, 0]
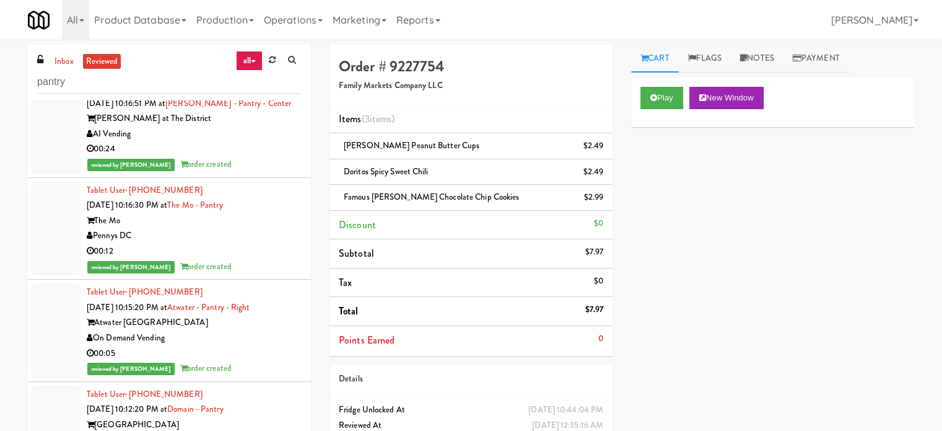
click at [266, 55] on div "00:29" at bounding box center [194, 47] width 215 height 15
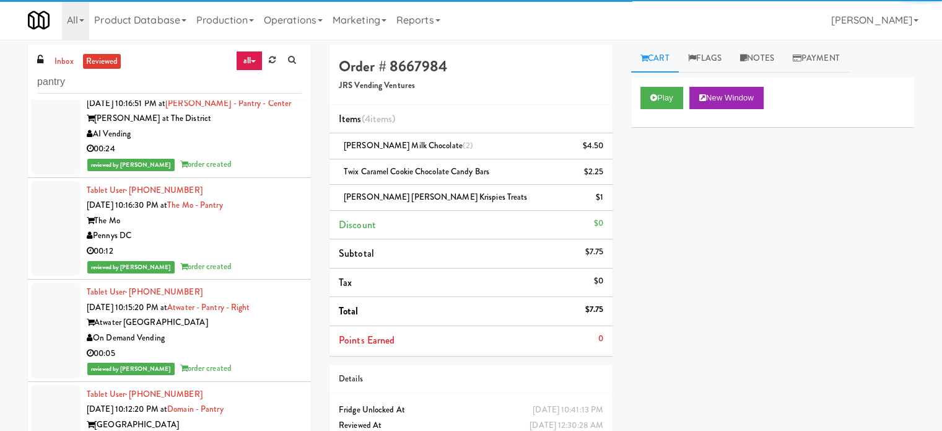
click at [279, 142] on div "AI Vending" at bounding box center [194, 133] width 215 height 15
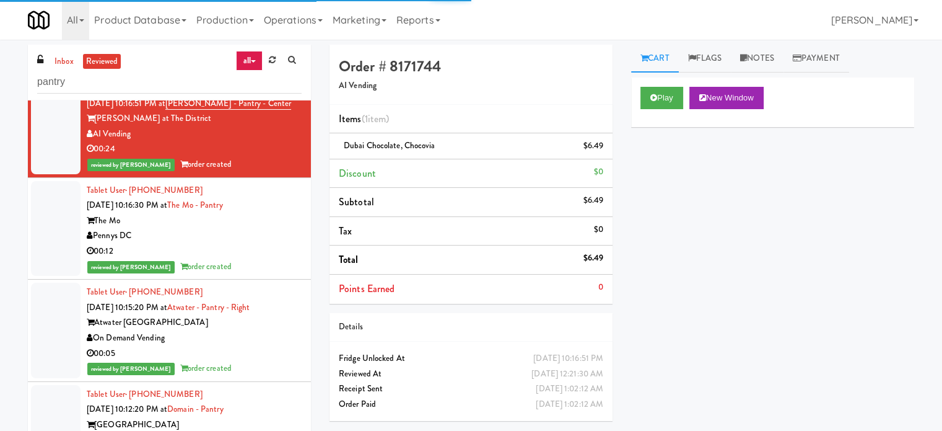
drag, startPoint x: 269, startPoint y: 261, endPoint x: 726, endPoint y: 108, distance: 482.1
click at [269, 55] on div "00:29" at bounding box center [194, 47] width 215 height 15
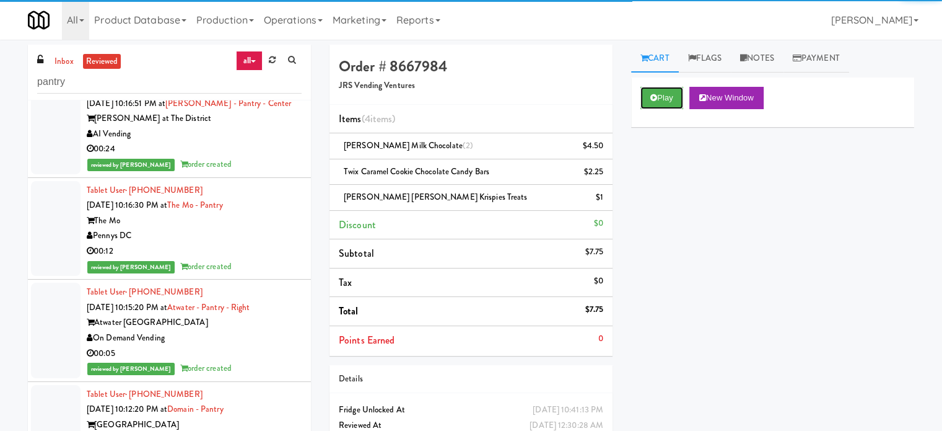
click at [667, 101] on button "Play" at bounding box center [662, 98] width 43 height 22
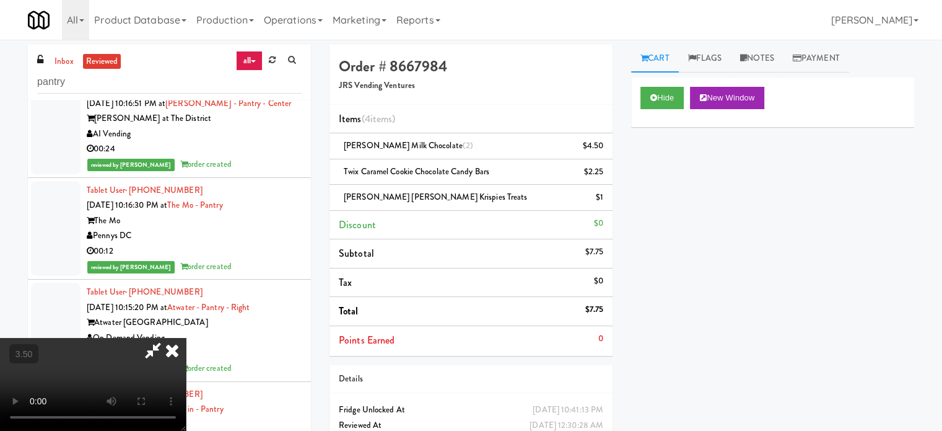
click at [186, 338] on video at bounding box center [93, 384] width 186 height 93
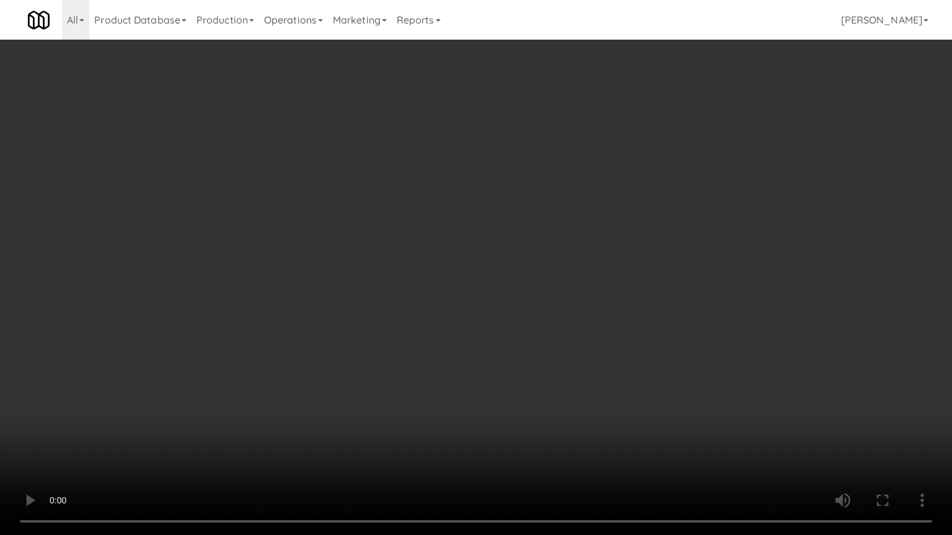
click at [345, 221] on video at bounding box center [476, 267] width 952 height 535
drag, startPoint x: 545, startPoint y: 255, endPoint x: 556, endPoint y: 252, distance: 11.6
click at [545, 255] on video at bounding box center [476, 267] width 952 height 535
drag, startPoint x: 605, startPoint y: 262, endPoint x: 637, endPoint y: 260, distance: 32.9
click at [605, 262] on video at bounding box center [476, 267] width 952 height 535
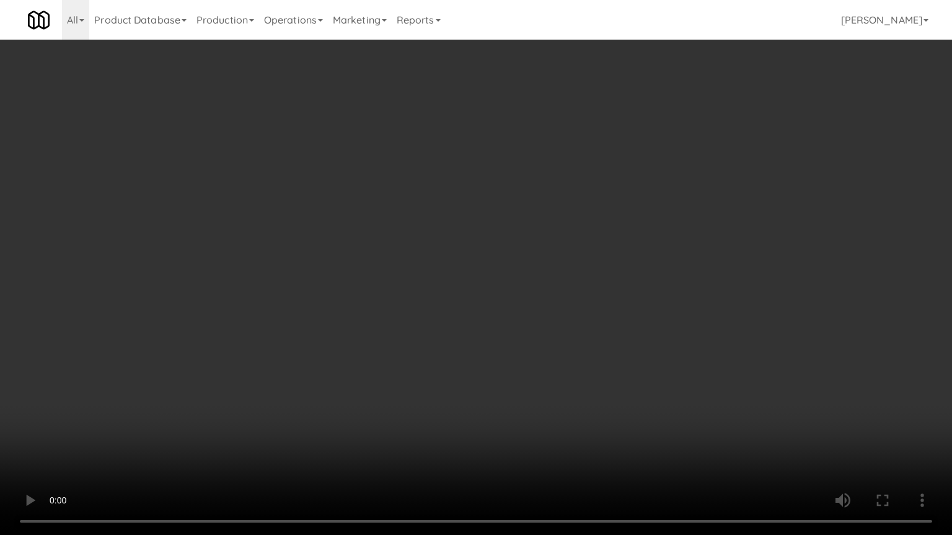
click at [684, 312] on video at bounding box center [476, 267] width 952 height 535
click at [686, 299] on video at bounding box center [476, 267] width 952 height 535
click at [712, 299] on video at bounding box center [476, 267] width 952 height 535
click at [711, 300] on video at bounding box center [476, 267] width 952 height 535
click at [709, 294] on video at bounding box center [476, 267] width 952 height 535
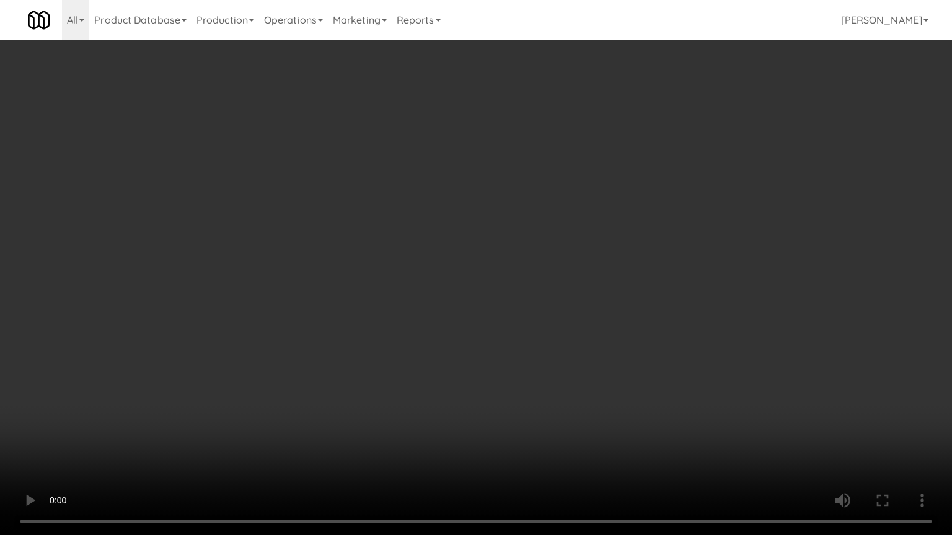
click at [709, 289] on video at bounding box center [476, 267] width 952 height 535
click at [709, 280] on video at bounding box center [476, 267] width 952 height 535
click at [711, 273] on video at bounding box center [476, 267] width 952 height 535
click at [652, 265] on video at bounding box center [476, 267] width 952 height 535
click at [492, 380] on video at bounding box center [476, 267] width 952 height 535
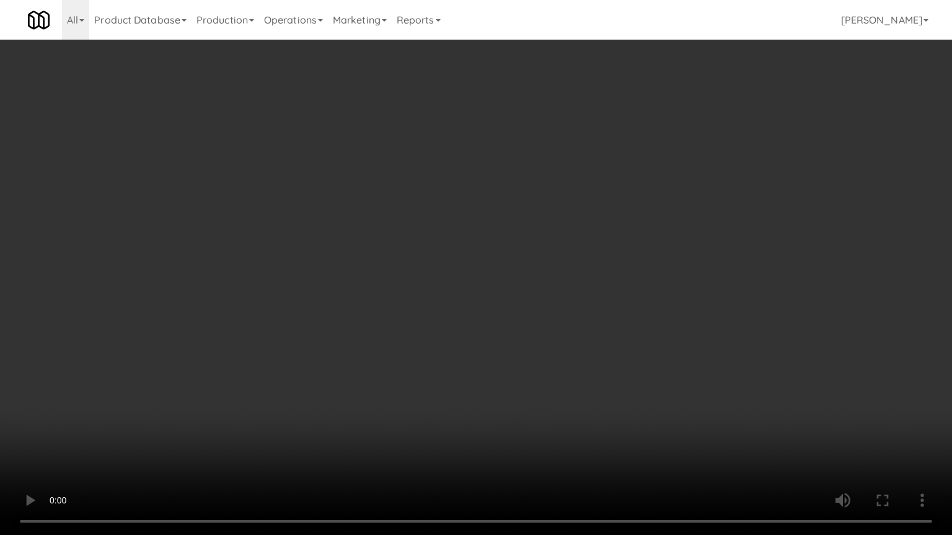
click at [260, 362] on video at bounding box center [476, 267] width 952 height 535
click at [308, 288] on video at bounding box center [476, 267] width 952 height 535
click at [315, 278] on video at bounding box center [476, 267] width 952 height 535
click at [315, 271] on video at bounding box center [476, 267] width 952 height 535
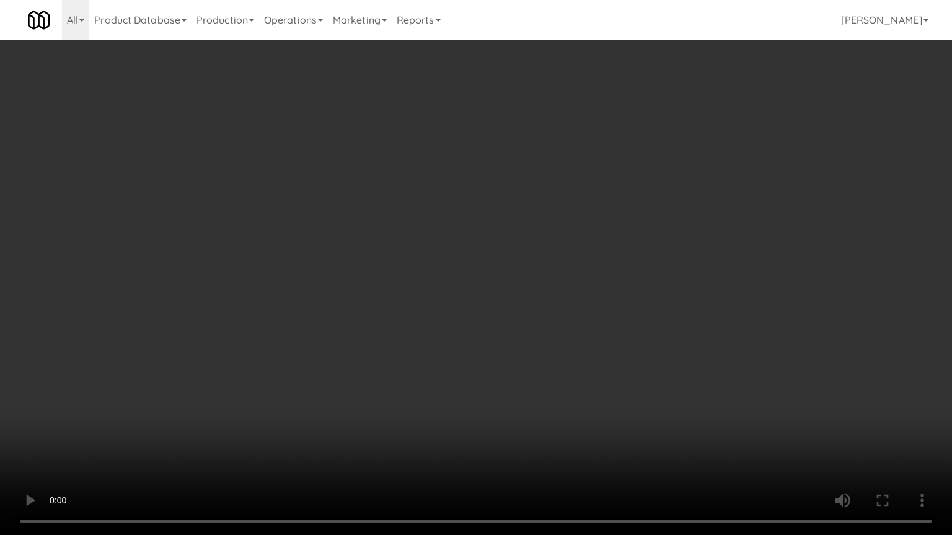
click at [315, 271] on video at bounding box center [476, 267] width 952 height 535
click at [317, 261] on video at bounding box center [476, 267] width 952 height 535
click at [377, 268] on video at bounding box center [476, 267] width 952 height 535
click at [377, 269] on video at bounding box center [476, 267] width 952 height 535
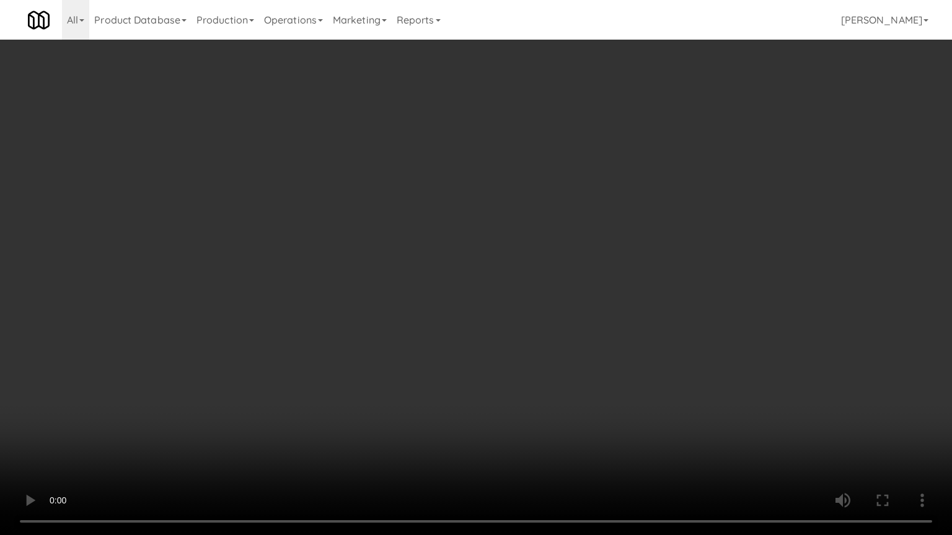
click at [377, 270] on video at bounding box center [476, 267] width 952 height 535
drag, startPoint x: 377, startPoint y: 270, endPoint x: 431, endPoint y: 230, distance: 67.3
click at [379, 269] on video at bounding box center [476, 267] width 952 height 535
drag, startPoint x: 414, startPoint y: 224, endPoint x: 421, endPoint y: 222, distance: 7.7
click at [416, 225] on video at bounding box center [476, 267] width 952 height 535
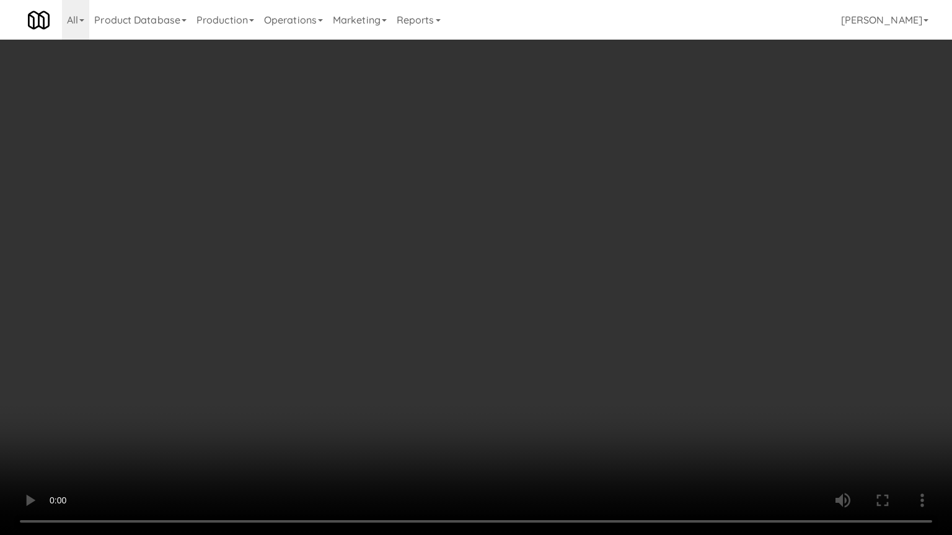
drag, startPoint x: 421, startPoint y: 222, endPoint x: 435, endPoint y: 213, distance: 16.2
click at [428, 217] on video at bounding box center [476, 267] width 952 height 535
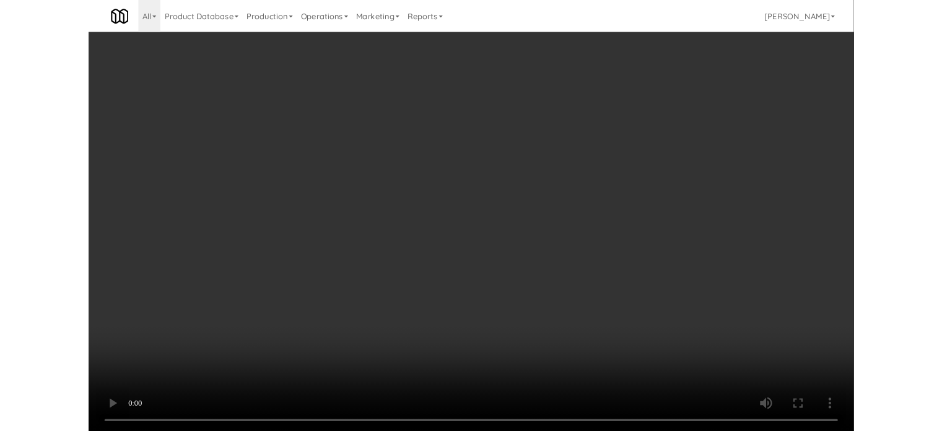
scroll to position [72526, 0]
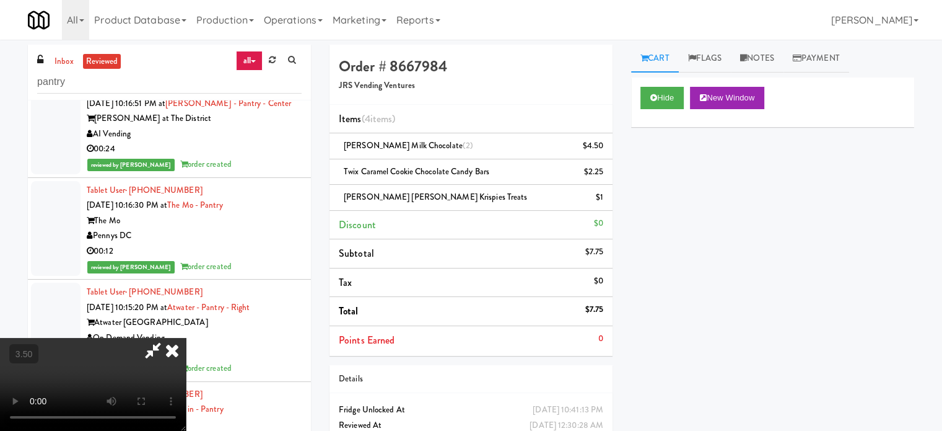
click at [186, 338] on icon at bounding box center [172, 350] width 27 height 25
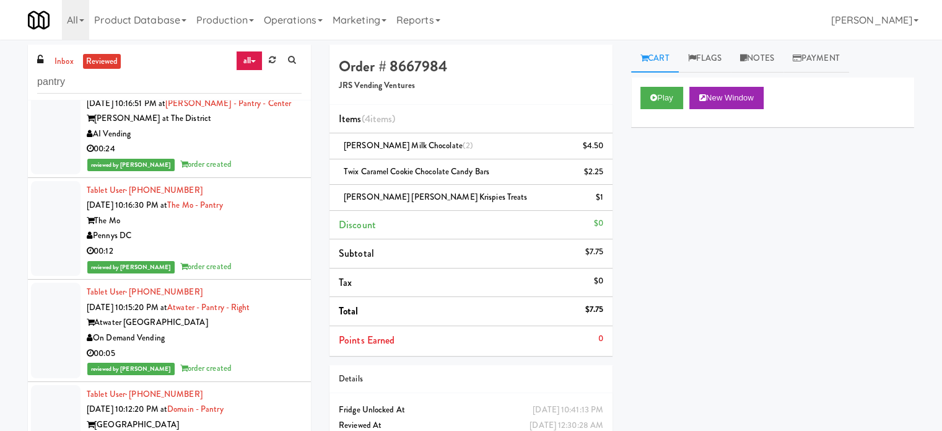
click at [290, 142] on div "AI Vending" at bounding box center [194, 133] width 215 height 15
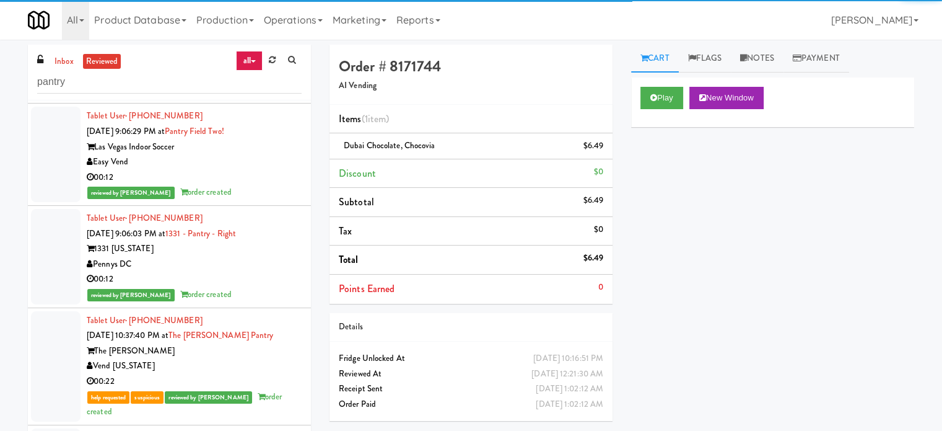
scroll to position [77460, 0]
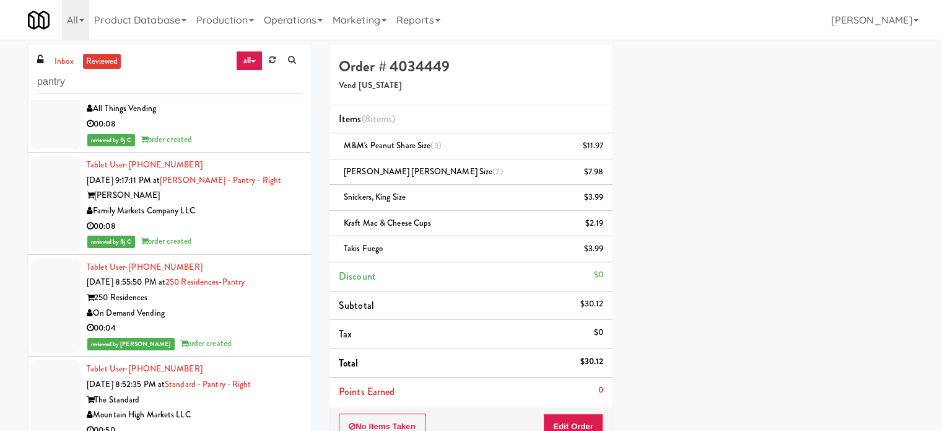
click at [285, 132] on div "00:08" at bounding box center [194, 123] width 215 height 15
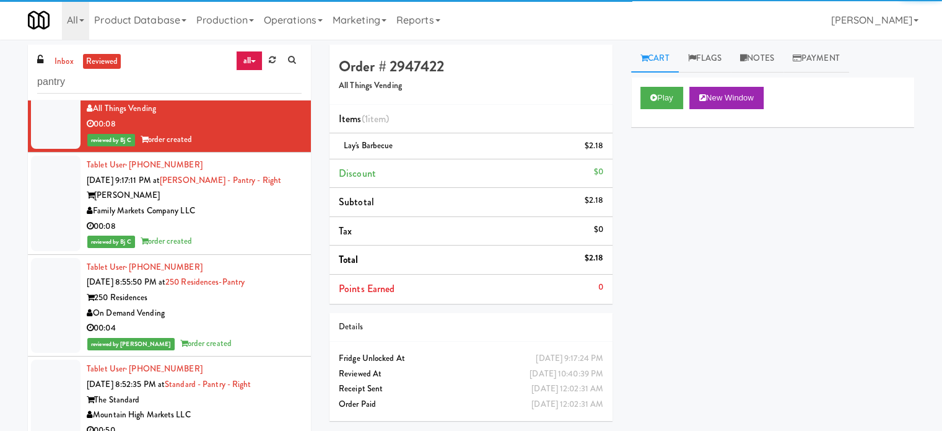
scroll to position [79318, 0]
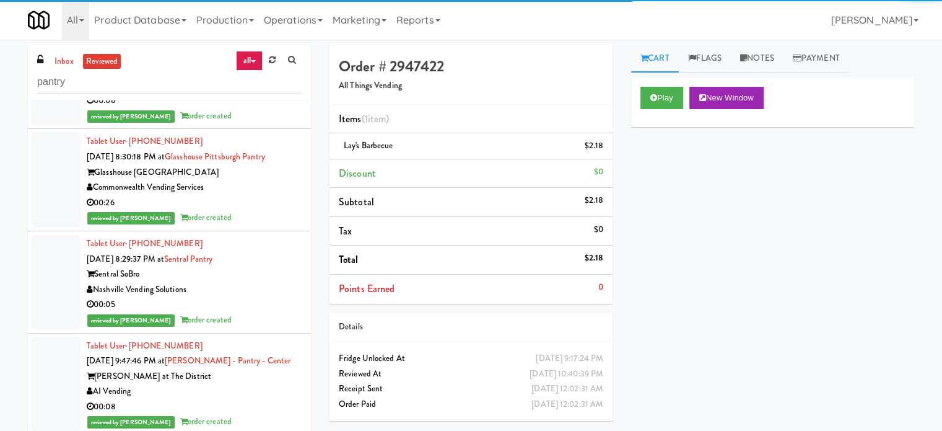
click at [284, 124] on div "reviewed by [PERSON_NAME] Y order created" at bounding box center [194, 115] width 215 height 15
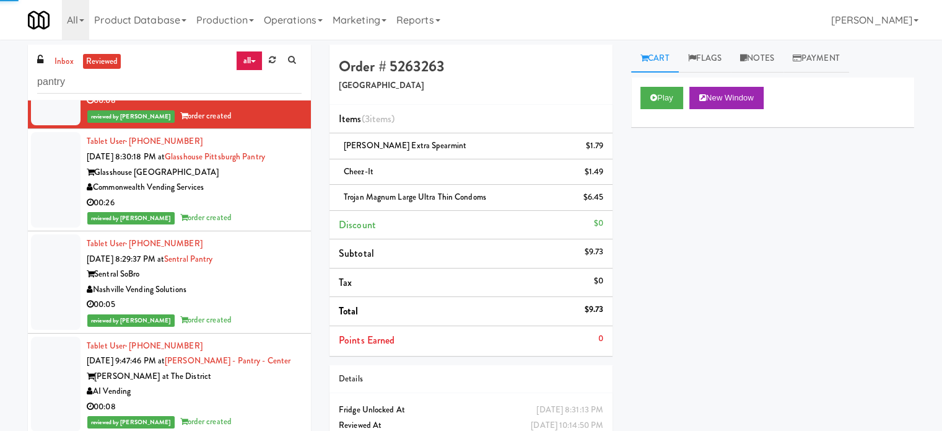
scroll to position [80867, 0]
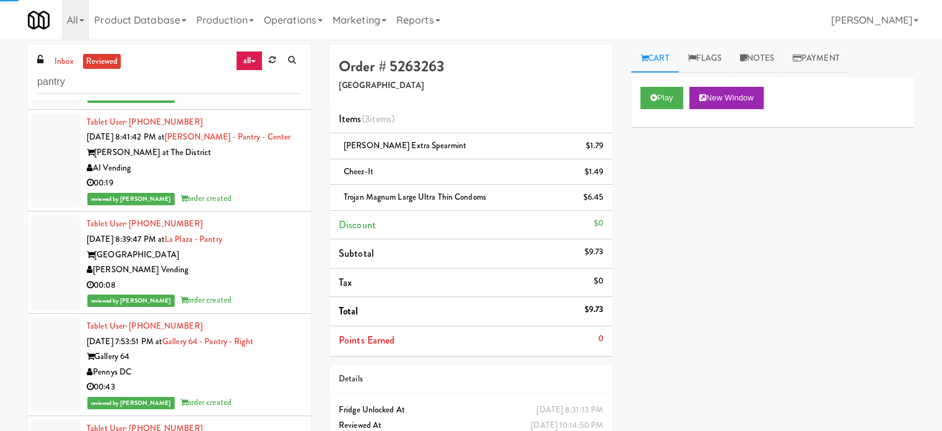
click at [281, 89] on div "00:26" at bounding box center [194, 81] width 215 height 15
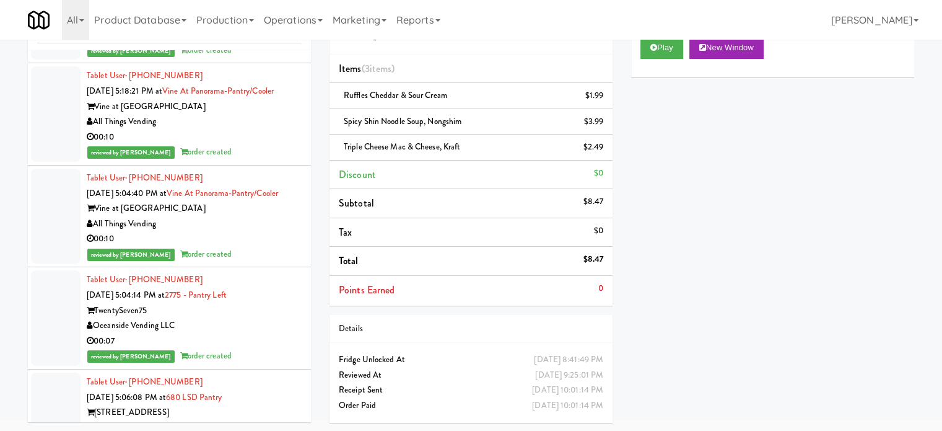
scroll to position [91916, 0]
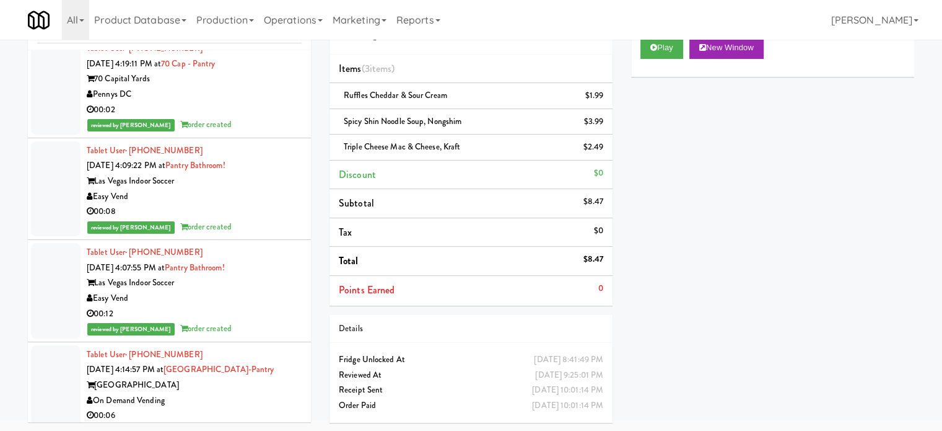
click at [273, 87] on div "70 Capital Yards" at bounding box center [194, 78] width 215 height 15
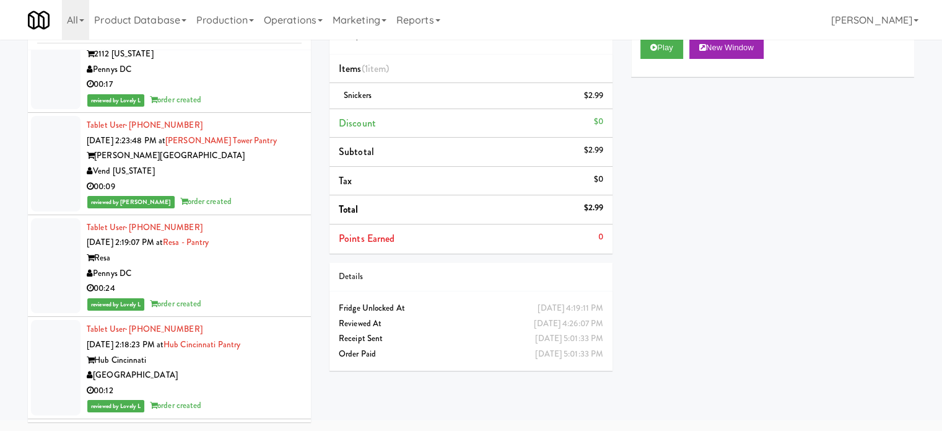
scroll to position [97865, 0]
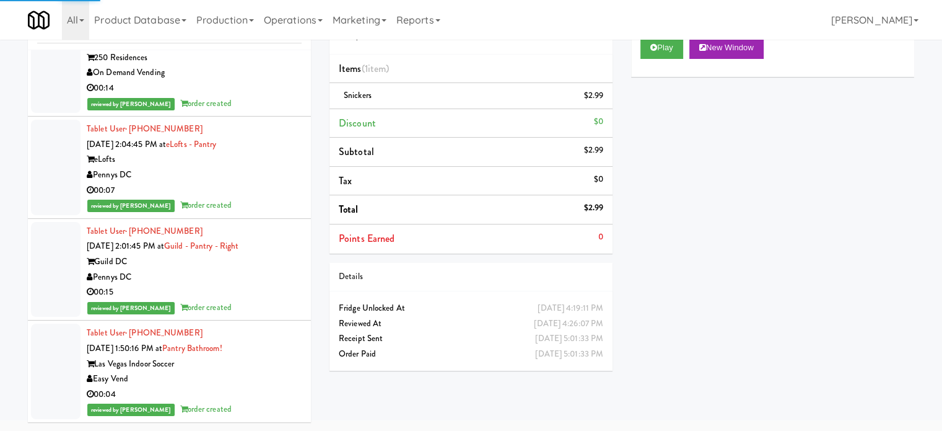
click at [258, 198] on div "00:07" at bounding box center [194, 190] width 215 height 15
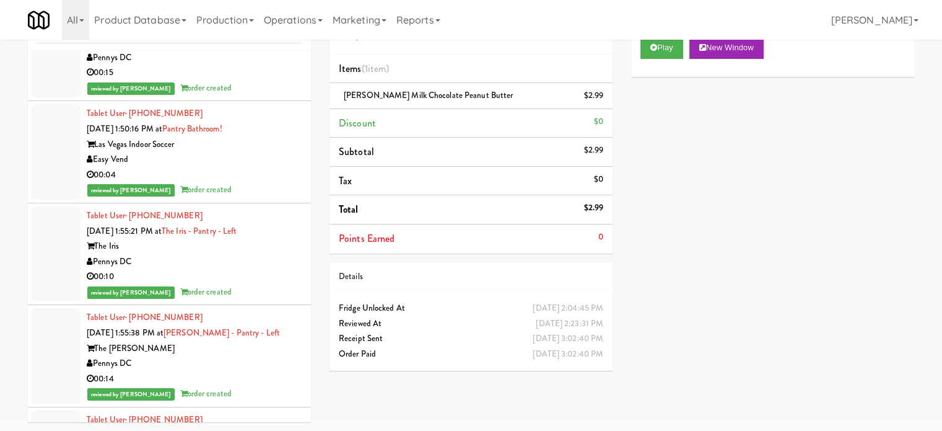
drag, startPoint x: 249, startPoint y: 201, endPoint x: 253, endPoint y: 206, distance: 6.7
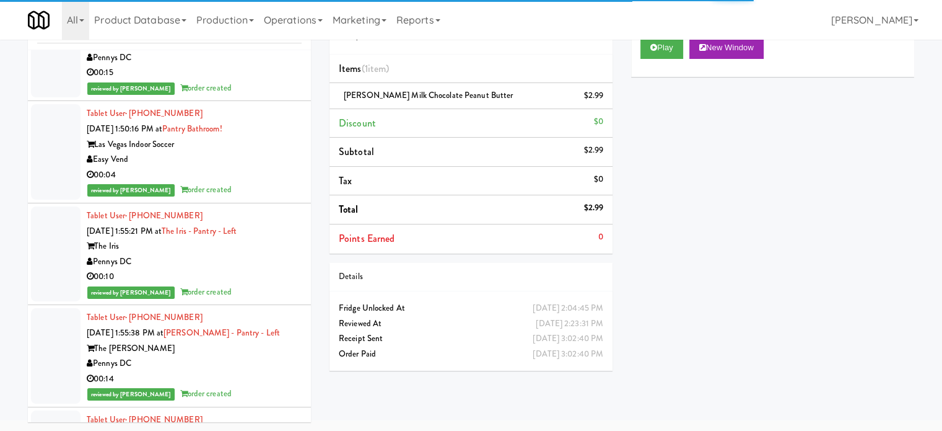
click at [268, 66] on div "Pennys DC" at bounding box center [194, 57] width 215 height 15
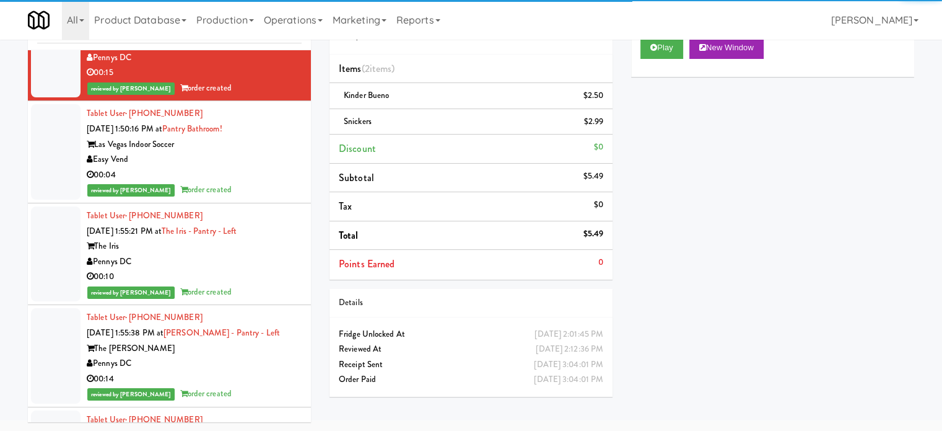
drag, startPoint x: 262, startPoint y: 302, endPoint x: 566, endPoint y: 162, distance: 334.6
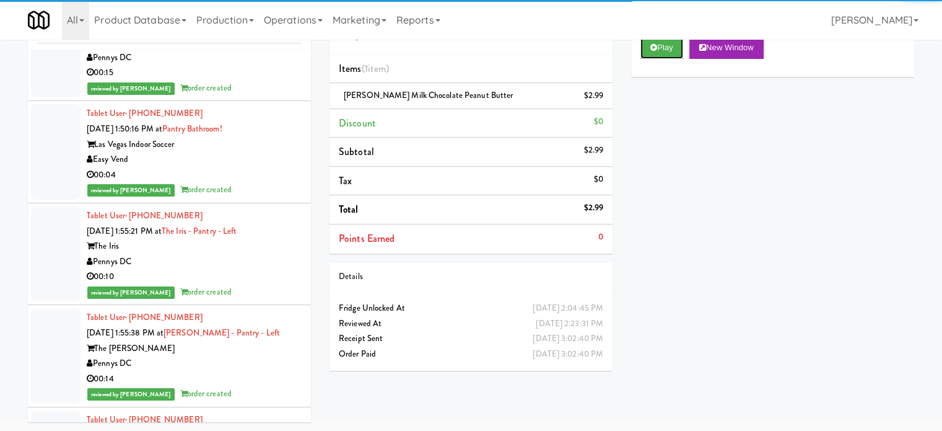
click at [660, 56] on button "Play" at bounding box center [662, 48] width 43 height 22
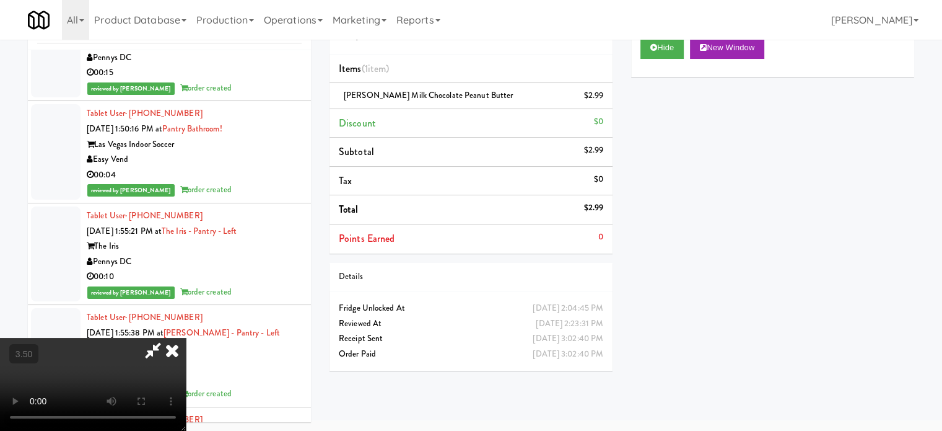
click at [186, 338] on video at bounding box center [93, 384] width 186 height 93
drag, startPoint x: 403, startPoint y: 245, endPoint x: 401, endPoint y: 222, distance: 22.4
click at [186, 338] on video at bounding box center [93, 384] width 186 height 93
drag, startPoint x: 401, startPoint y: 222, endPoint x: 401, endPoint y: 201, distance: 21.7
click at [186, 338] on video at bounding box center [93, 384] width 186 height 93
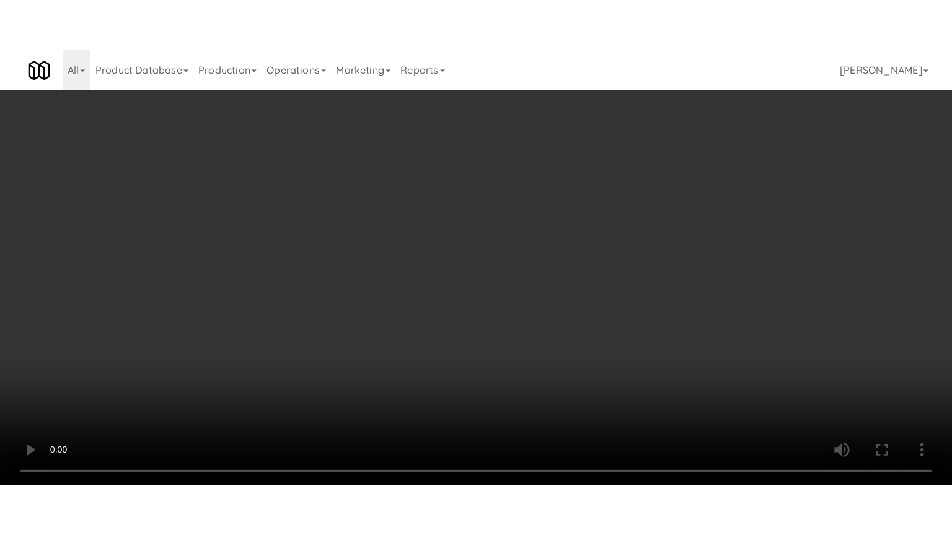
scroll to position [97606, 0]
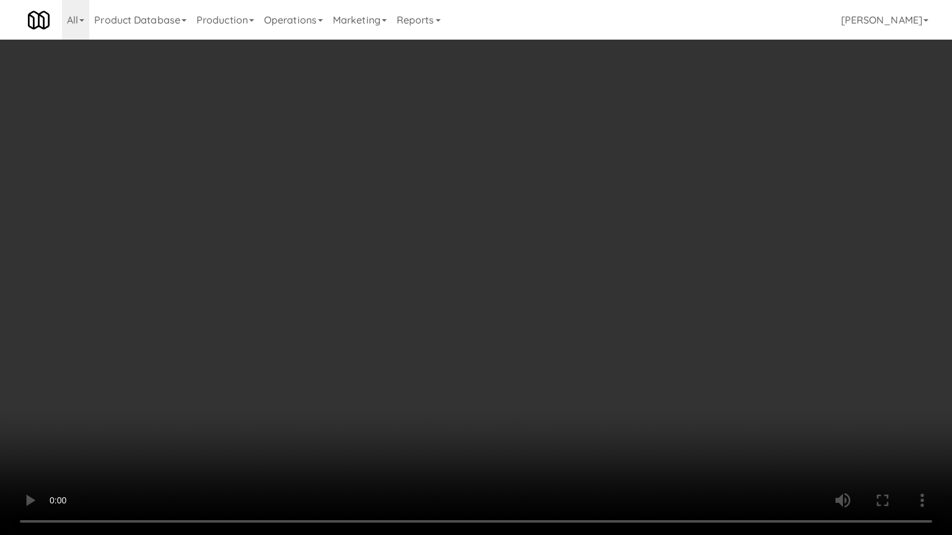
click at [372, 188] on video at bounding box center [476, 267] width 952 height 535
click at [427, 242] on video at bounding box center [476, 267] width 952 height 535
click at [439, 235] on video at bounding box center [476, 267] width 952 height 535
click at [428, 188] on video at bounding box center [476, 267] width 952 height 535
click at [469, 196] on video at bounding box center [476, 267] width 952 height 535
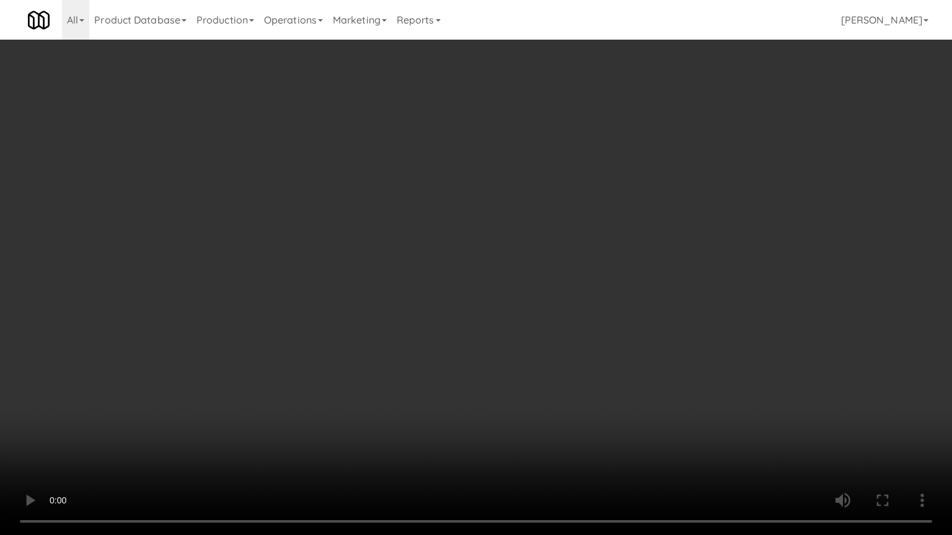
click at [549, 213] on video at bounding box center [476, 267] width 952 height 535
click at [509, 222] on video at bounding box center [476, 267] width 952 height 535
click at [581, 219] on video at bounding box center [476, 267] width 952 height 535
click at [481, 239] on video at bounding box center [476, 267] width 952 height 535
click at [537, 216] on video at bounding box center [476, 267] width 952 height 535
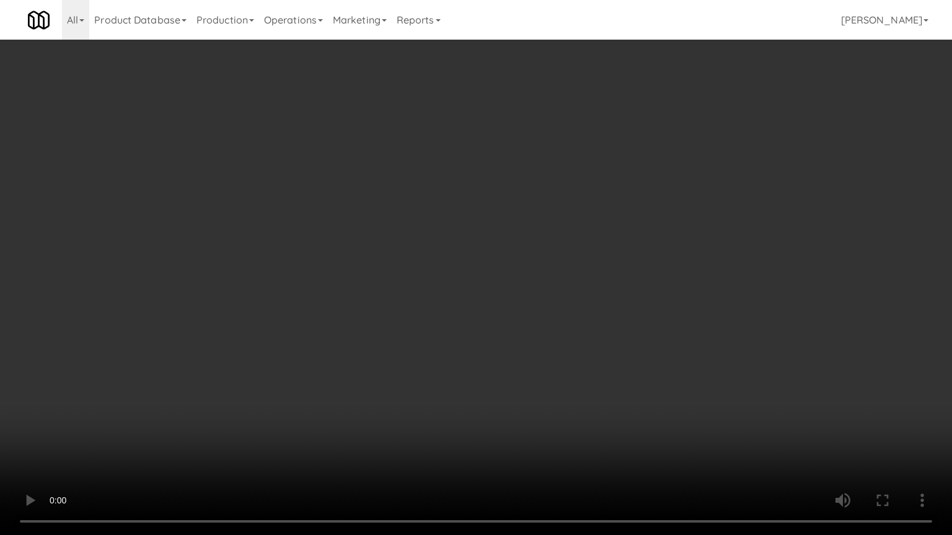
click at [479, 223] on video at bounding box center [476, 267] width 952 height 535
click at [583, 234] on video at bounding box center [476, 267] width 952 height 535
click at [476, 274] on video at bounding box center [476, 267] width 952 height 535
click at [542, 255] on video at bounding box center [476, 267] width 952 height 535
click at [445, 266] on video at bounding box center [476, 267] width 952 height 535
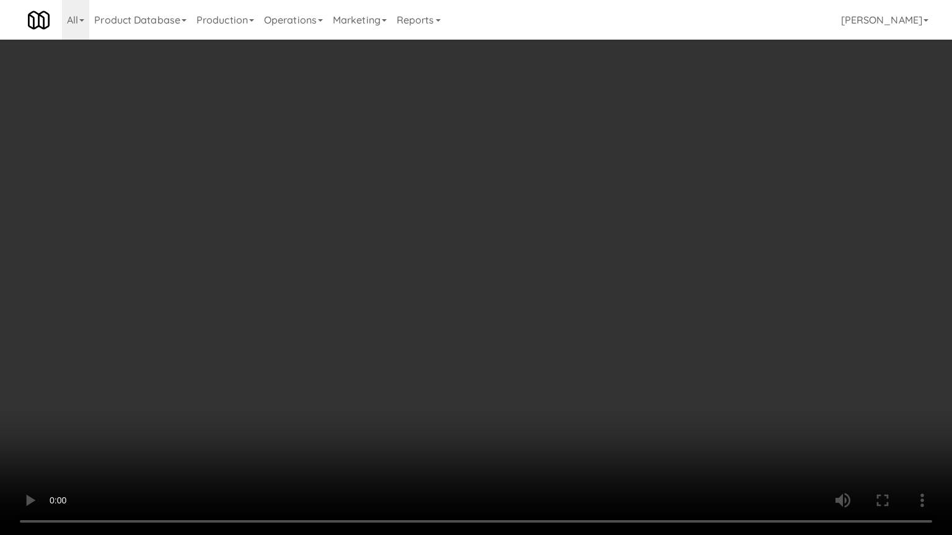
click at [414, 273] on video at bounding box center [476, 267] width 952 height 535
click at [424, 267] on video at bounding box center [476, 267] width 952 height 535
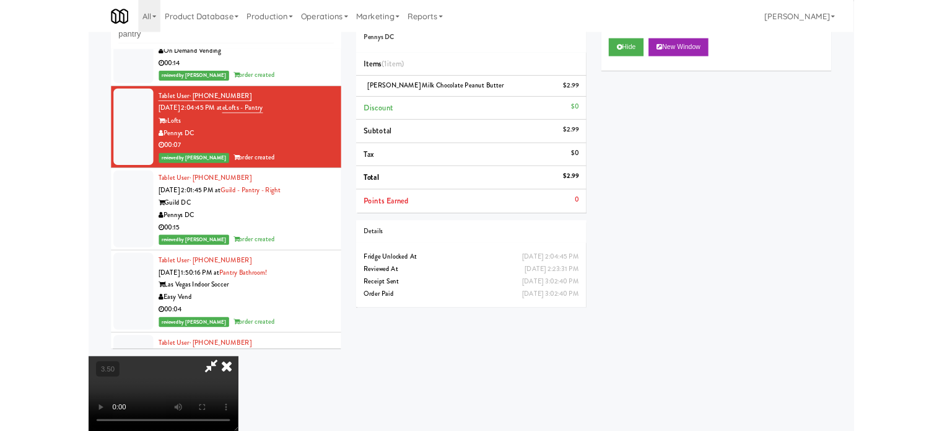
scroll to position [97865, 0]
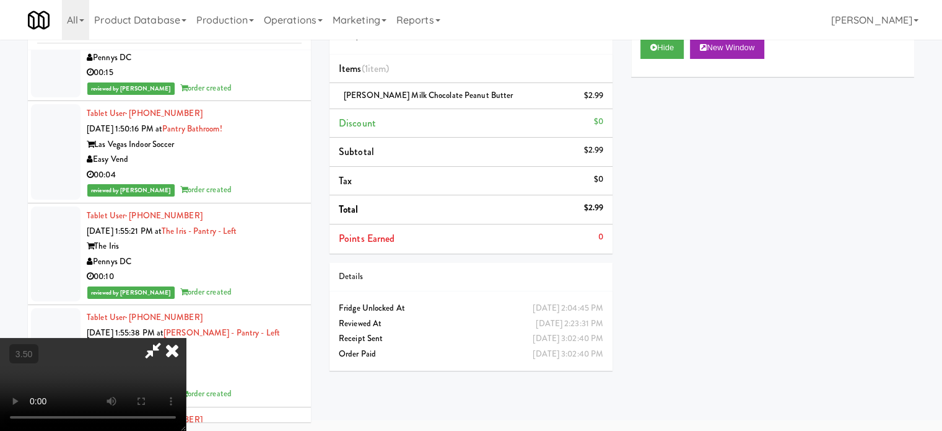
click at [186, 338] on icon at bounding box center [172, 350] width 27 height 25
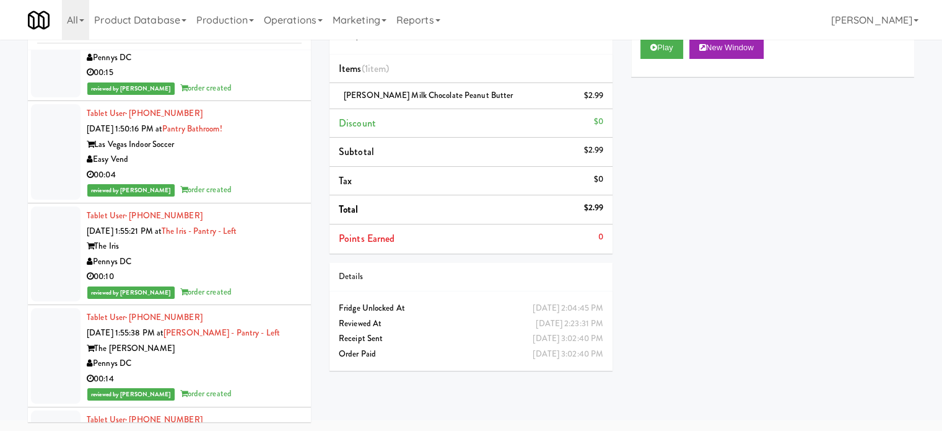
click at [289, 66] on div "Pennys DC" at bounding box center [194, 57] width 215 height 15
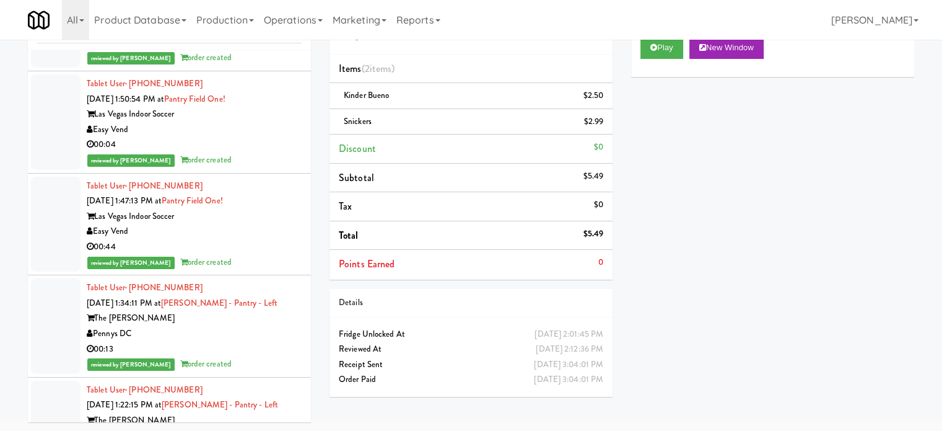
scroll to position [98052, 0]
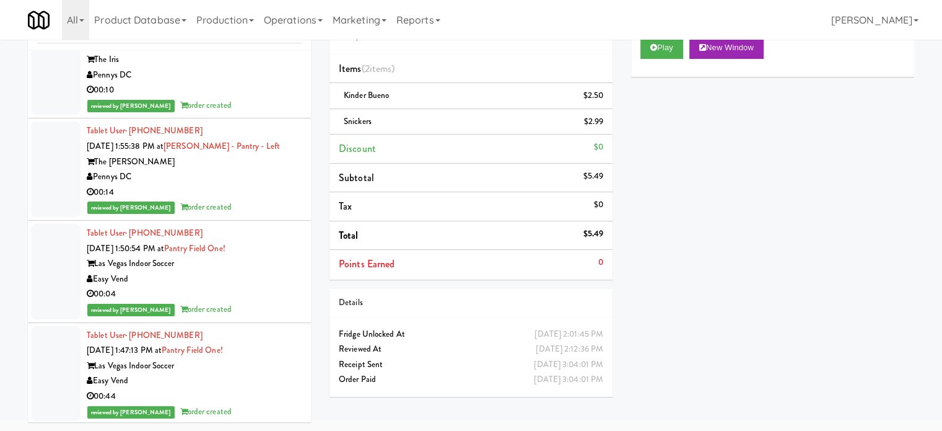
drag, startPoint x: 271, startPoint y: 317, endPoint x: 388, endPoint y: 235, distance: 142.8
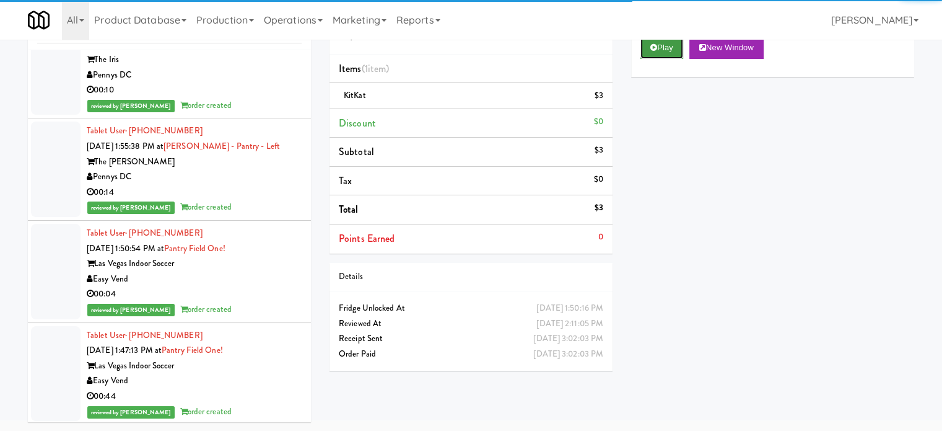
click at [667, 45] on button "Play" at bounding box center [662, 48] width 43 height 22
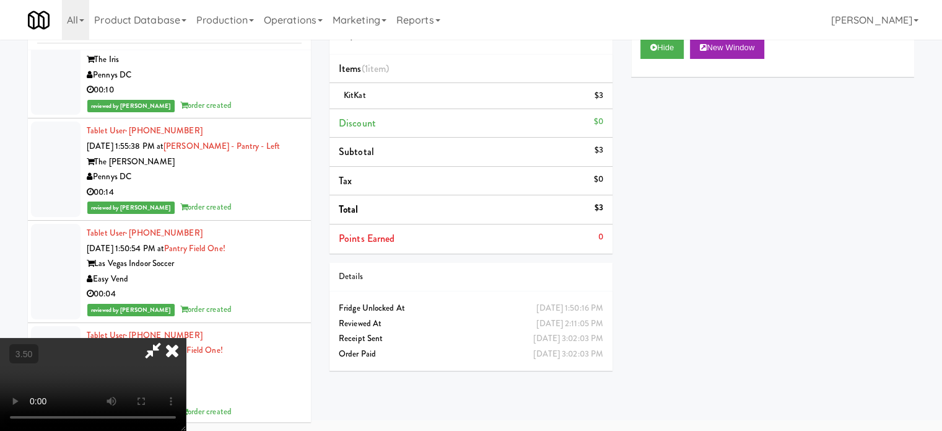
click at [186, 338] on video at bounding box center [93, 384] width 186 height 93
drag, startPoint x: 317, startPoint y: 229, endPoint x: 365, endPoint y: 225, distance: 47.9
click at [186, 338] on video at bounding box center [93, 384] width 186 height 93
drag, startPoint x: 365, startPoint y: 225, endPoint x: 392, endPoint y: 214, distance: 29.4
click at [186, 338] on video at bounding box center [93, 384] width 186 height 93
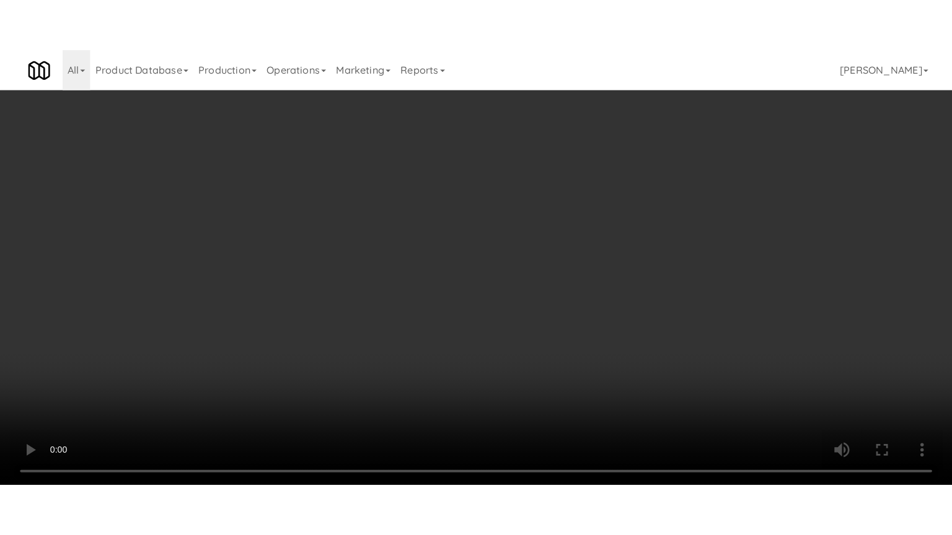
scroll to position [97793, 0]
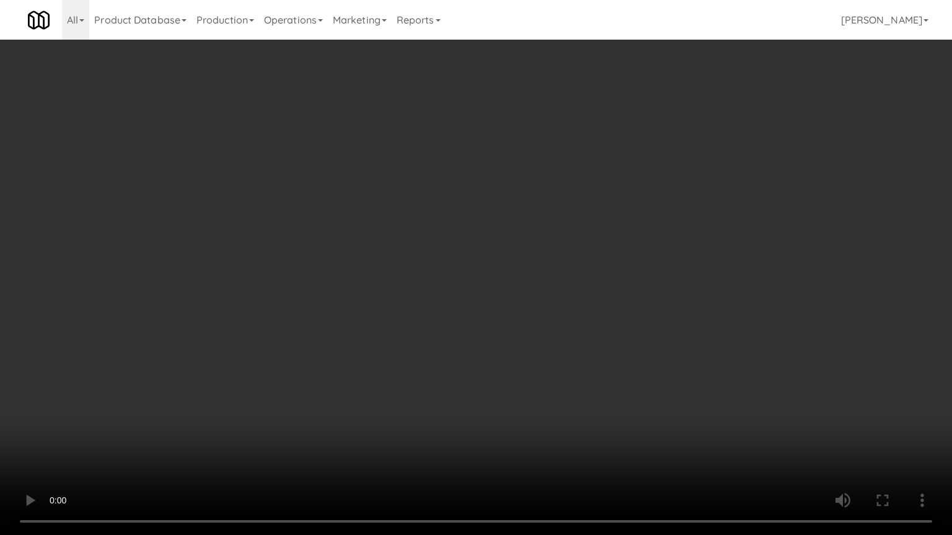
click at [389, 218] on video at bounding box center [476, 267] width 952 height 535
click at [465, 260] on video at bounding box center [476, 267] width 952 height 535
click at [504, 280] on video at bounding box center [476, 267] width 952 height 535
drag, startPoint x: 520, startPoint y: 305, endPoint x: 524, endPoint y: 299, distance: 7.2
click at [523, 302] on video at bounding box center [476, 267] width 952 height 535
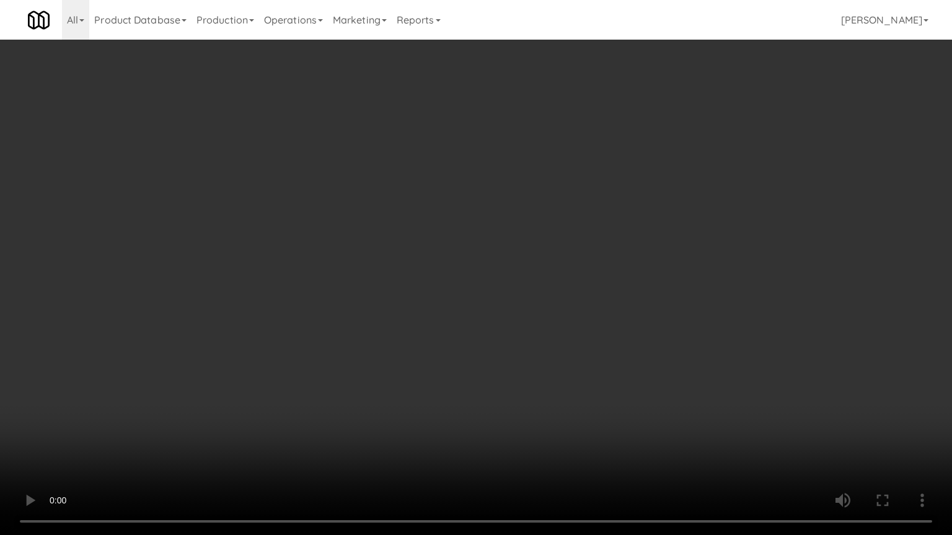
click at [509, 302] on video at bounding box center [476, 267] width 952 height 535
click at [587, 304] on video at bounding box center [476, 267] width 952 height 535
click at [509, 295] on video at bounding box center [476, 267] width 952 height 535
click at [555, 295] on video at bounding box center [476, 267] width 952 height 535
click at [532, 290] on video at bounding box center [476, 267] width 952 height 535
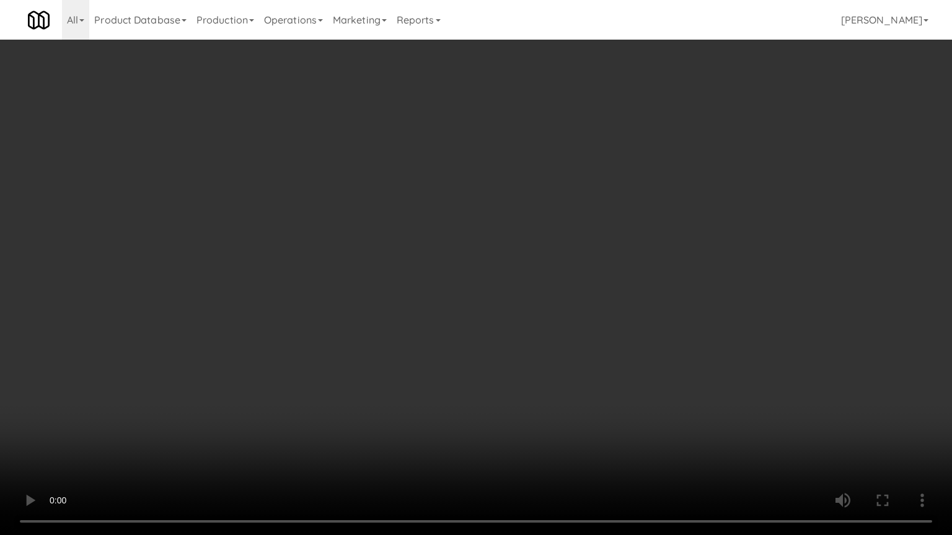
click at [584, 274] on video at bounding box center [476, 267] width 952 height 535
drag, startPoint x: 461, startPoint y: 269, endPoint x: 486, endPoint y: 236, distance: 41.1
click at [462, 268] on video at bounding box center [476, 267] width 952 height 535
click at [468, 249] on video at bounding box center [476, 267] width 952 height 535
drag, startPoint x: 471, startPoint y: 248, endPoint x: 480, endPoint y: 229, distance: 21.3
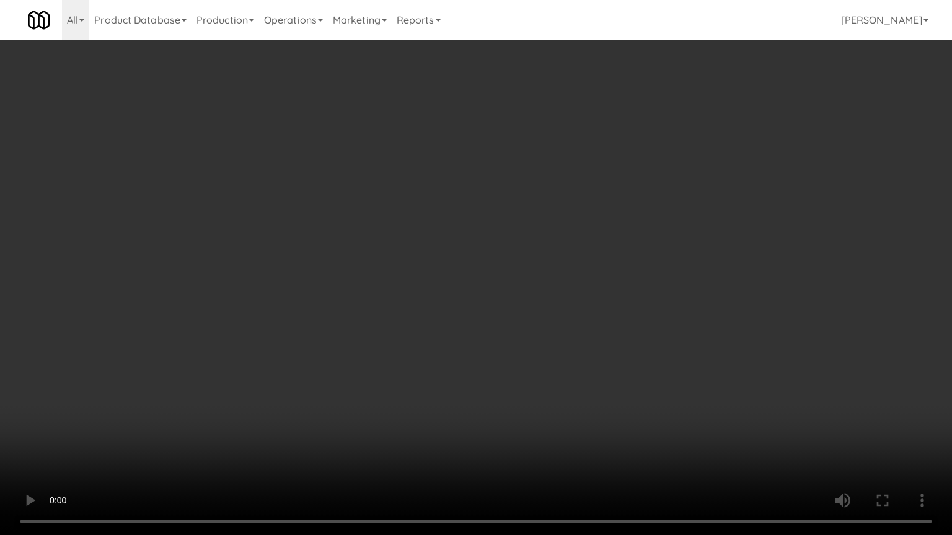
click at [474, 242] on video at bounding box center [476, 267] width 952 height 535
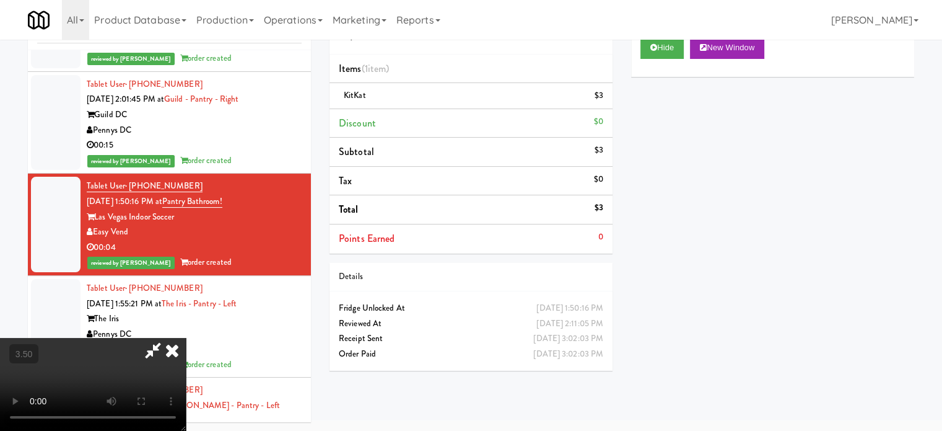
scroll to position [98052, 0]
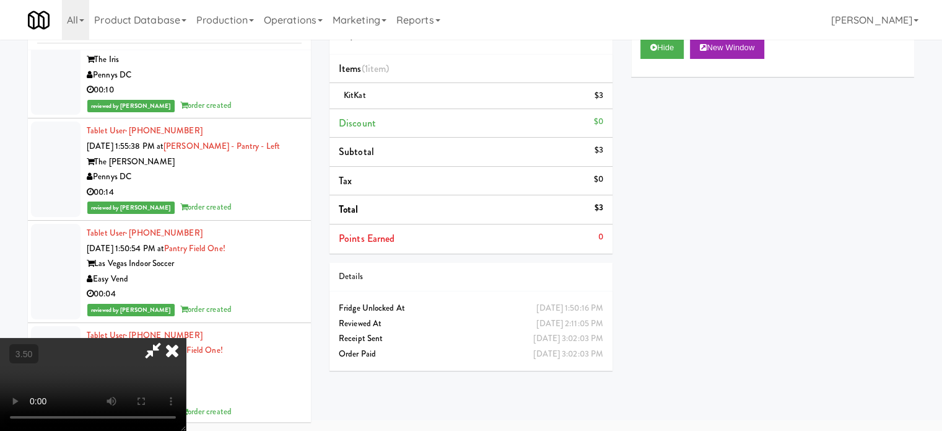
click at [186, 338] on icon at bounding box center [172, 350] width 27 height 25
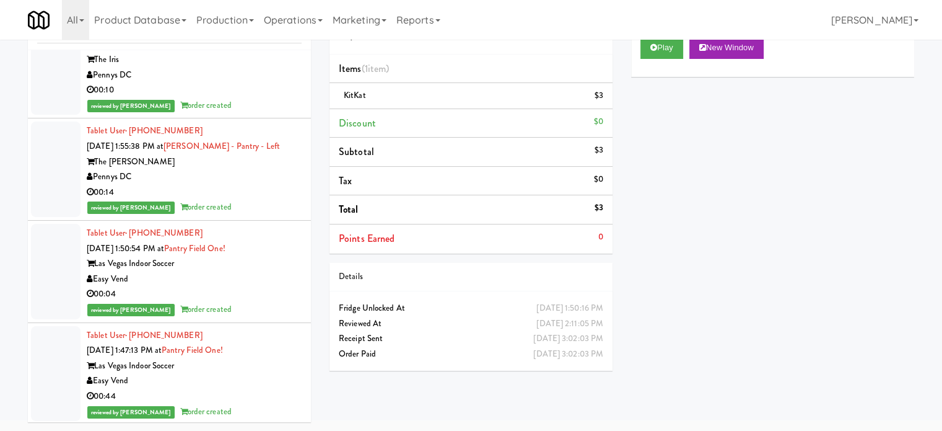
click at [261, 68] on div "The Iris" at bounding box center [194, 59] width 215 height 15
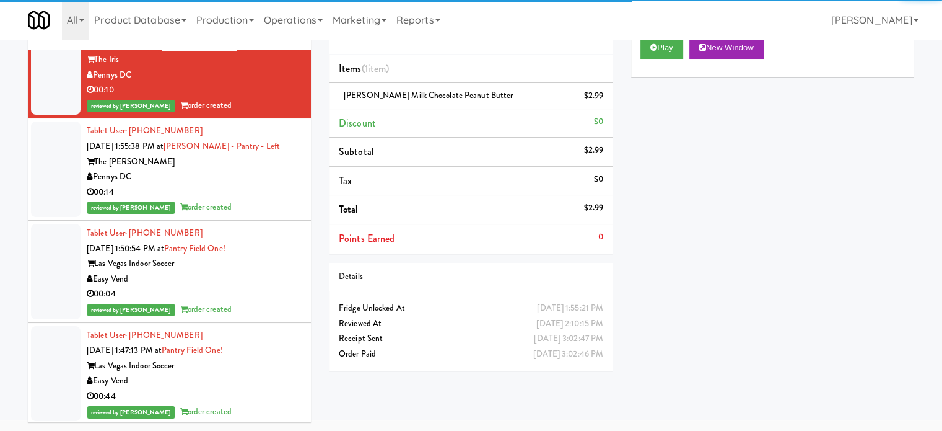
scroll to position [98361, 0]
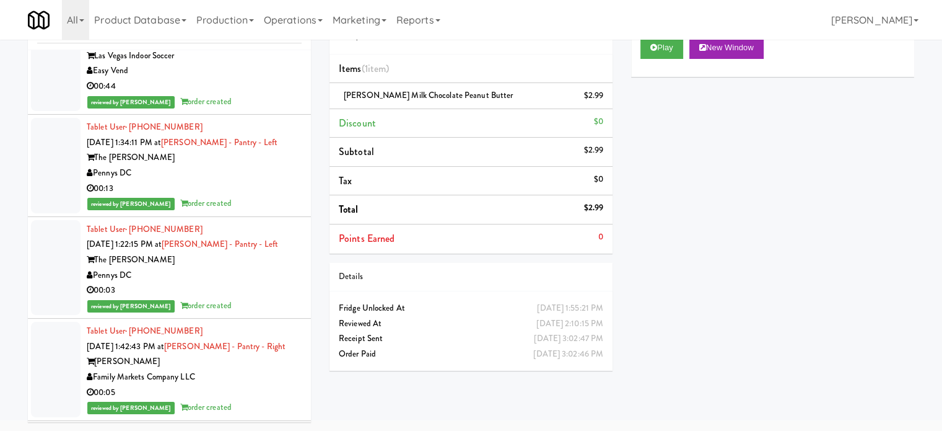
drag, startPoint x: 250, startPoint y: 229, endPoint x: 273, endPoint y: 216, distance: 26.1
click at [662, 46] on button "Play" at bounding box center [662, 48] width 43 height 22
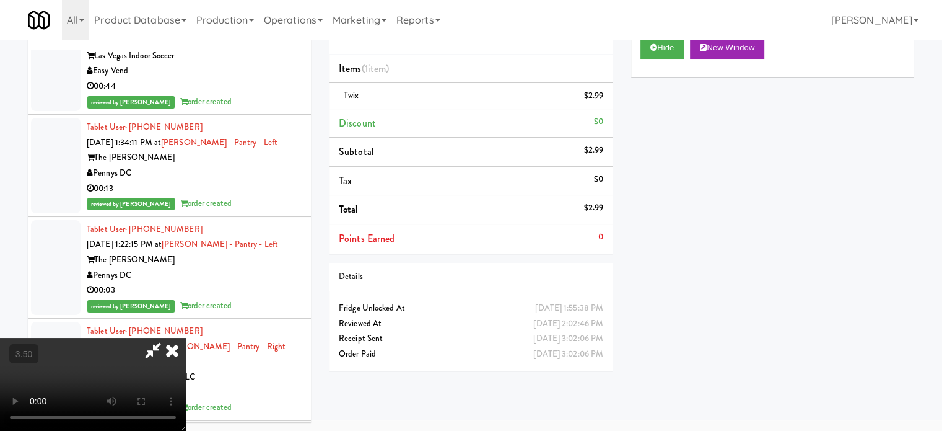
click at [186, 338] on video at bounding box center [93, 384] width 186 height 93
drag, startPoint x: 553, startPoint y: 185, endPoint x: 550, endPoint y: 159, distance: 26.2
click at [186, 338] on video at bounding box center [93, 384] width 186 height 93
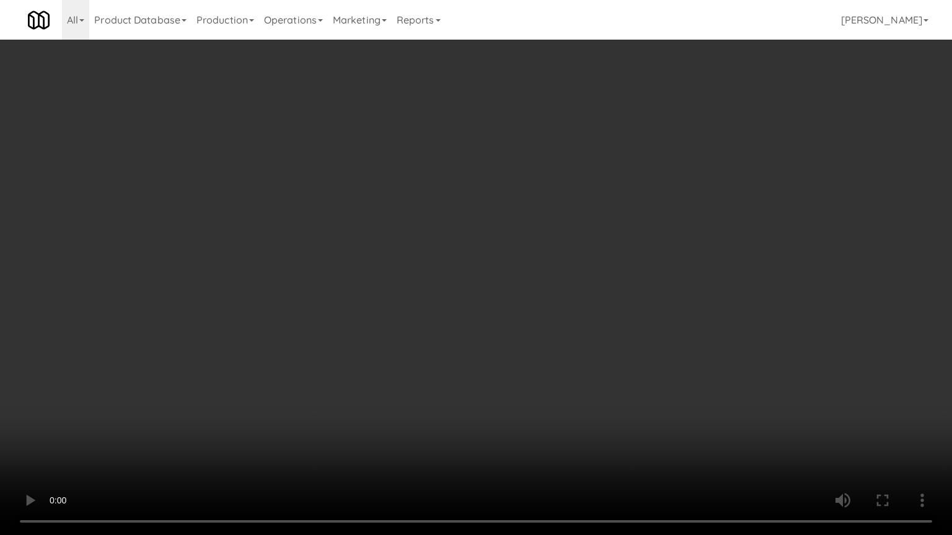
scroll to position [98102, 0]
click at [667, 134] on video at bounding box center [476, 267] width 952 height 535
drag, startPoint x: 667, startPoint y: 134, endPoint x: 652, endPoint y: 16, distance: 118.7
click at [668, 134] on video at bounding box center [476, 267] width 952 height 535
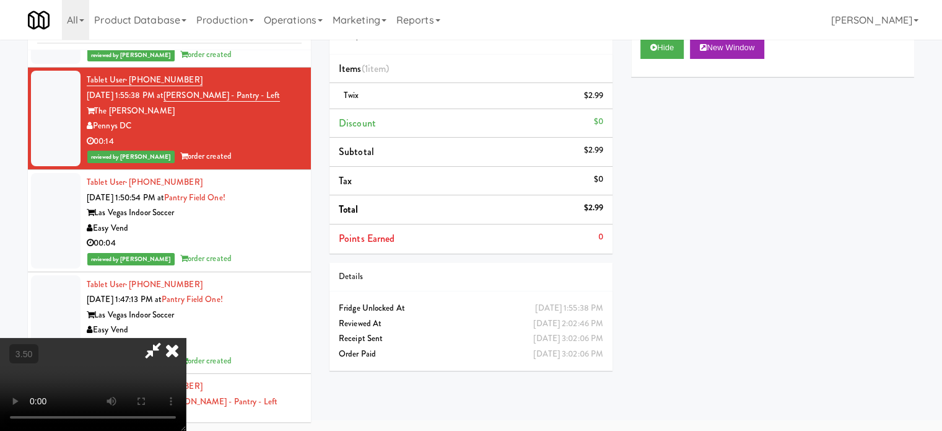
scroll to position [98361, 0]
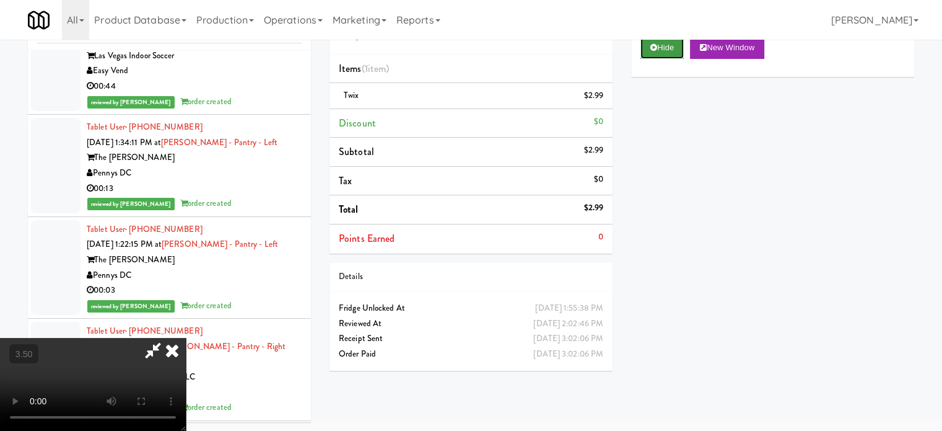
click at [655, 46] on icon at bounding box center [653, 47] width 7 height 8
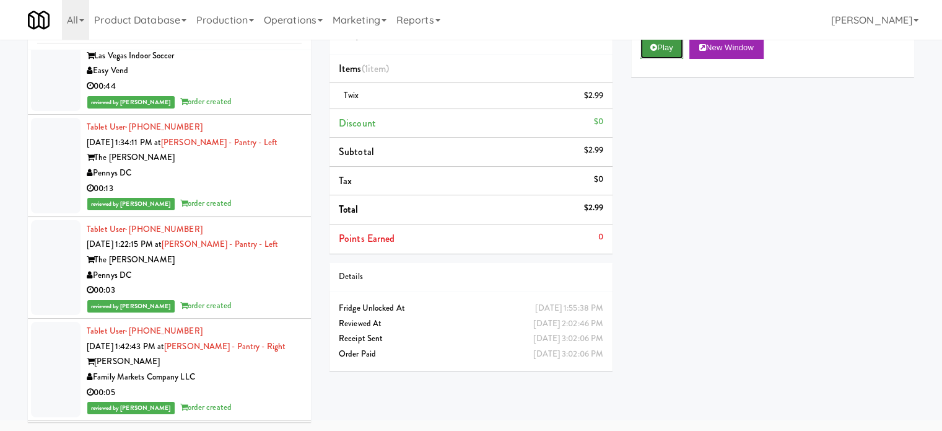
click at [659, 48] on button "Play" at bounding box center [662, 48] width 43 height 22
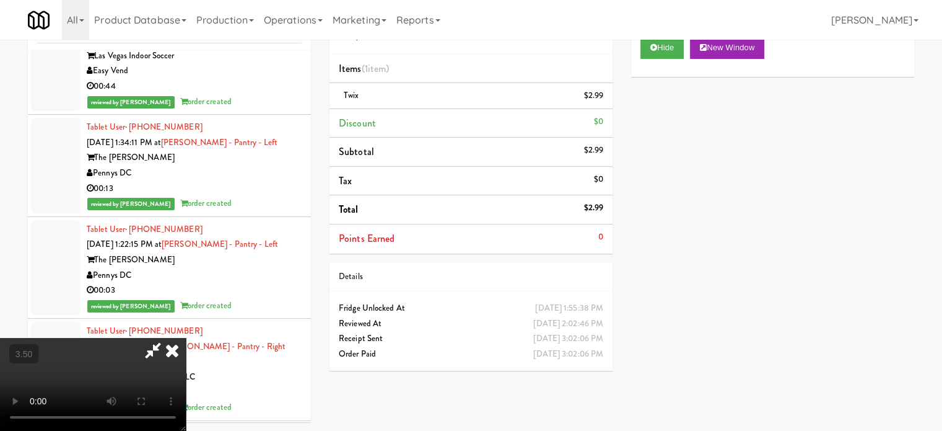
click at [186, 338] on video at bounding box center [93, 384] width 186 height 93
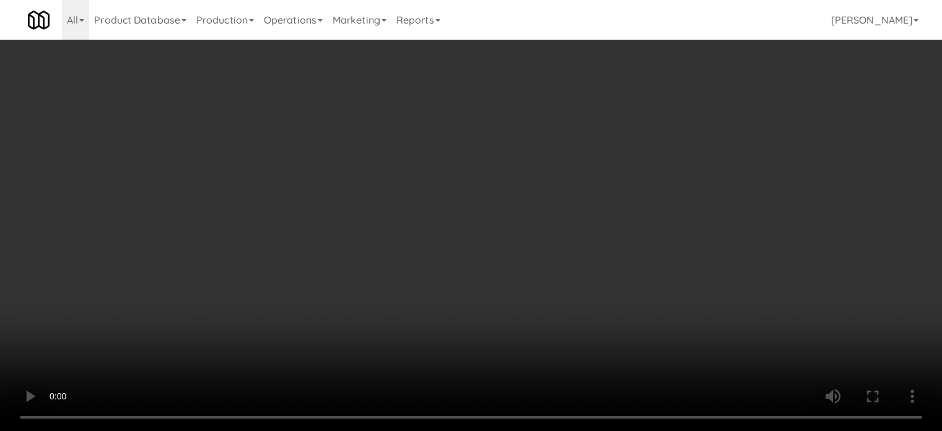
click at [393, 230] on video at bounding box center [471, 215] width 942 height 431
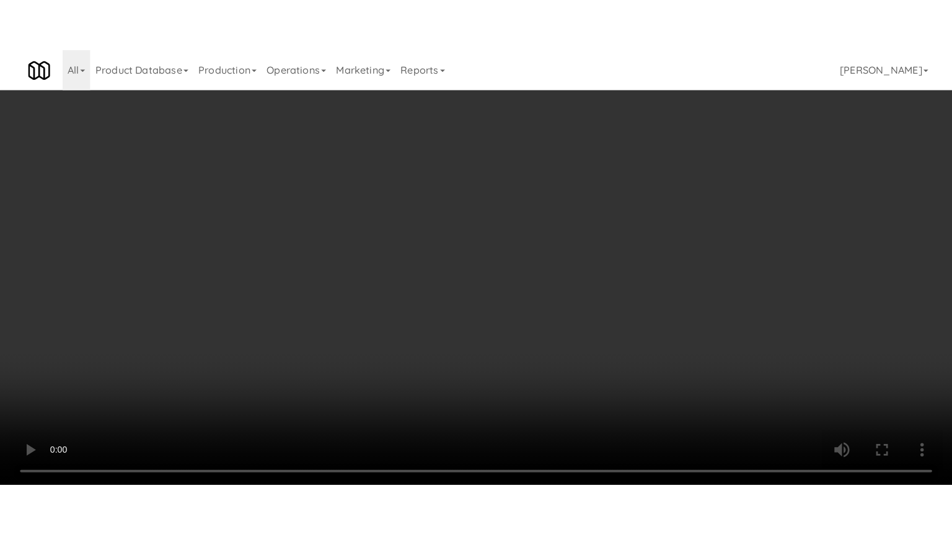
scroll to position [98102, 0]
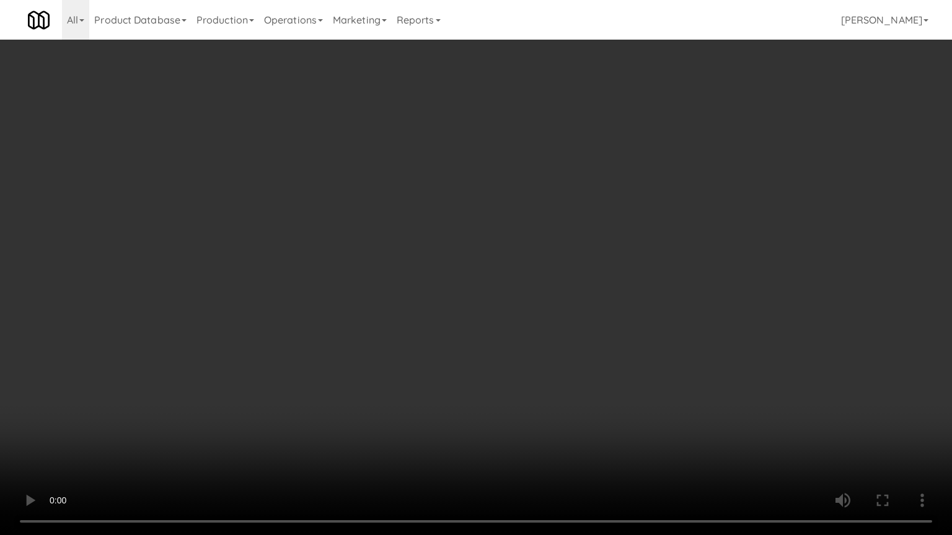
click at [394, 230] on video at bounding box center [476, 267] width 952 height 535
click at [481, 255] on video at bounding box center [476, 267] width 952 height 535
click at [473, 255] on video at bounding box center [476, 267] width 952 height 535
click at [522, 259] on video at bounding box center [476, 267] width 952 height 535
click at [435, 264] on video at bounding box center [476, 267] width 952 height 535
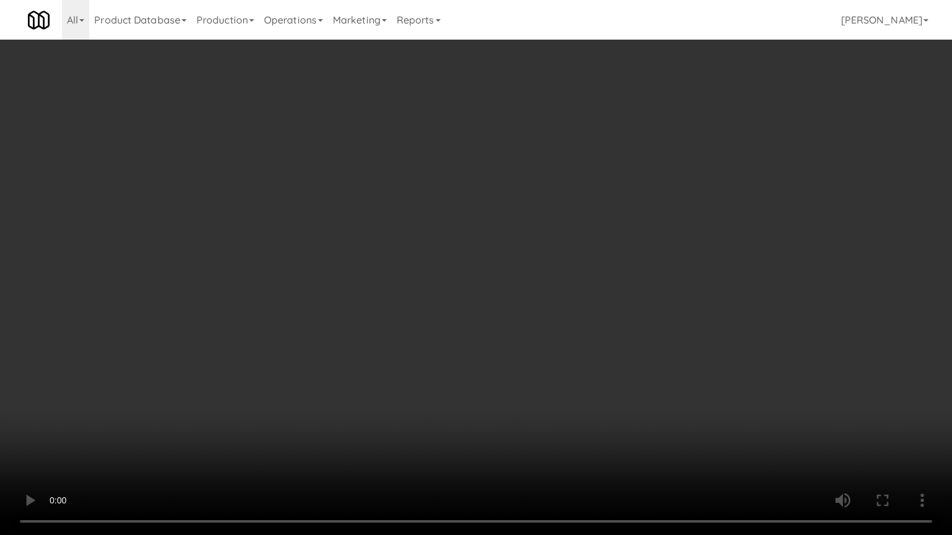
click at [479, 276] on video at bounding box center [476, 267] width 952 height 535
click at [416, 278] on video at bounding box center [476, 267] width 952 height 535
click at [466, 290] on video at bounding box center [476, 267] width 952 height 535
click at [461, 290] on video at bounding box center [476, 267] width 952 height 535
click at [498, 310] on video at bounding box center [476, 267] width 952 height 535
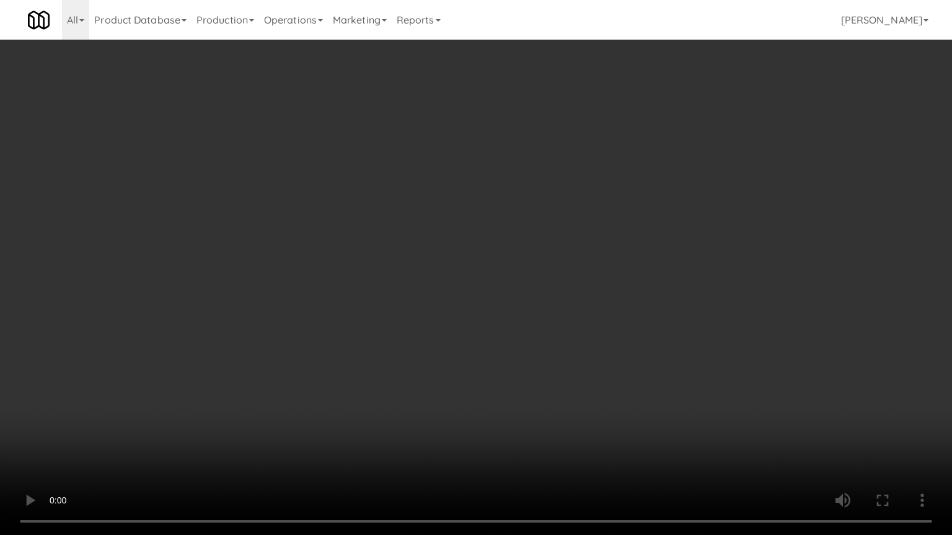
click at [438, 308] on video at bounding box center [476, 267] width 952 height 535
click at [501, 314] on video at bounding box center [476, 267] width 952 height 535
click at [413, 312] on video at bounding box center [476, 267] width 952 height 535
click at [450, 317] on video at bounding box center [476, 267] width 952 height 535
click at [445, 314] on video at bounding box center [476, 267] width 952 height 535
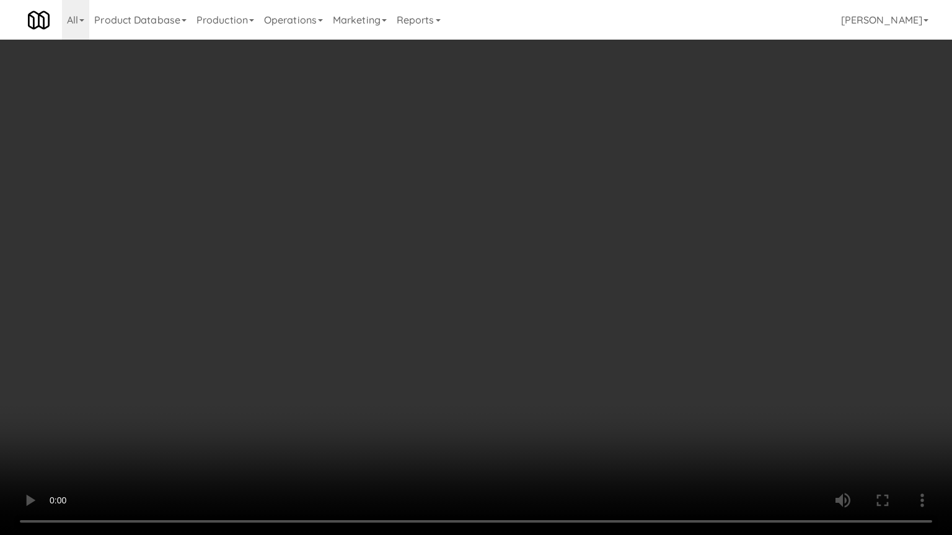
click at [481, 317] on video at bounding box center [476, 267] width 952 height 535
click at [444, 315] on video at bounding box center [476, 267] width 952 height 535
drag, startPoint x: 526, startPoint y: 332, endPoint x: 509, endPoint y: 329, distance: 17.0
click at [527, 332] on video at bounding box center [476, 267] width 952 height 535
drag, startPoint x: 383, startPoint y: 287, endPoint x: 393, endPoint y: 269, distance: 20.5
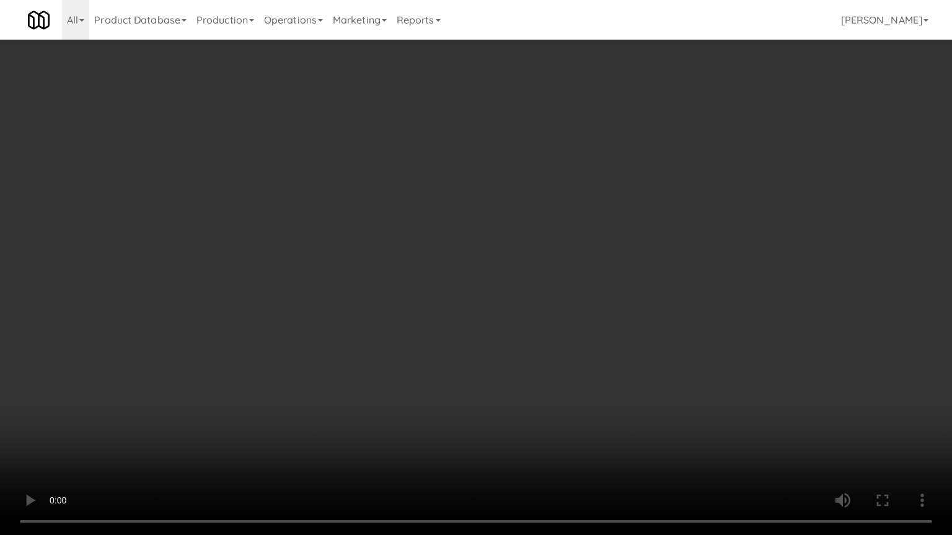
click at [383, 287] on video at bounding box center [476, 267] width 952 height 535
click at [393, 269] on video at bounding box center [476, 267] width 952 height 535
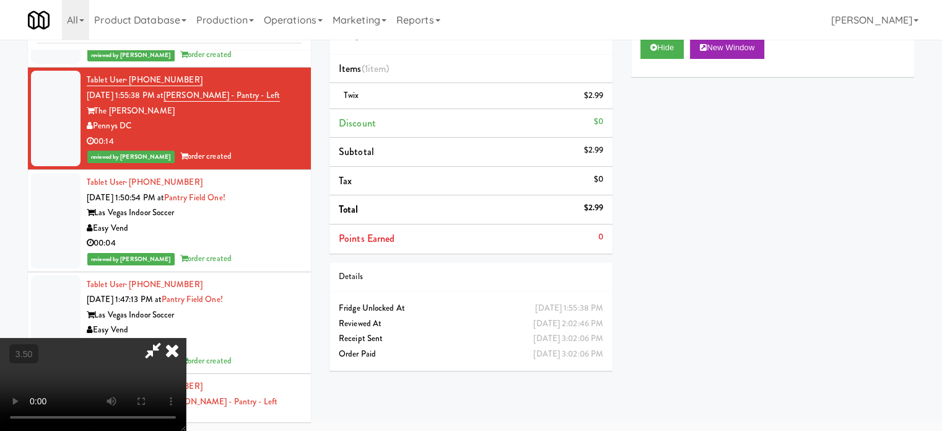
scroll to position [98361, 0]
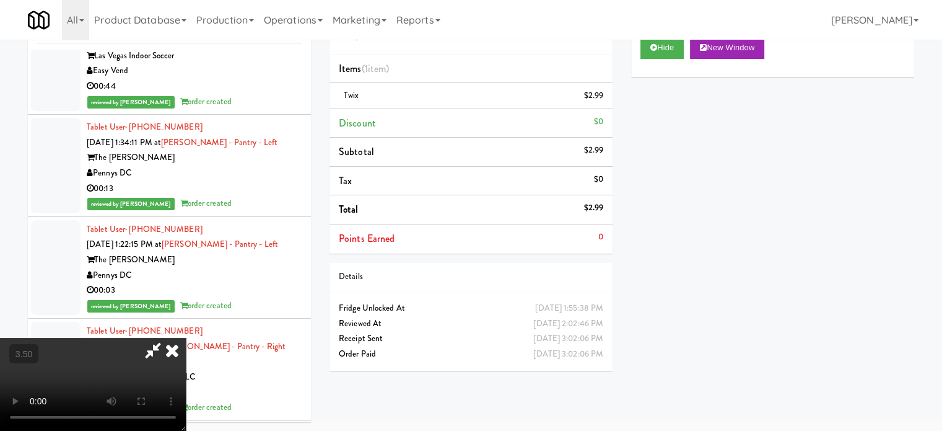
click at [186, 338] on icon at bounding box center [172, 350] width 27 height 25
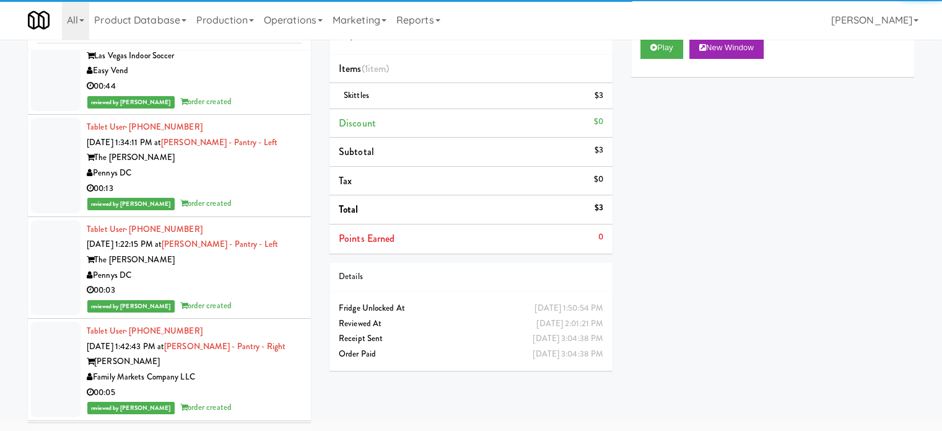
click at [268, 64] on div "Las Vegas Indoor Soccer" at bounding box center [194, 55] width 215 height 15
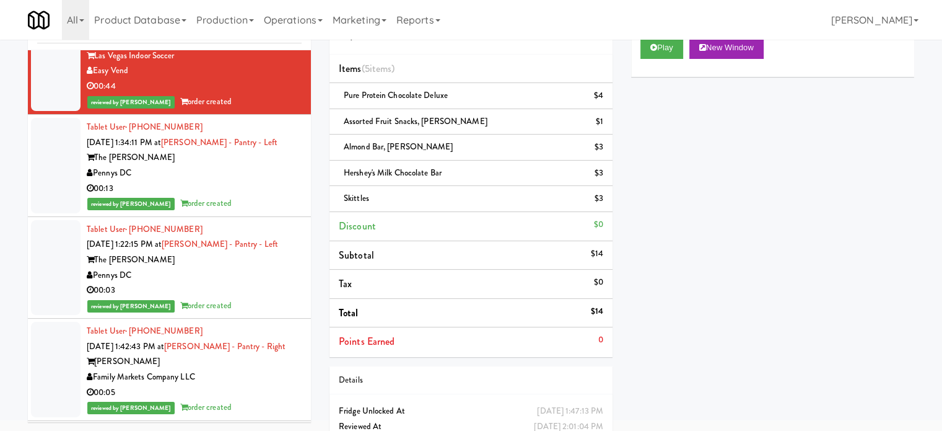
scroll to position [98671, 0]
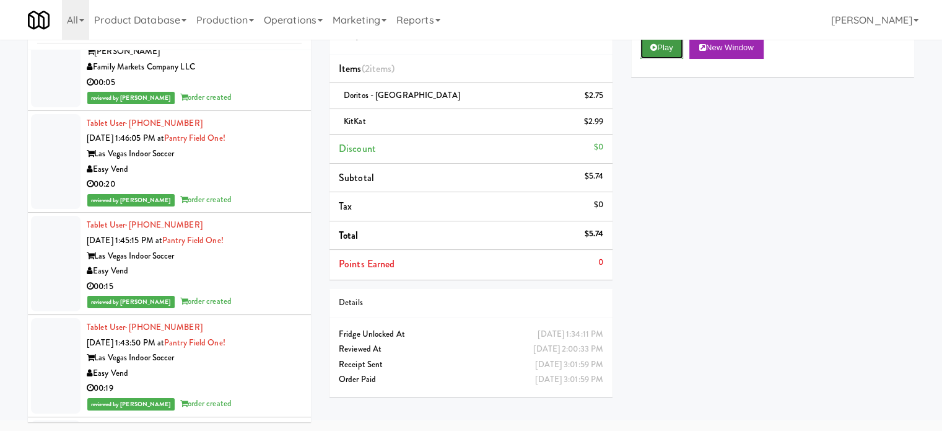
click at [664, 43] on button "Play" at bounding box center [662, 48] width 43 height 22
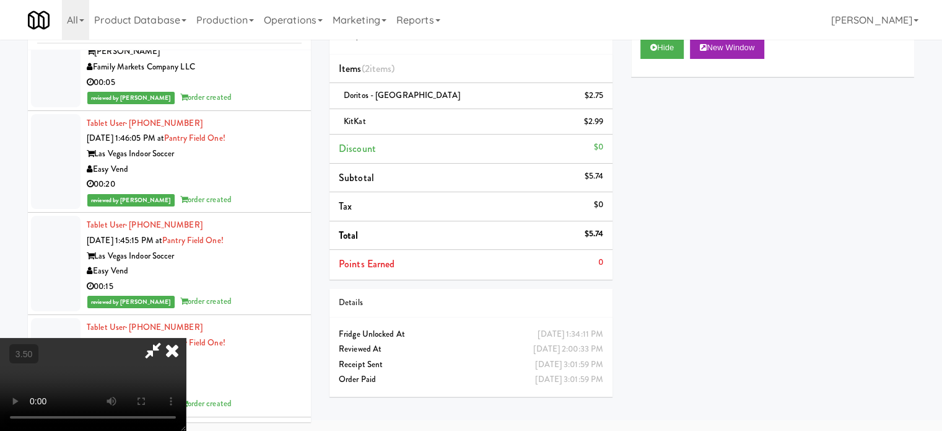
click at [186, 338] on video at bounding box center [93, 384] width 186 height 93
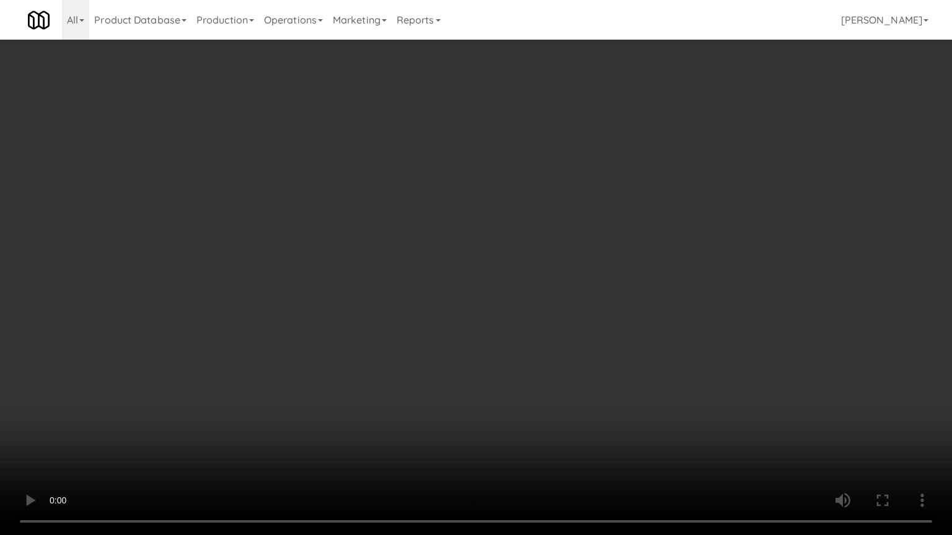
scroll to position [98412, 0]
click at [382, 232] on video at bounding box center [476, 267] width 952 height 535
click at [456, 235] on video at bounding box center [476, 267] width 952 height 535
click at [405, 239] on video at bounding box center [476, 267] width 952 height 535
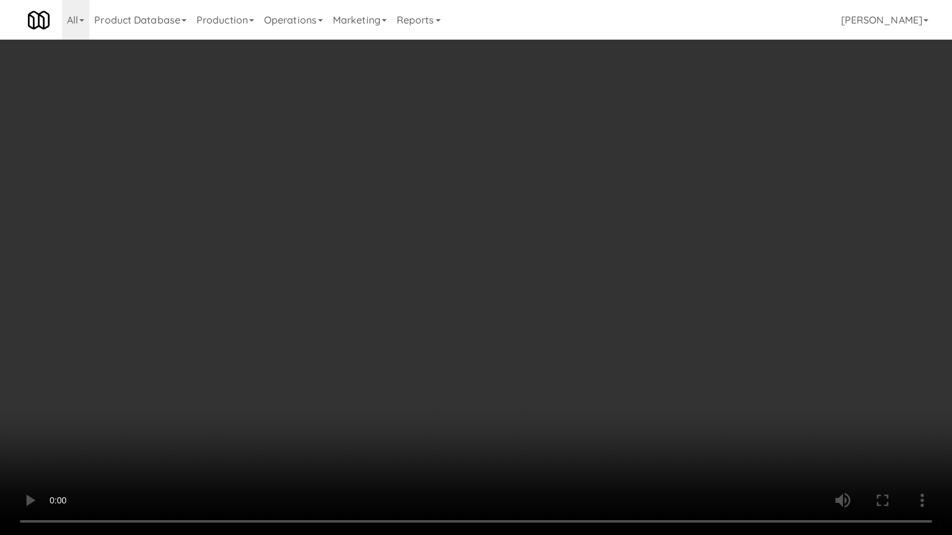
click at [416, 227] on video at bounding box center [476, 267] width 952 height 535
click at [418, 232] on video at bounding box center [476, 267] width 952 height 535
click at [402, 234] on video at bounding box center [476, 267] width 952 height 535
click at [379, 228] on video at bounding box center [476, 267] width 952 height 535
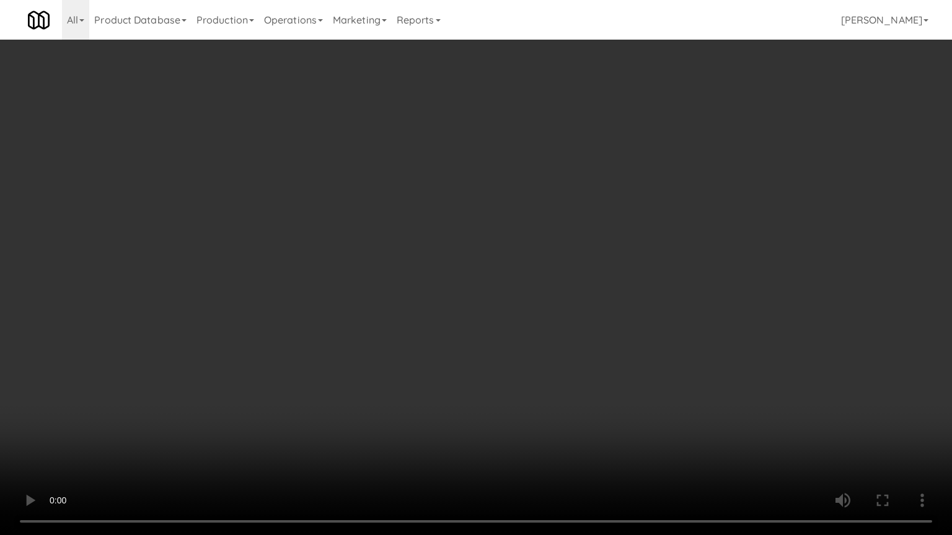
drag, startPoint x: 379, startPoint y: 229, endPoint x: 389, endPoint y: 223, distance: 11.7
click at [382, 228] on video at bounding box center [476, 267] width 952 height 535
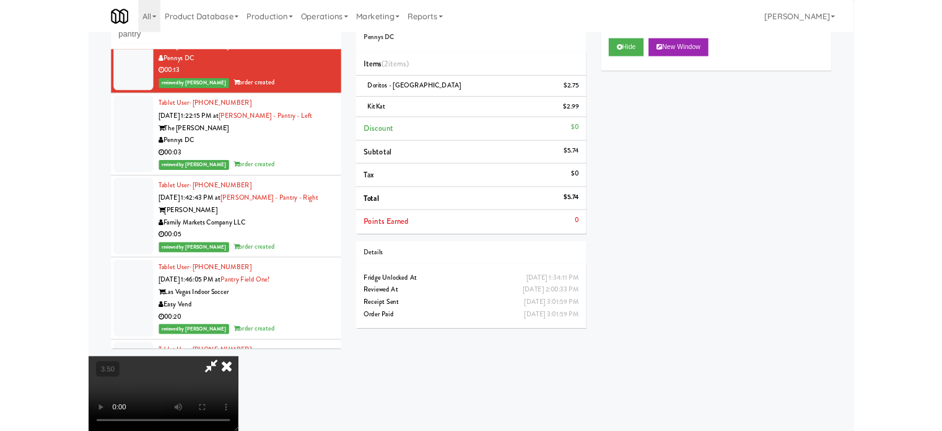
scroll to position [98671, 0]
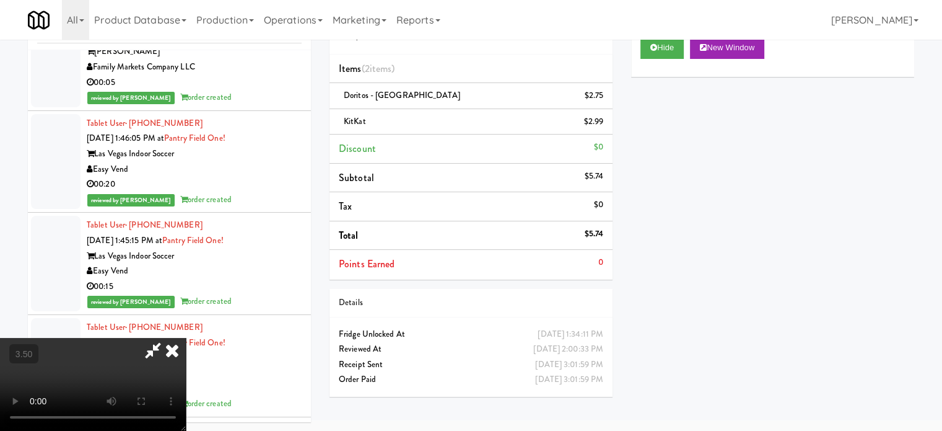
click at [186, 338] on icon at bounding box center [172, 350] width 27 height 25
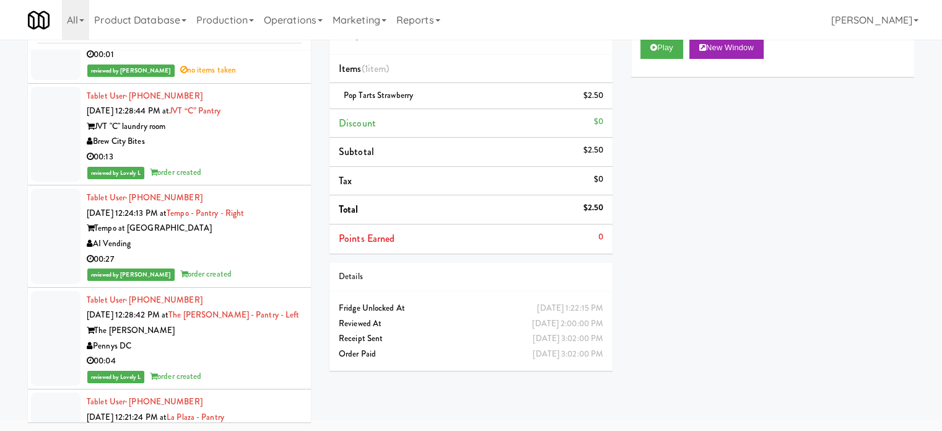
scroll to position [100529, 0]
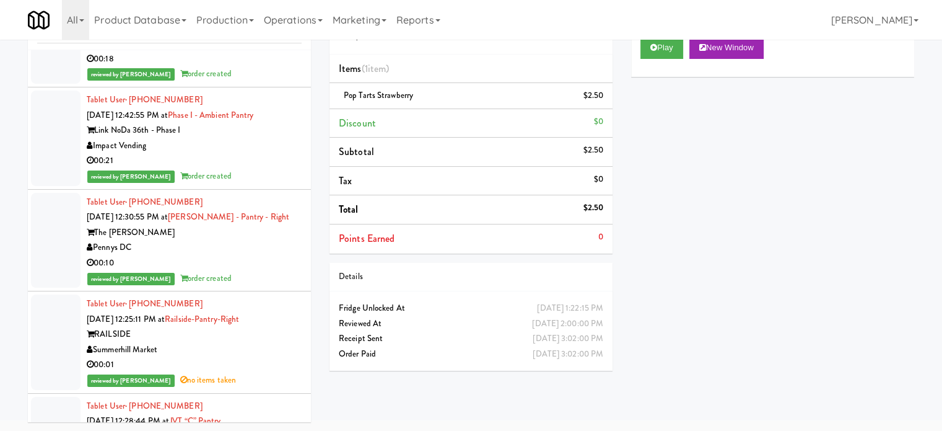
click at [667, 42] on button "Play" at bounding box center [662, 48] width 43 height 22
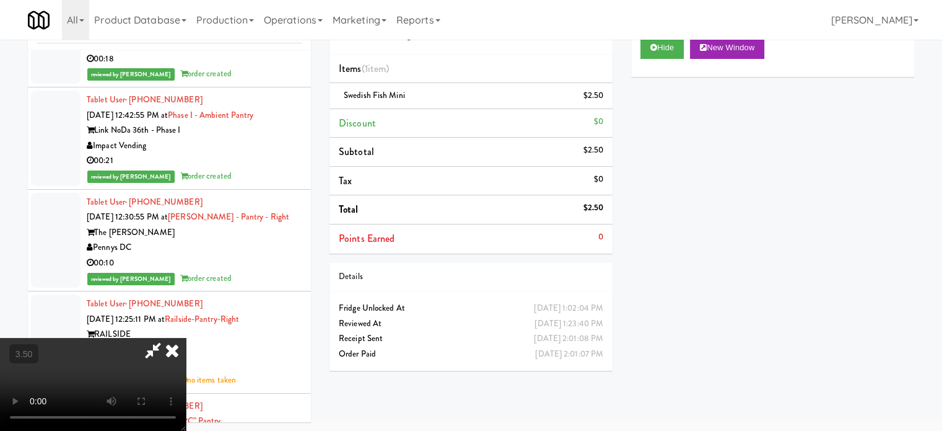
click at [186, 338] on video at bounding box center [93, 384] width 186 height 93
drag, startPoint x: 323, startPoint y: 253, endPoint x: 326, endPoint y: 242, distance: 11.0
click at [186, 338] on video at bounding box center [93, 384] width 186 height 93
drag, startPoint x: 326, startPoint y: 242, endPoint x: 333, endPoint y: 253, distance: 12.5
click at [186, 338] on video at bounding box center [93, 384] width 186 height 93
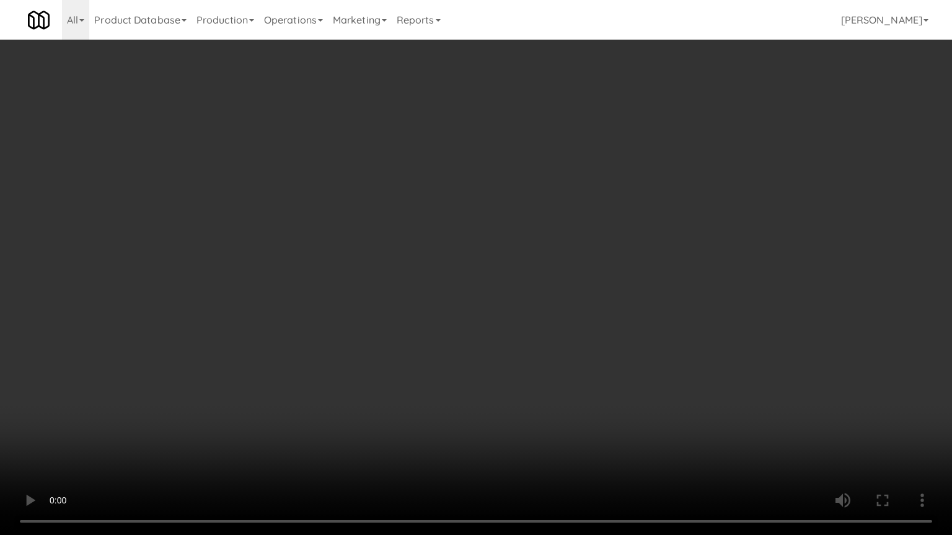
scroll to position [100271, 0]
click at [394, 255] on video at bounding box center [476, 267] width 952 height 535
click at [449, 212] on video at bounding box center [476, 267] width 952 height 535
click at [474, 208] on video at bounding box center [476, 267] width 952 height 535
click at [483, 203] on video at bounding box center [476, 267] width 952 height 535
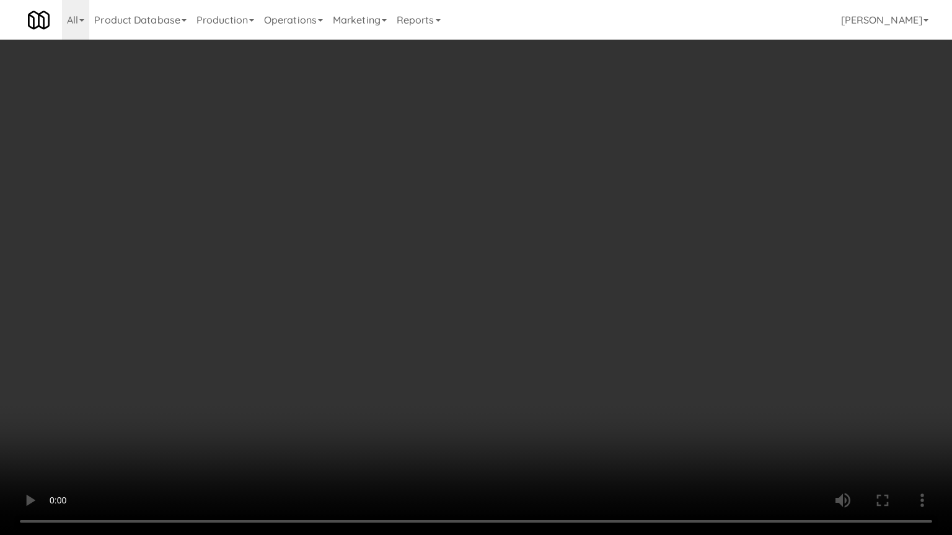
click at [512, 208] on video at bounding box center [476, 267] width 952 height 535
click at [516, 217] on video at bounding box center [476, 267] width 952 height 535
click at [528, 208] on video at bounding box center [476, 267] width 952 height 535
click at [541, 207] on video at bounding box center [476, 267] width 952 height 535
click at [538, 209] on video at bounding box center [476, 267] width 952 height 535
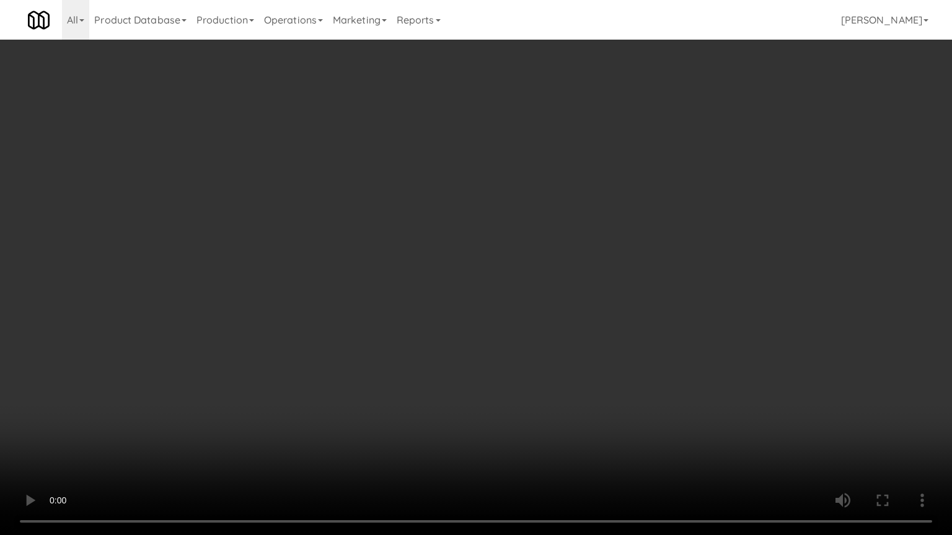
click at [572, 224] on video at bounding box center [476, 267] width 952 height 535
click at [560, 234] on video at bounding box center [476, 267] width 952 height 535
click at [587, 239] on video at bounding box center [476, 267] width 952 height 535
click at [424, 261] on video at bounding box center [476, 267] width 952 height 535
click at [489, 253] on video at bounding box center [476, 267] width 952 height 535
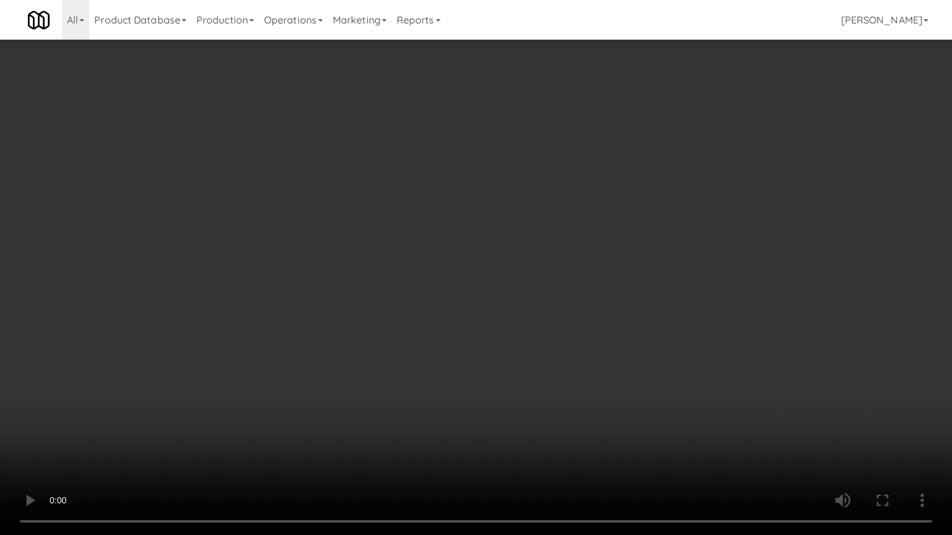
click at [415, 265] on video at bounding box center [476, 267] width 952 height 535
click at [372, 260] on video at bounding box center [476, 267] width 952 height 535
drag, startPoint x: 372, startPoint y: 255, endPoint x: 459, endPoint y: 121, distance: 160.0
click at [372, 255] on video at bounding box center [476, 267] width 952 height 535
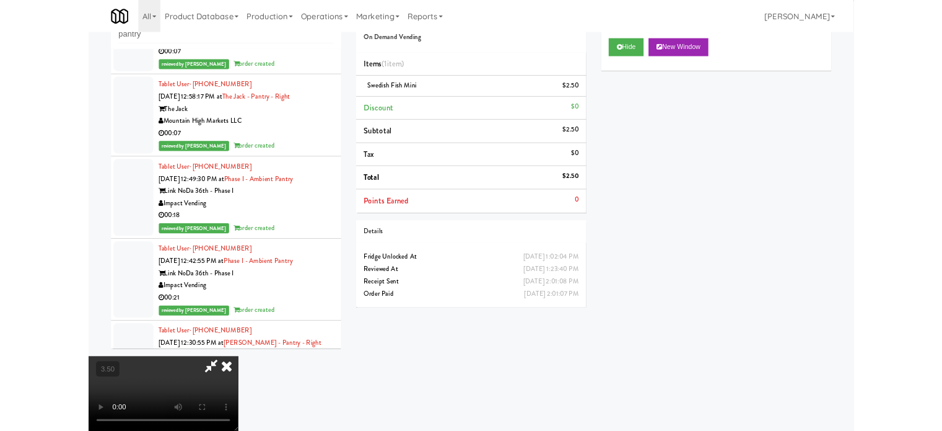
scroll to position [100529, 0]
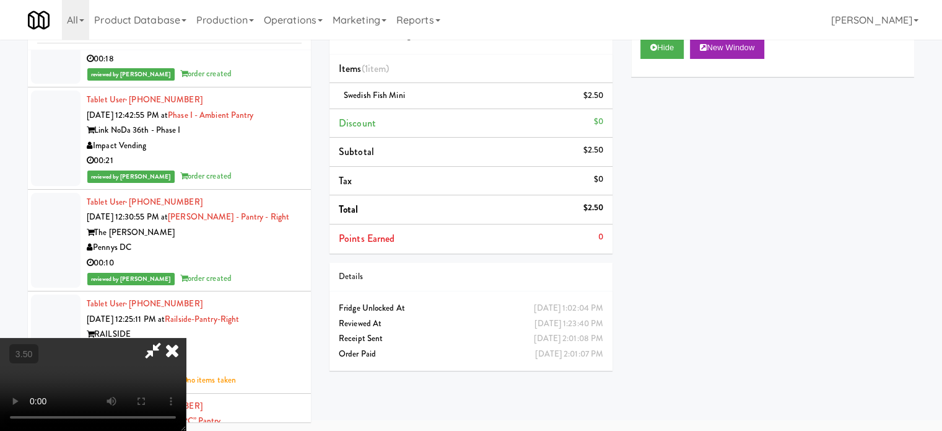
click at [186, 338] on icon at bounding box center [172, 350] width 27 height 25
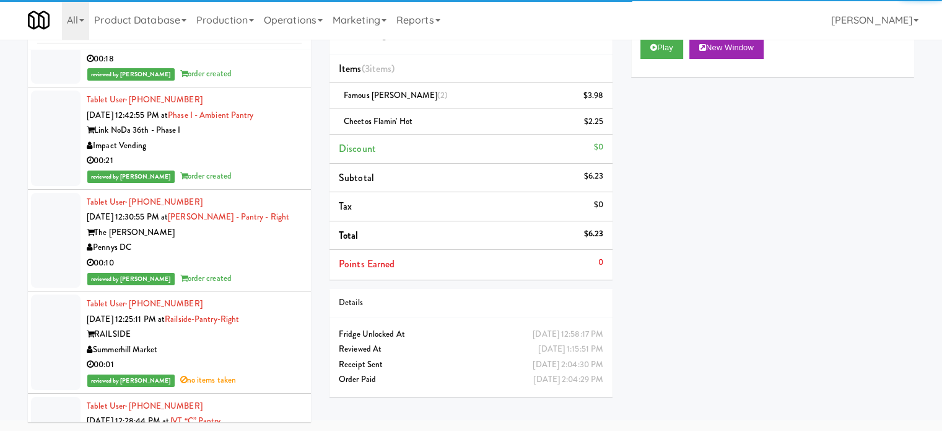
click at [248, 51] on div "Impact Vending" at bounding box center [194, 43] width 215 height 15
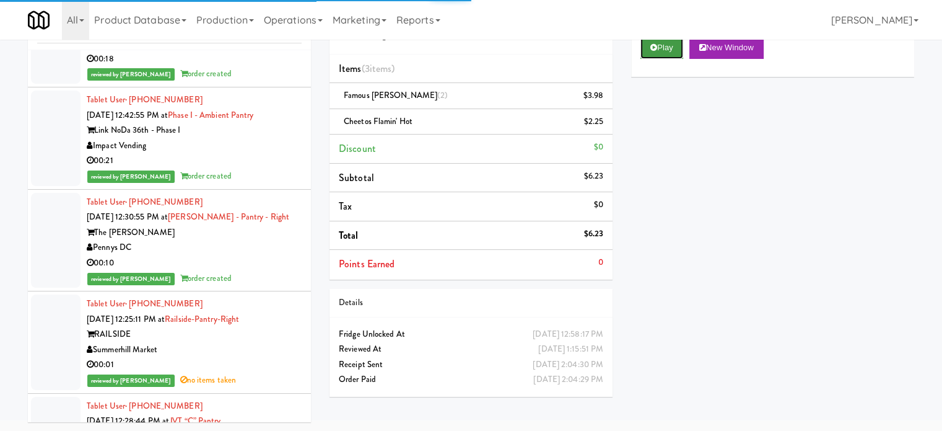
click at [653, 48] on icon at bounding box center [653, 47] width 7 height 8
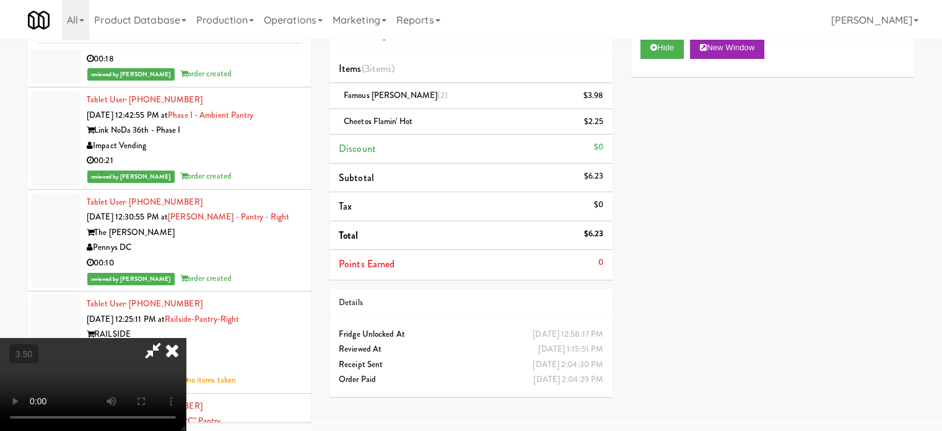
click at [186, 338] on video at bounding box center [93, 384] width 186 height 93
drag, startPoint x: 416, startPoint y: 274, endPoint x: 424, endPoint y: 188, distance: 86.4
click at [186, 338] on video at bounding box center [93, 384] width 186 height 93
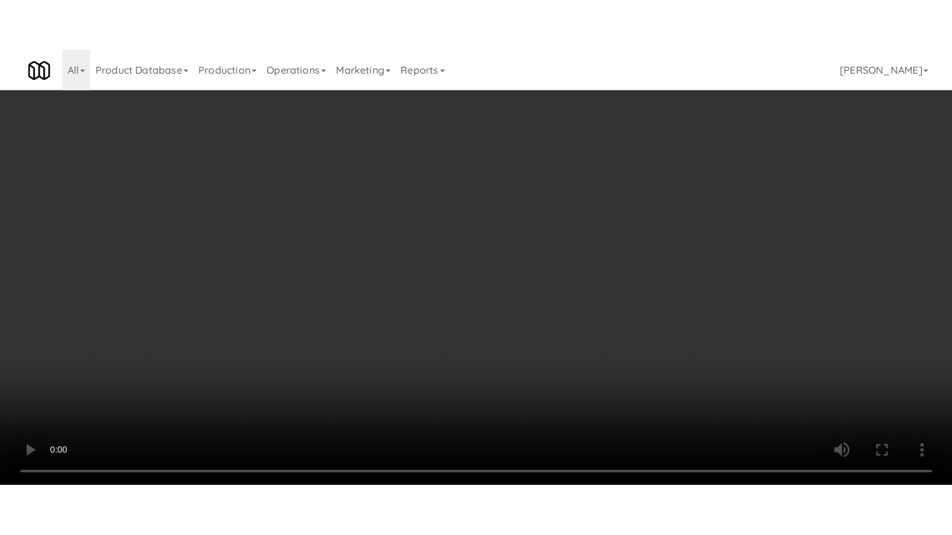
scroll to position [100271, 0]
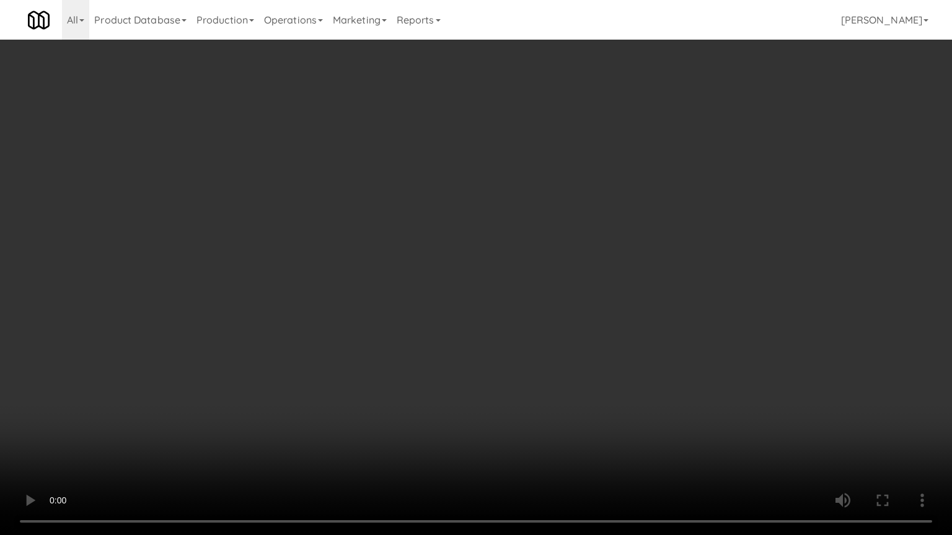
click at [426, 262] on video at bounding box center [476, 267] width 952 height 535
click at [428, 261] on video at bounding box center [476, 267] width 952 height 535
click at [458, 265] on video at bounding box center [476, 267] width 952 height 535
click at [458, 266] on video at bounding box center [476, 267] width 952 height 535
click at [470, 270] on video at bounding box center [476, 267] width 952 height 535
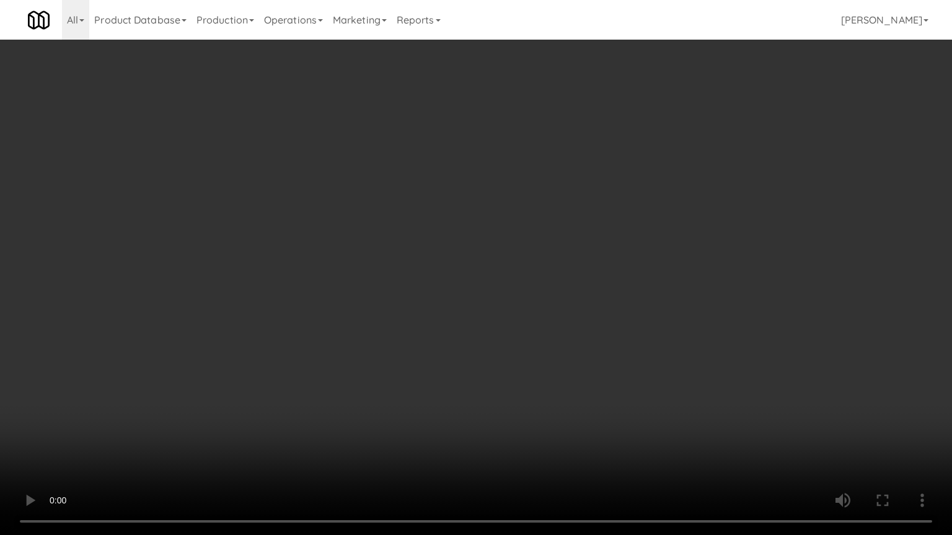
drag, startPoint x: 470, startPoint y: 270, endPoint x: 499, endPoint y: 230, distance: 49.2
click at [473, 268] on video at bounding box center [476, 267] width 952 height 535
click at [501, 227] on video at bounding box center [476, 267] width 952 height 535
click at [525, 348] on video at bounding box center [476, 267] width 952 height 535
click at [523, 336] on video at bounding box center [476, 267] width 952 height 535
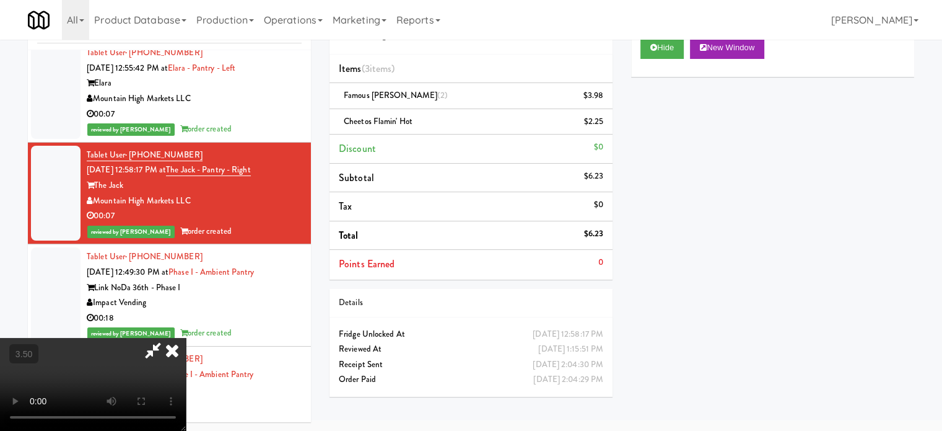
scroll to position [100529, 0]
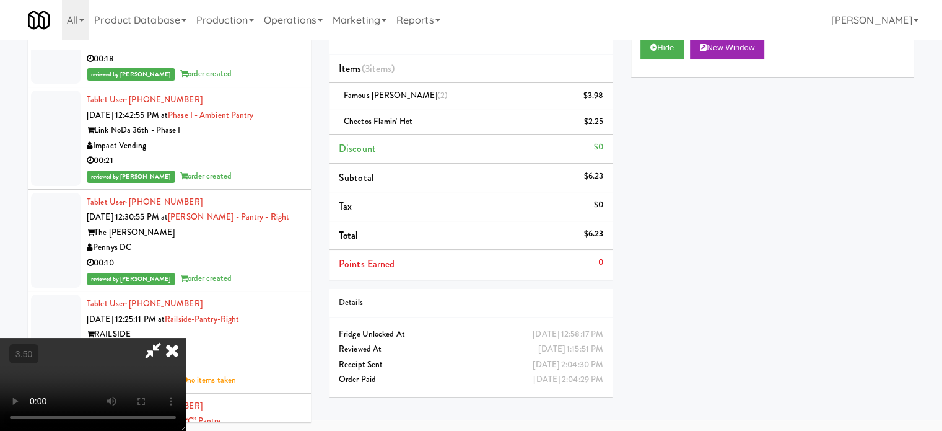
click at [186, 338] on icon at bounding box center [172, 350] width 27 height 25
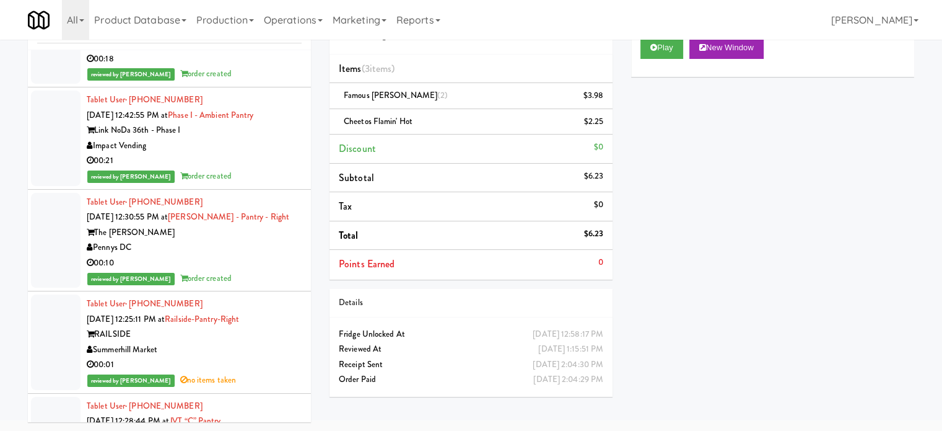
click at [235, 51] on div "Impact Vending" at bounding box center [194, 43] width 215 height 15
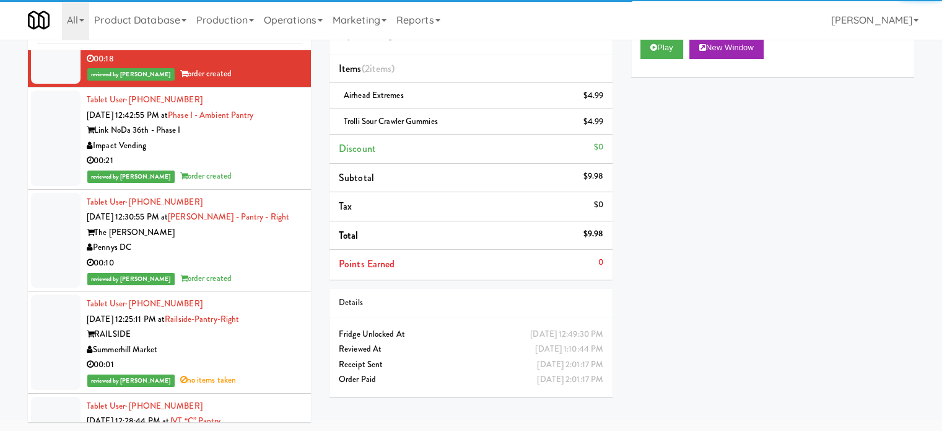
scroll to position [101149, 0]
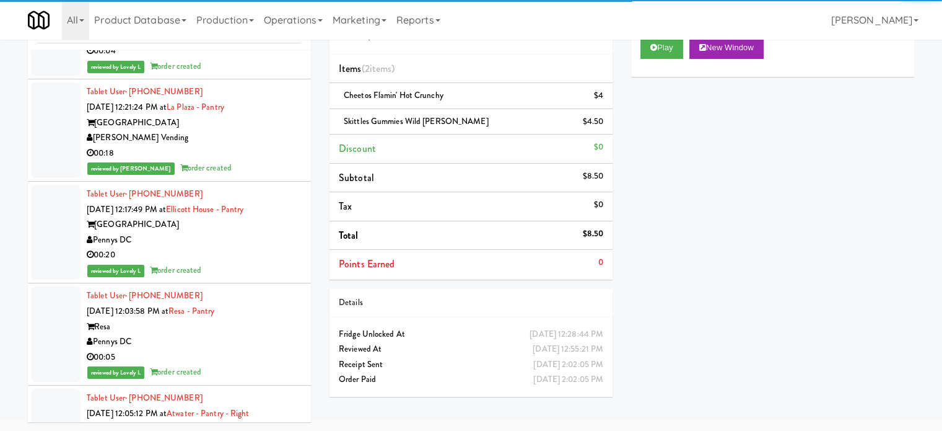
click at [265, 80] on li "Tablet User · (757) 737-1242 [DATE] 12:28:42 PM at The [PERSON_NAME] - Pantry -…" at bounding box center [169, 29] width 283 height 102
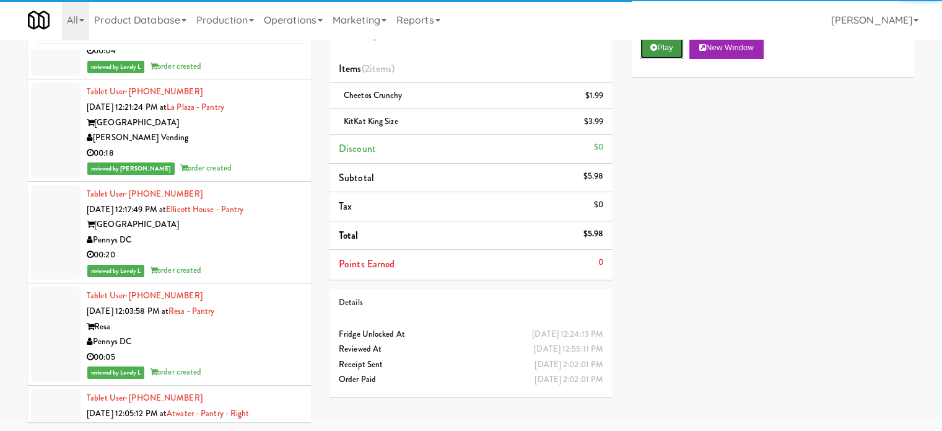
click at [649, 50] on button "Play" at bounding box center [662, 48] width 43 height 22
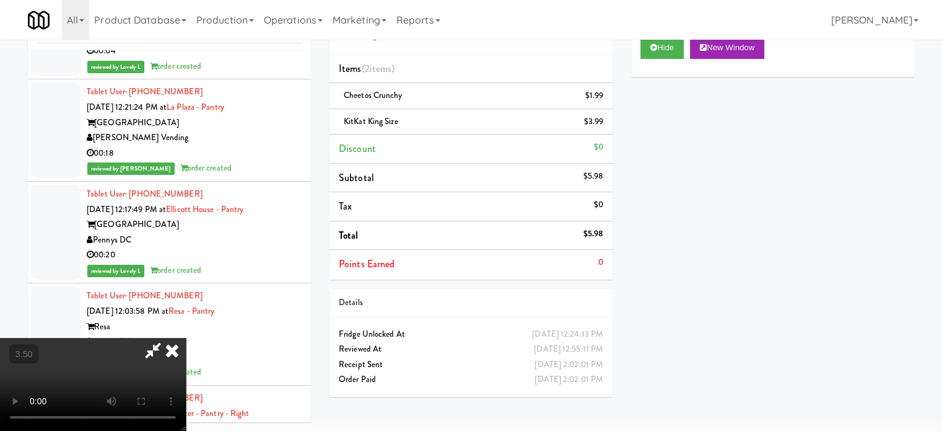
click at [186, 338] on video at bounding box center [93, 384] width 186 height 93
drag, startPoint x: 403, startPoint y: 256, endPoint x: 414, endPoint y: 229, distance: 29.2
click at [186, 338] on video at bounding box center [93, 384] width 186 height 93
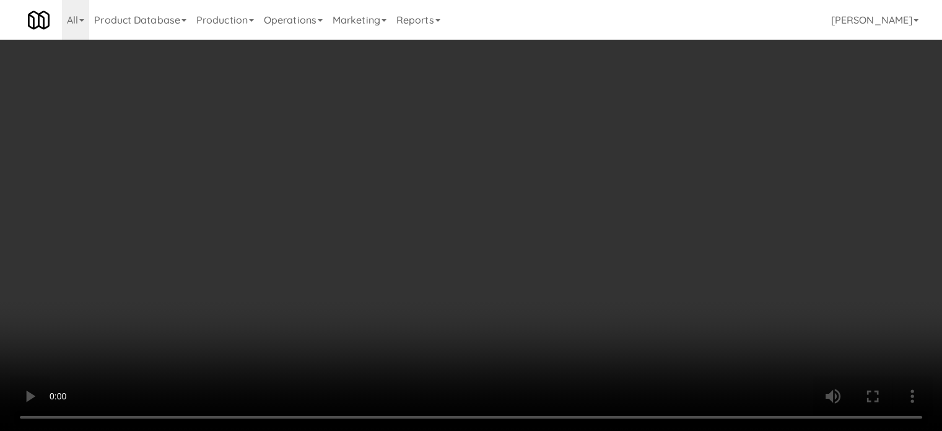
scroll to position [100890, 0]
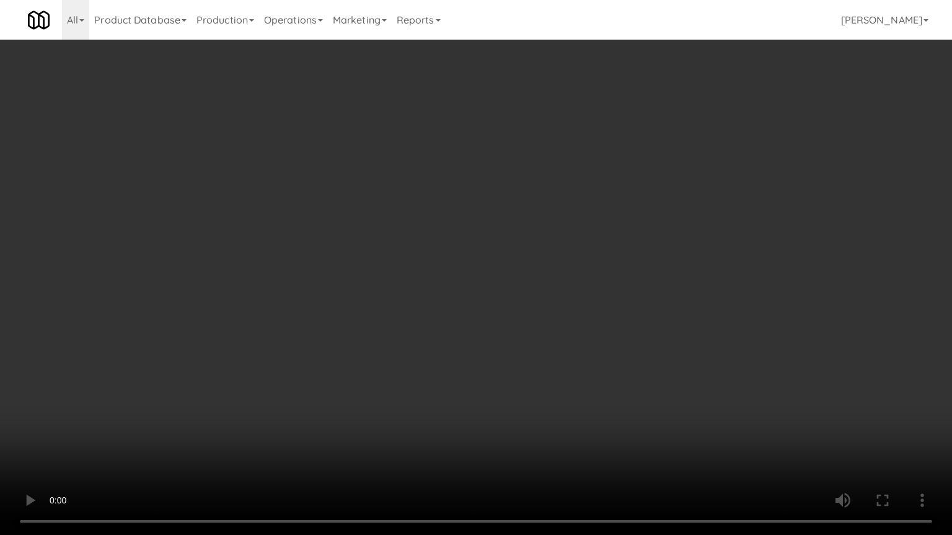
click at [409, 247] on video at bounding box center [476, 267] width 952 height 535
click at [411, 248] on video at bounding box center [476, 267] width 952 height 535
drag, startPoint x: 436, startPoint y: 238, endPoint x: 481, endPoint y: 238, distance: 44.6
click at [437, 239] on video at bounding box center [476, 267] width 952 height 535
click at [483, 238] on video at bounding box center [476, 267] width 952 height 535
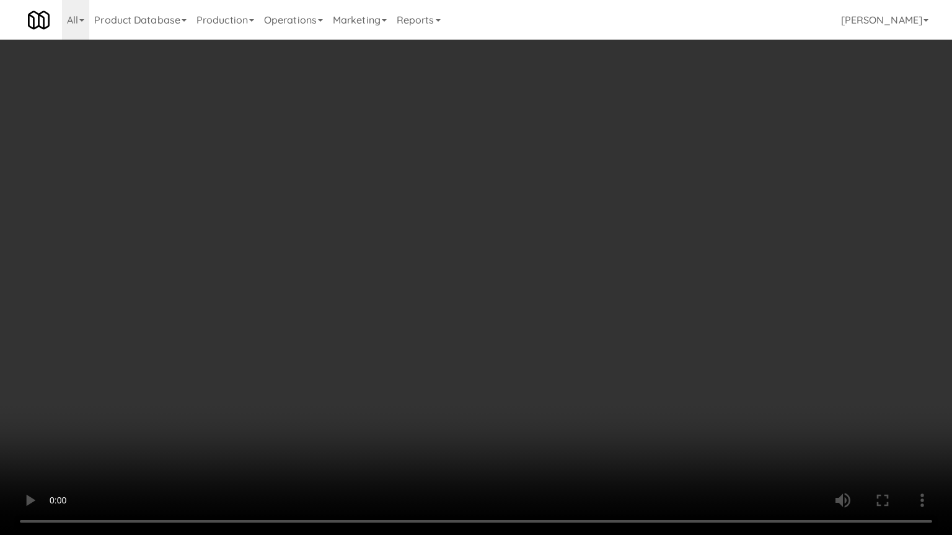
click at [483, 244] on video at bounding box center [476, 267] width 952 height 535
click at [483, 243] on video at bounding box center [476, 267] width 952 height 535
click at [486, 228] on video at bounding box center [476, 267] width 952 height 535
click at [487, 229] on video at bounding box center [476, 267] width 952 height 535
click at [496, 235] on video at bounding box center [476, 267] width 952 height 535
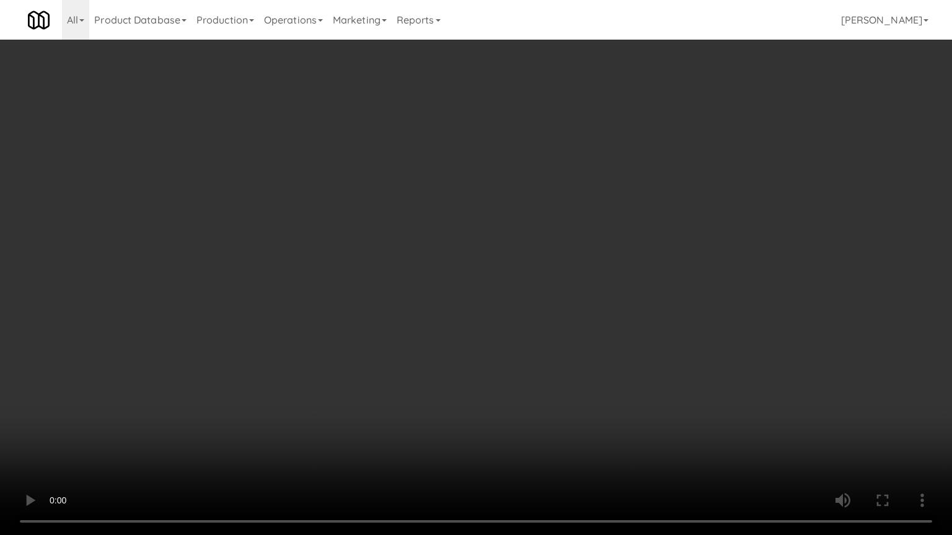
click at [496, 236] on video at bounding box center [476, 267] width 952 height 535
click at [499, 232] on video at bounding box center [476, 267] width 952 height 535
click at [523, 237] on video at bounding box center [476, 267] width 952 height 535
drag, startPoint x: 481, startPoint y: 392, endPoint x: 484, endPoint y: 328, distance: 63.9
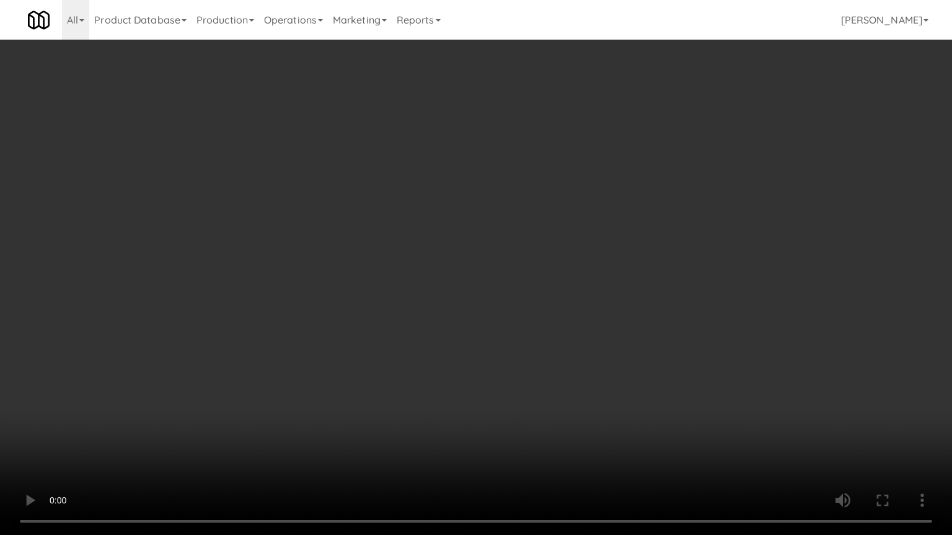
click at [481, 387] on video at bounding box center [476, 267] width 952 height 535
click at [495, 297] on video at bounding box center [476, 267] width 952 height 535
click at [495, 296] on video at bounding box center [476, 267] width 952 height 535
click at [499, 289] on video at bounding box center [476, 267] width 952 height 535
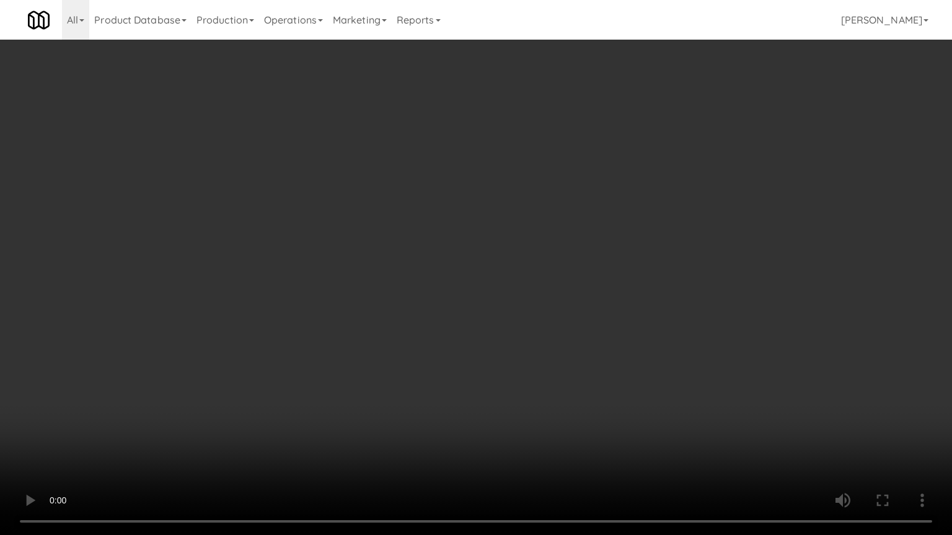
click at [501, 287] on video at bounding box center [476, 267] width 952 height 535
click at [503, 285] on video at bounding box center [476, 267] width 952 height 535
click at [530, 275] on video at bounding box center [476, 267] width 952 height 535
click at [567, 206] on video at bounding box center [476, 267] width 952 height 535
click at [572, 201] on video at bounding box center [476, 267] width 952 height 535
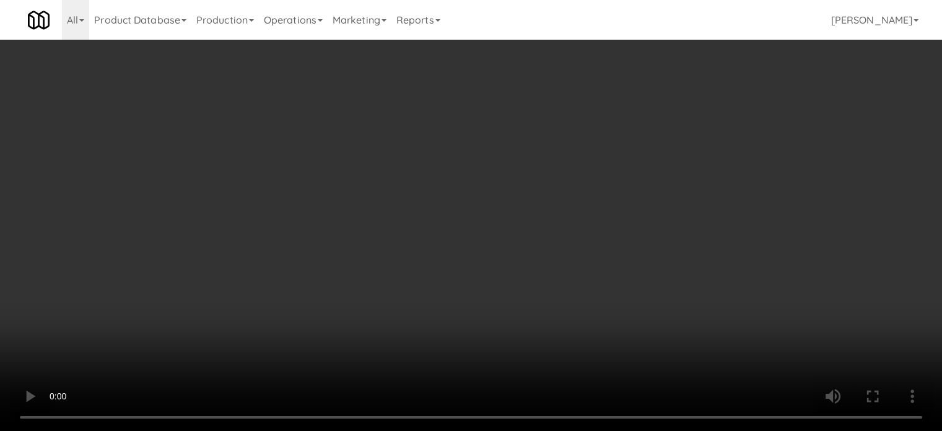
scroll to position [101149, 0]
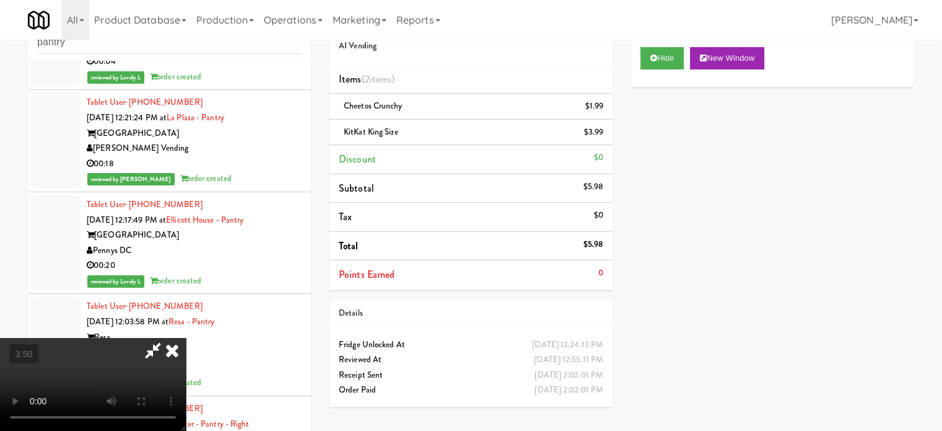
click at [186, 338] on icon at bounding box center [172, 350] width 27 height 25
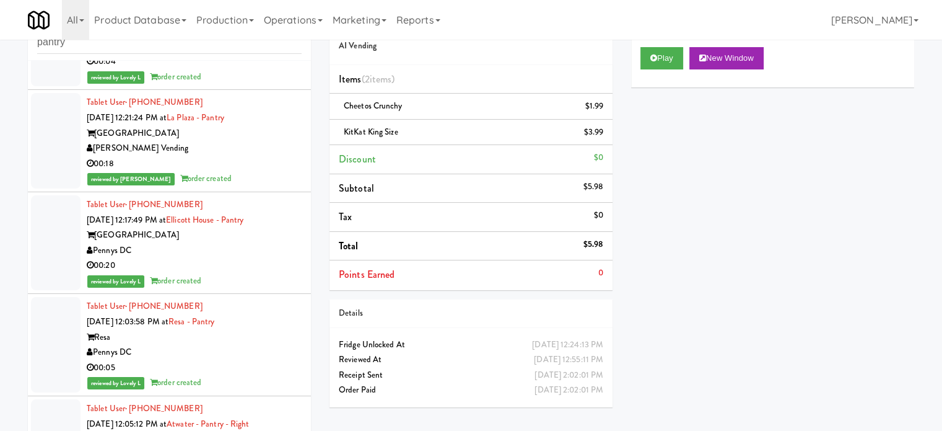
click at [255, 55] on div "Pennys DC" at bounding box center [194, 46] width 215 height 15
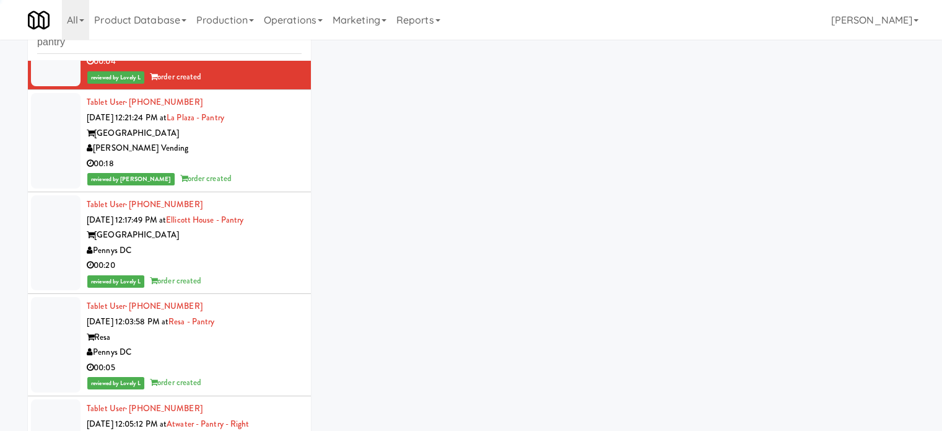
scroll to position [101459, 0]
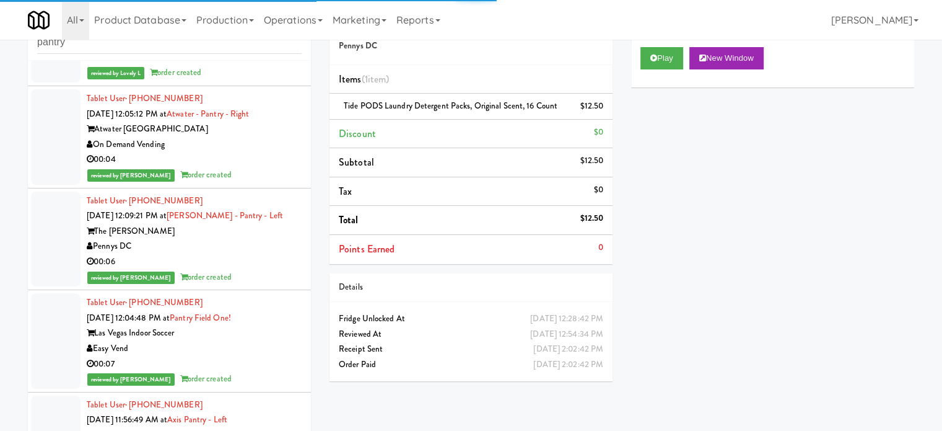
drag, startPoint x: 255, startPoint y: 193, endPoint x: 257, endPoint y: 200, distance: 7.7
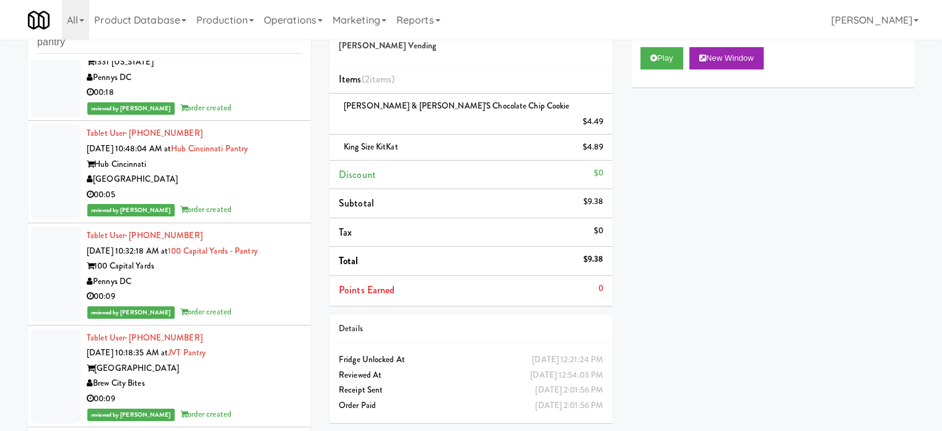
scroll to position [104246, 0]
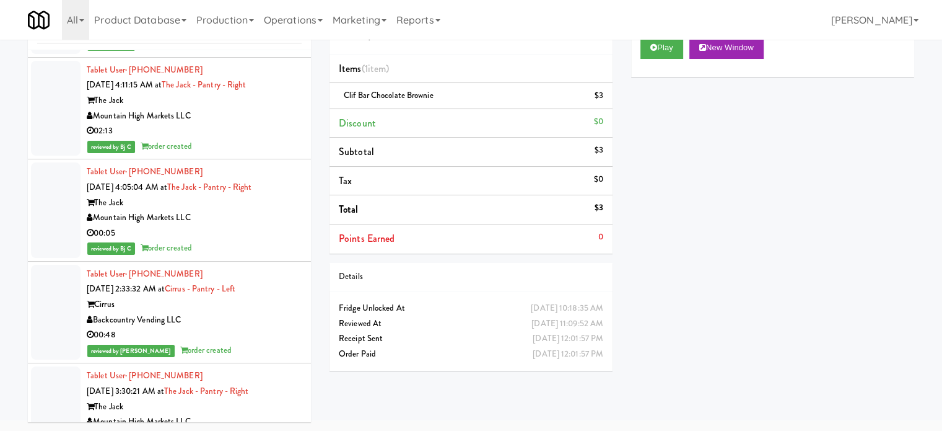
scroll to position [108650, 0]
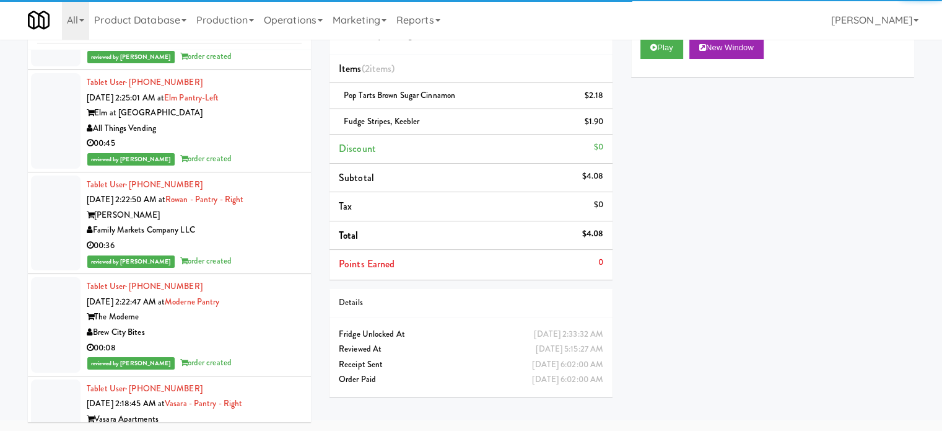
scroll to position [110247, 0]
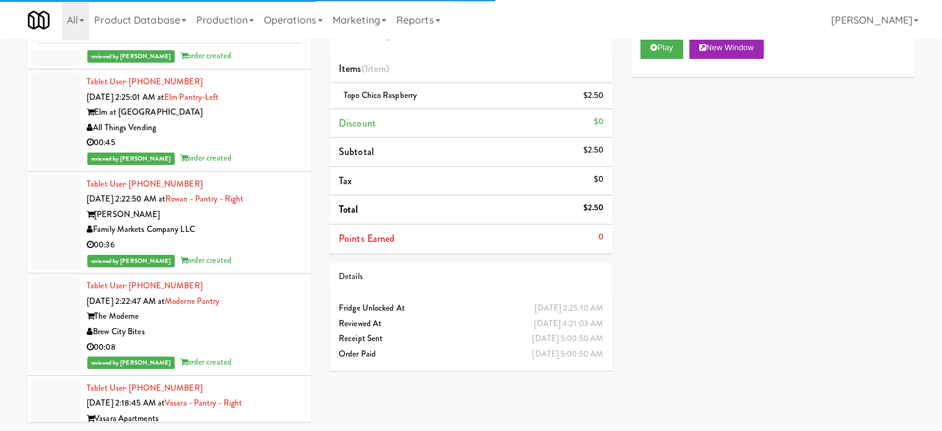
drag, startPoint x: 264, startPoint y: 370, endPoint x: 270, endPoint y: 337, distance: 34.0
click at [265, 64] on div "Tablet User · (719) 565-9756 [DATE] 2:25:01 AM at [GEOGRAPHIC_DATA]-Left Elm at…" at bounding box center [194, 18] width 215 height 92
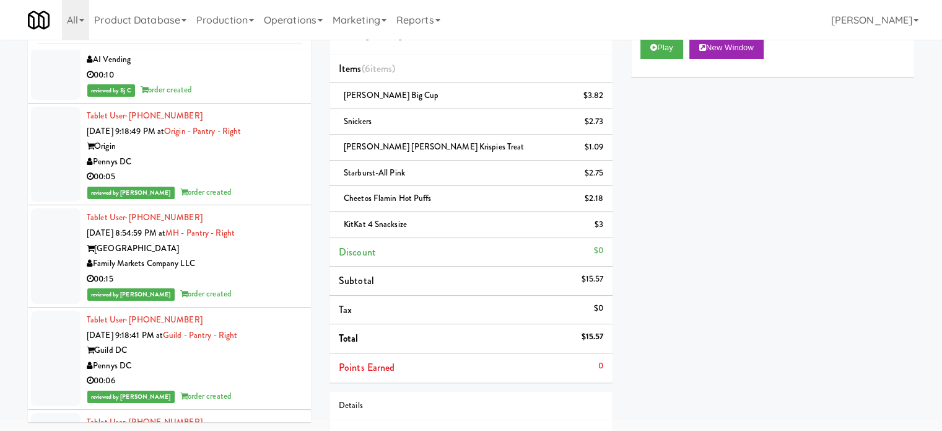
scroll to position [129769, 0]
